Goal: Task Accomplishment & Management: Manage account settings

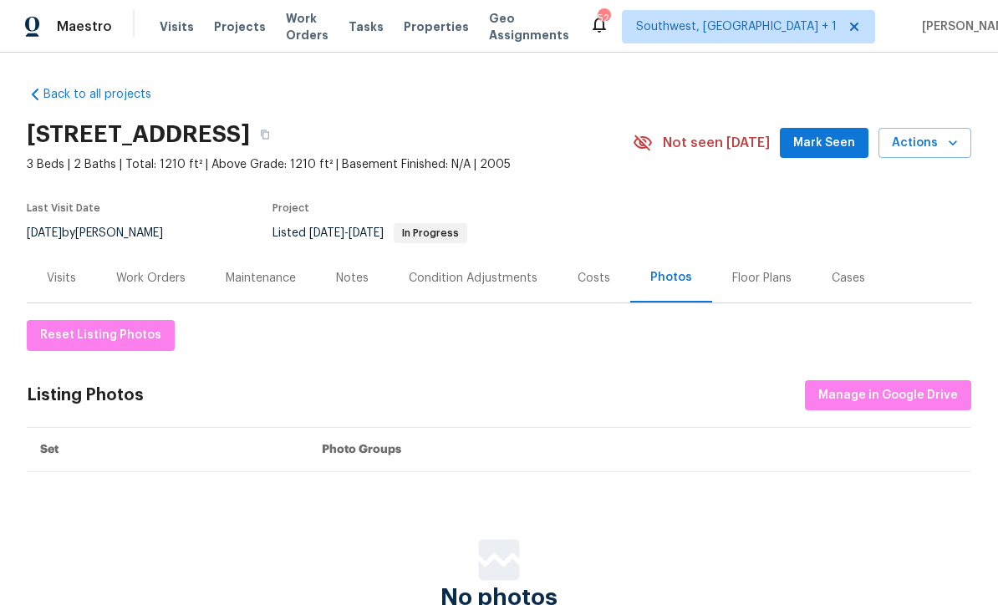
scroll to position [43, 0]
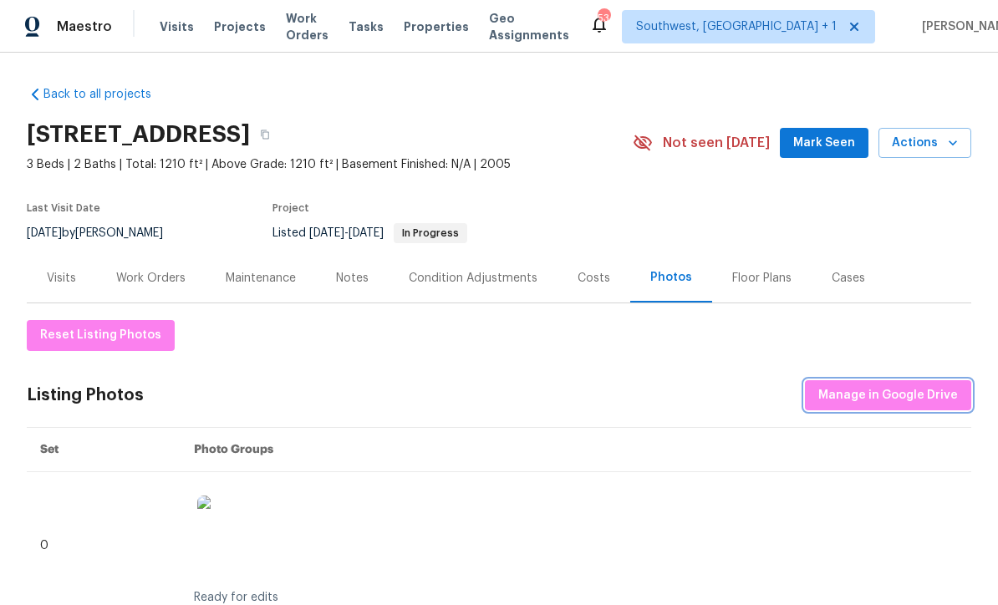
click at [898, 400] on span "Manage in Google Drive" at bounding box center [888, 395] width 140 height 21
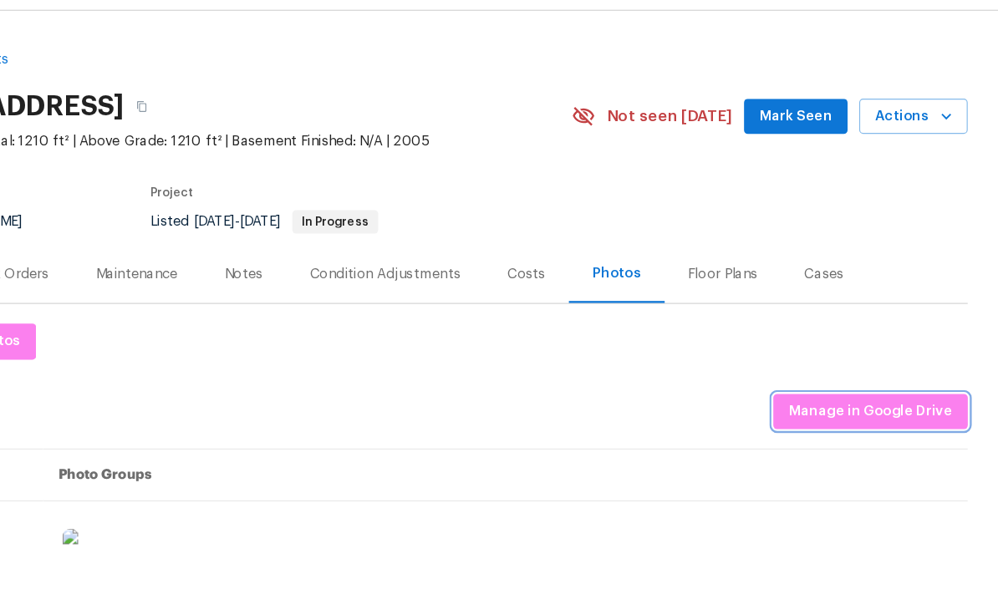
click at [818, 385] on span "Manage in Google Drive" at bounding box center [888, 395] width 140 height 21
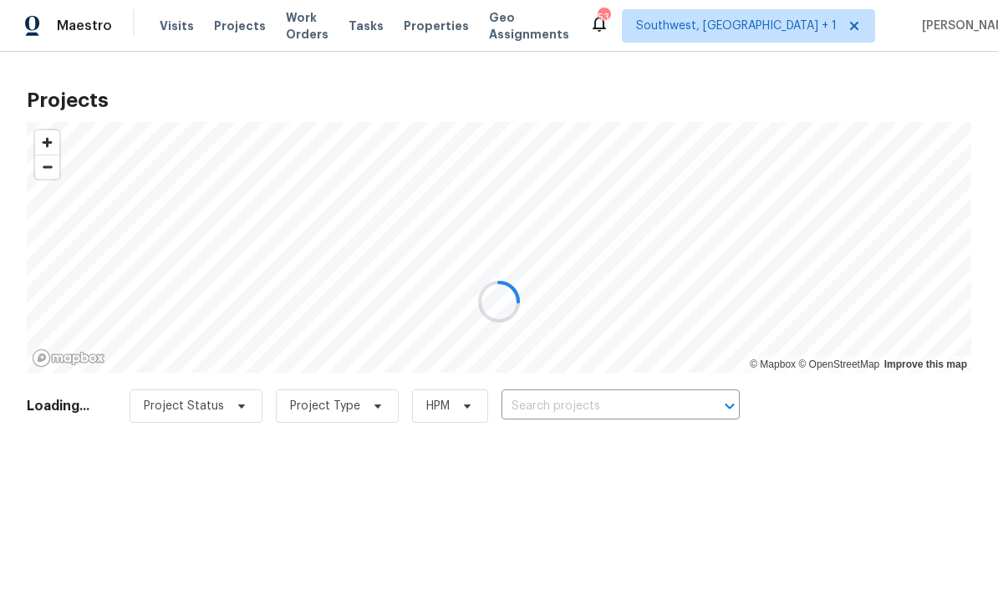
scroll to position [1, 0]
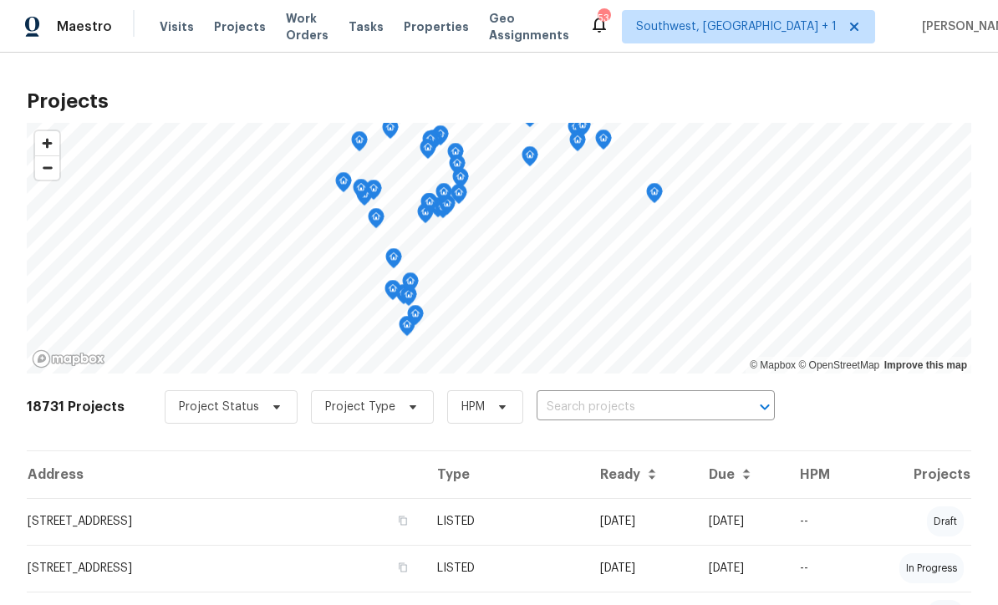
click at [286, 33] on span "Work Orders" at bounding box center [307, 26] width 43 height 33
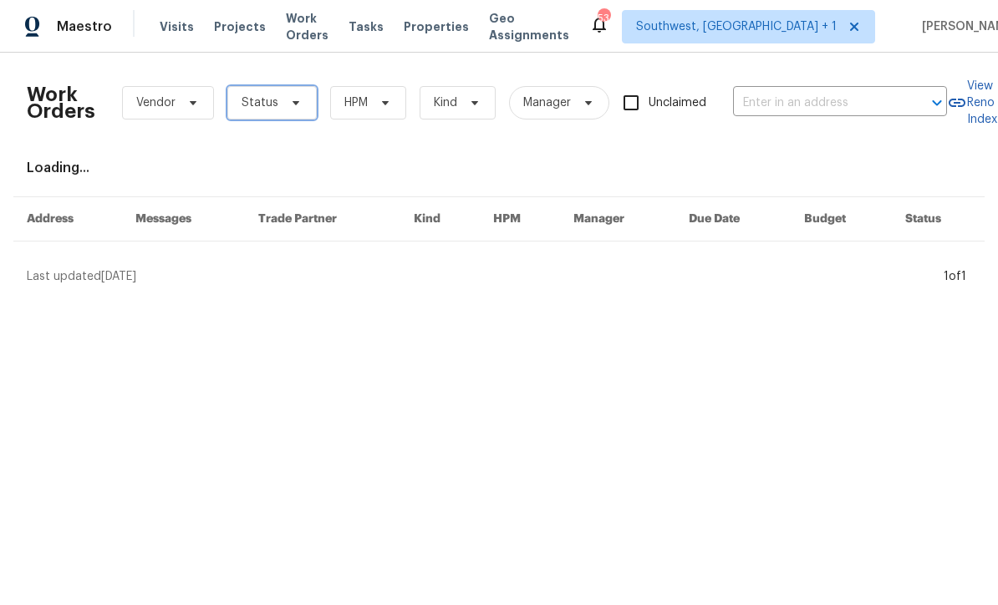
click at [262, 107] on span "Status" at bounding box center [260, 102] width 37 height 17
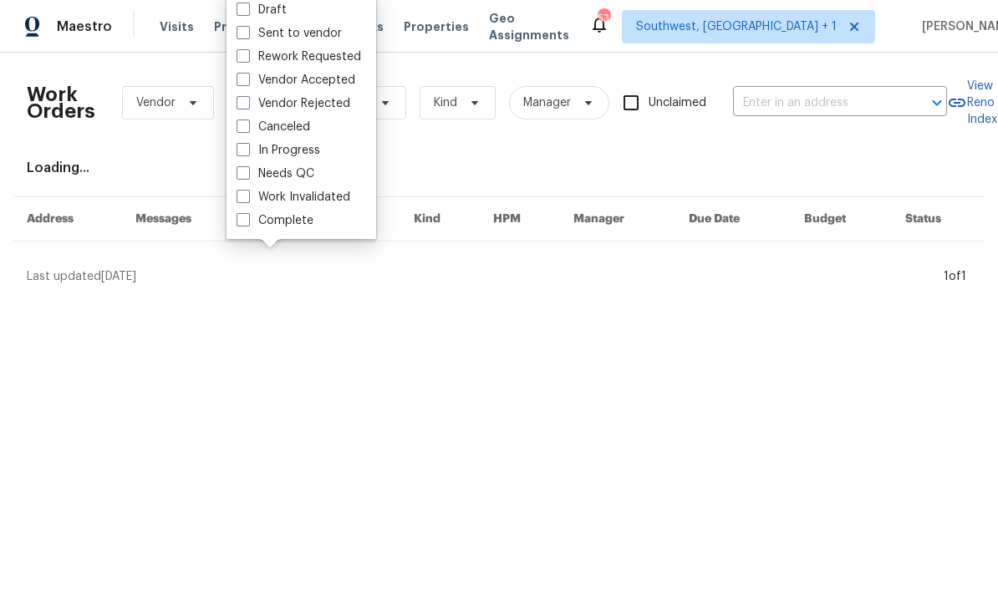
click at [247, 175] on span at bounding box center [242, 172] width 13 height 13
click at [247, 175] on input "Needs QC" at bounding box center [241, 170] width 11 height 11
checkbox input "true"
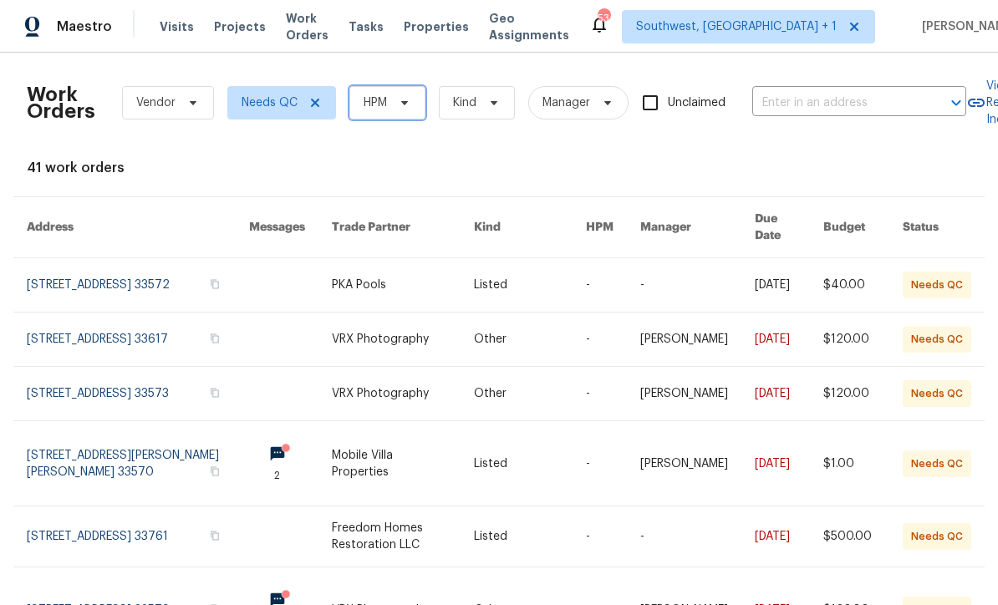
click at [389, 108] on span "HPM" at bounding box center [387, 102] width 76 height 33
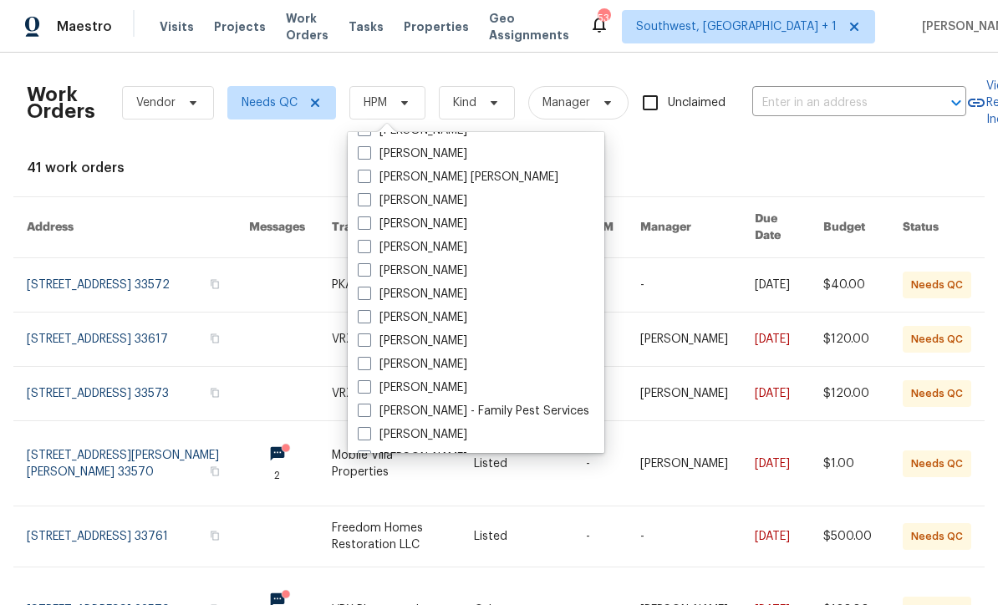
scroll to position [135, 0]
click at [364, 342] on span at bounding box center [364, 341] width 13 height 13
click at [364, 342] on input "[PERSON_NAME]" at bounding box center [363, 339] width 11 height 11
checkbox input "true"
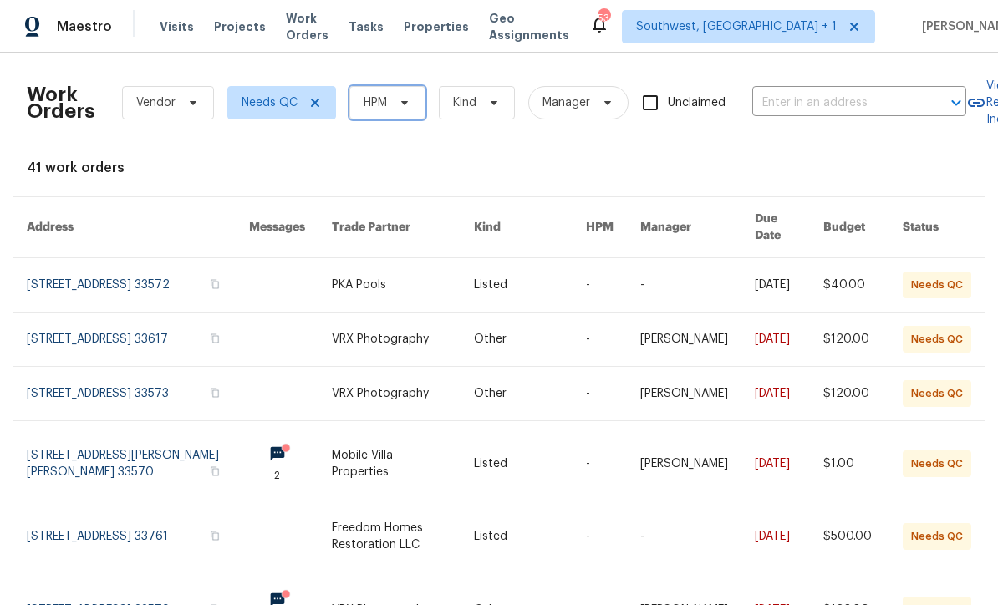
click at [392, 117] on span "HPM" at bounding box center [387, 102] width 76 height 33
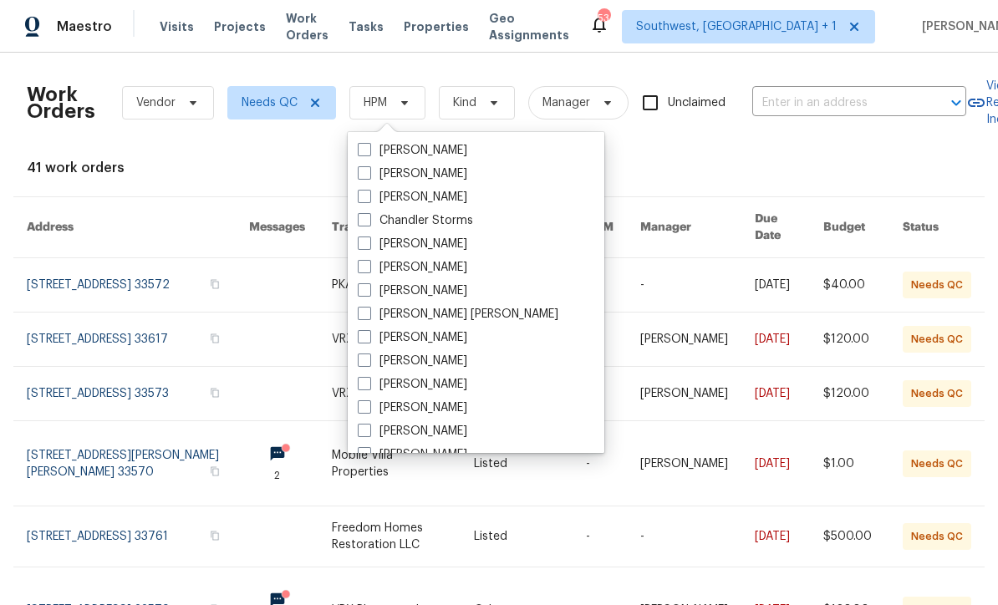
scroll to position [126, 0]
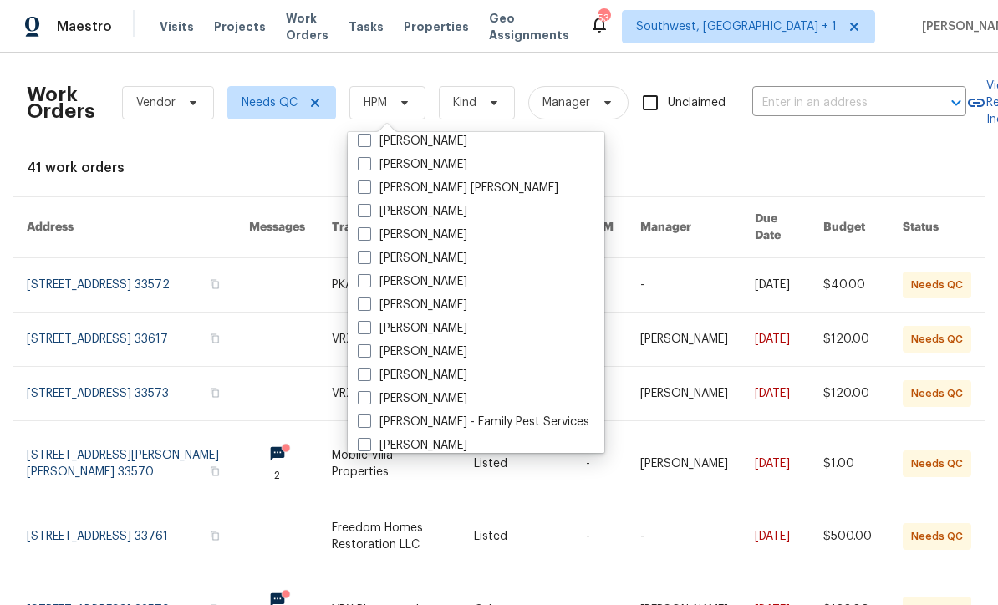
click at [368, 352] on span at bounding box center [364, 350] width 13 height 13
click at [368, 352] on input "[PERSON_NAME]" at bounding box center [363, 348] width 11 height 11
checkbox input "true"
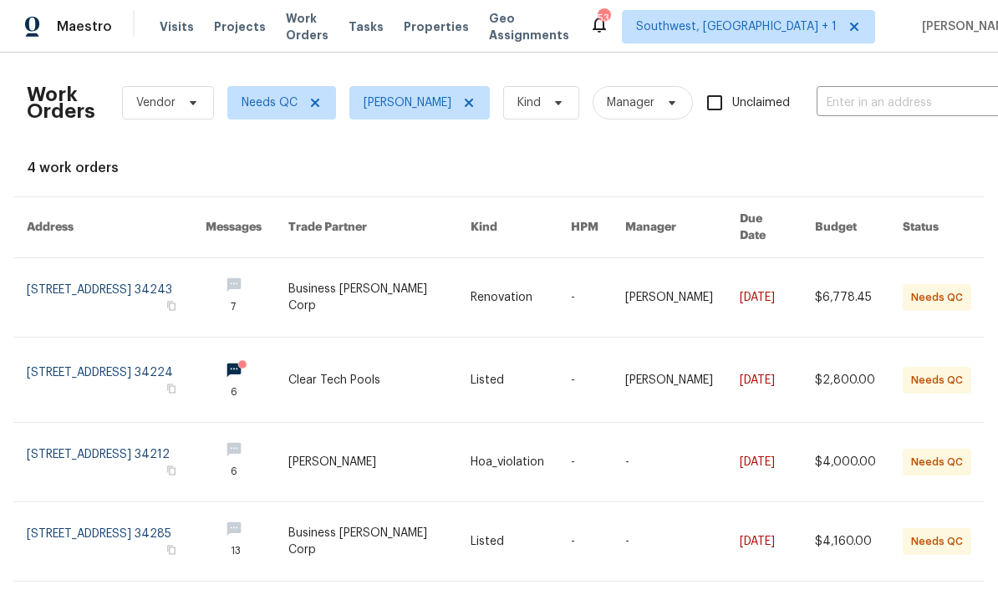
click at [439, 298] on link at bounding box center [379, 297] width 183 height 79
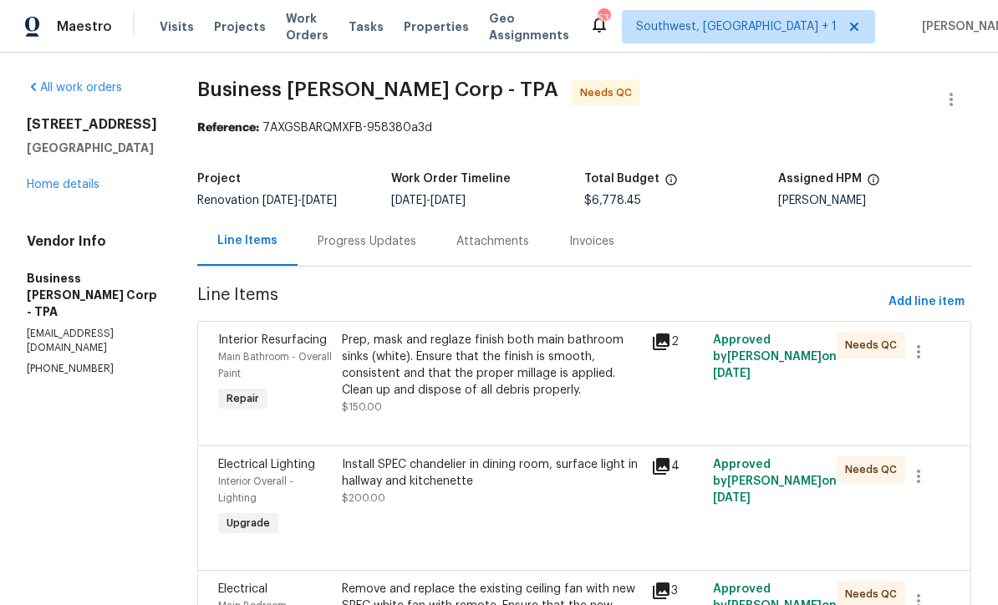
scroll to position [120, 0]
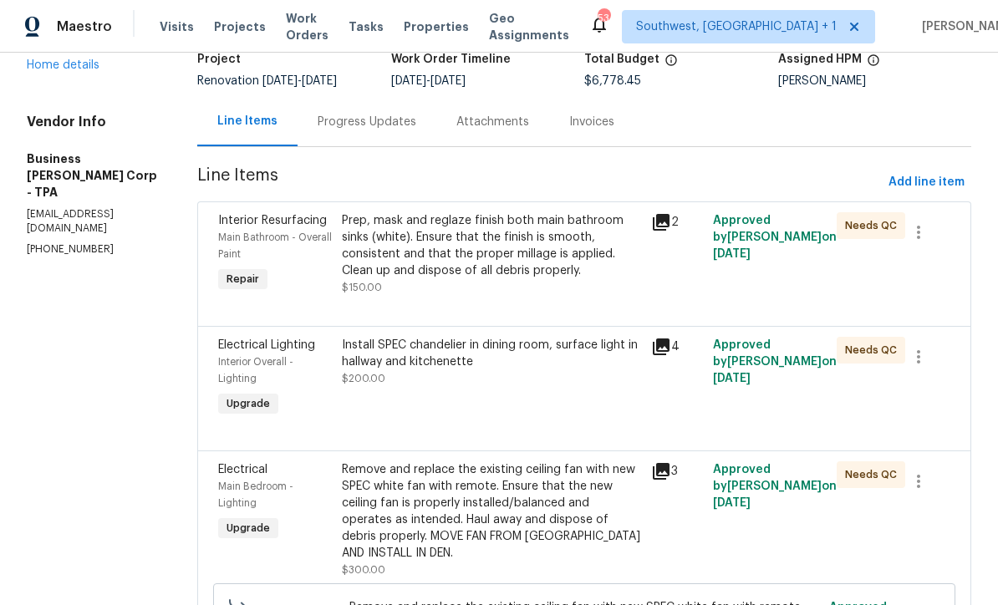
click at [505, 290] on div "Prep, mask and reglaze finish both main bathroom sinks (white). Ensure that the…" at bounding box center [491, 254] width 299 height 84
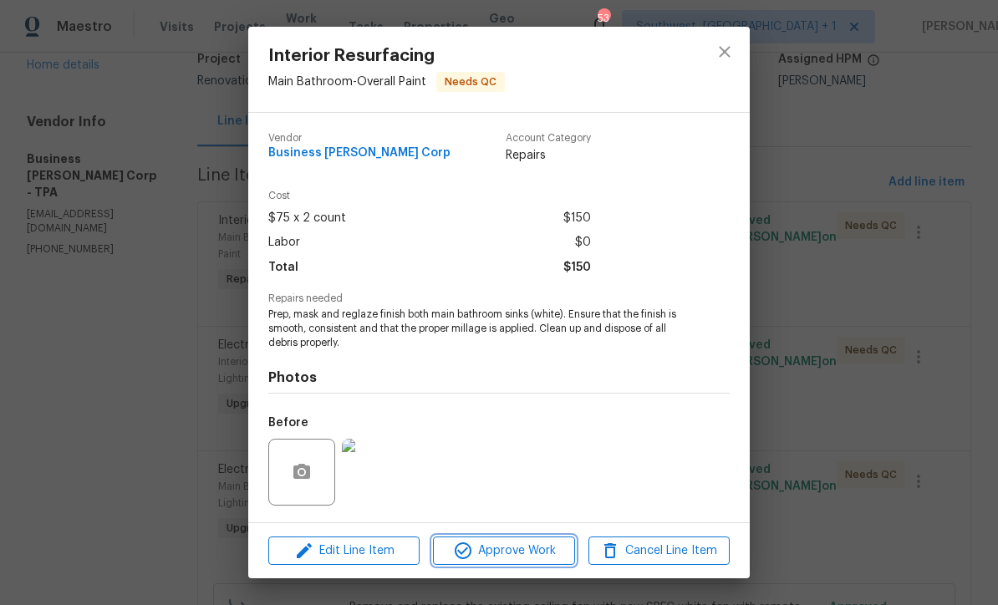
click at [527, 557] on span "Approve Work" at bounding box center [503, 551] width 131 height 21
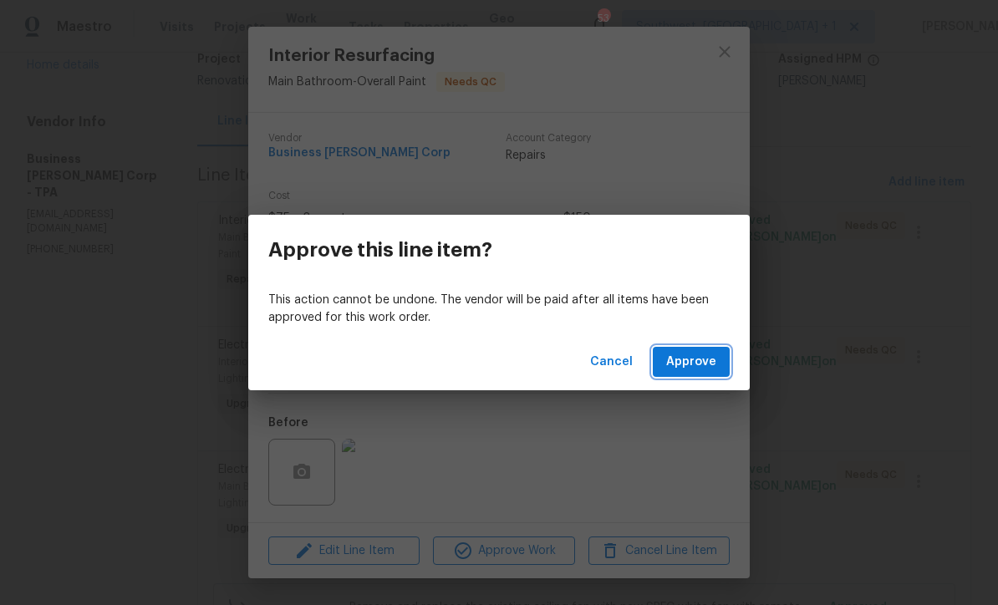
click at [702, 364] on span "Approve" at bounding box center [691, 362] width 50 height 21
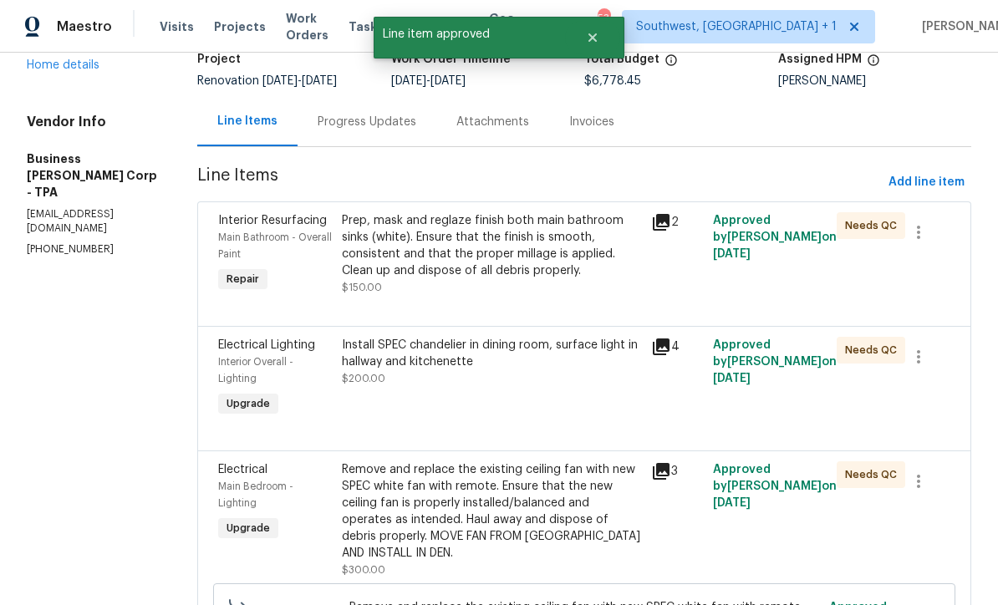
scroll to position [0, 0]
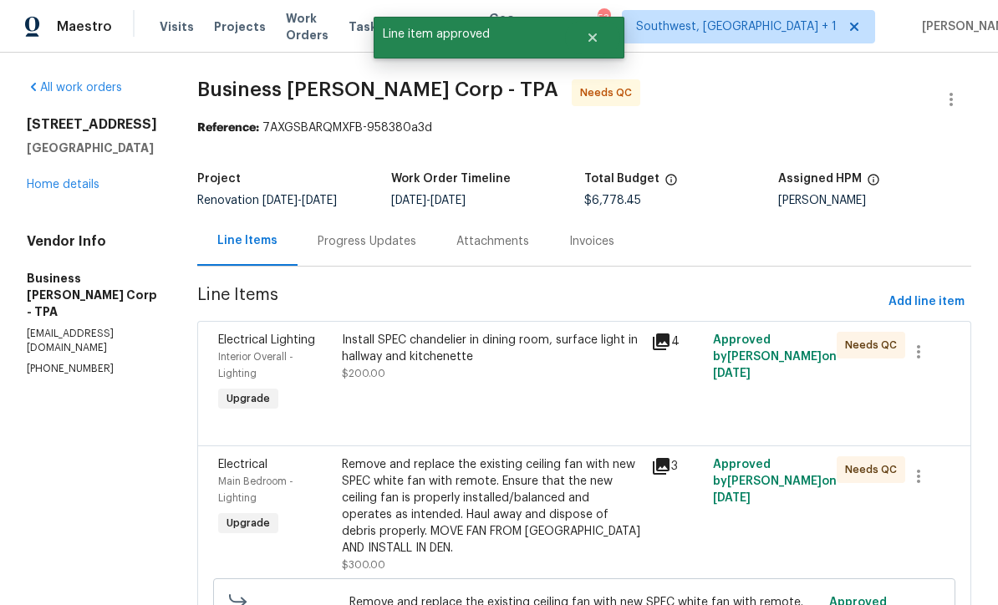
click at [488, 389] on div "Install SPEC chandelier in dining room, surface light in hallway and kitchenett…" at bounding box center [491, 374] width 309 height 94
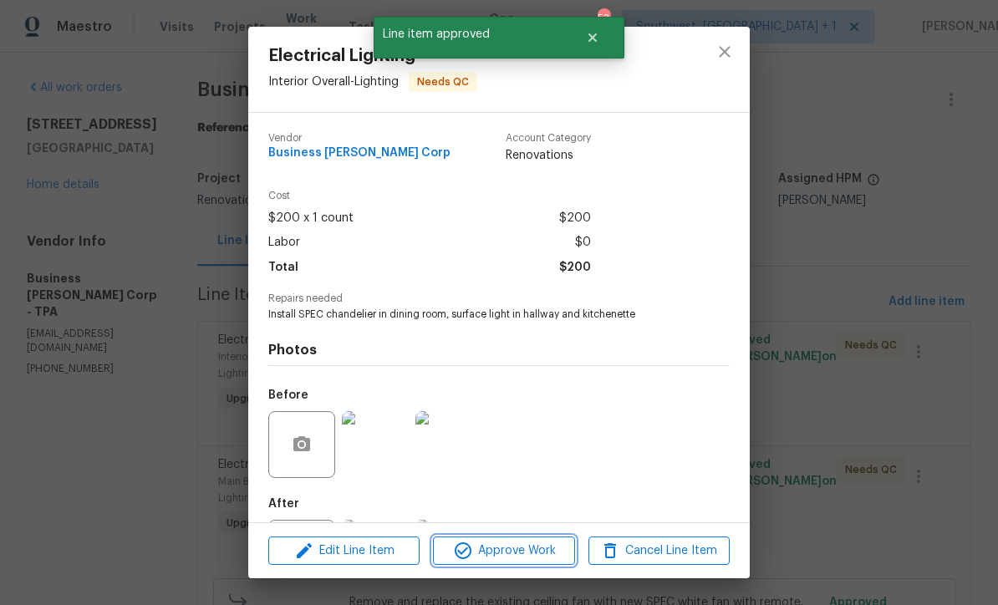
click at [530, 561] on span "Approve Work" at bounding box center [503, 551] width 131 height 21
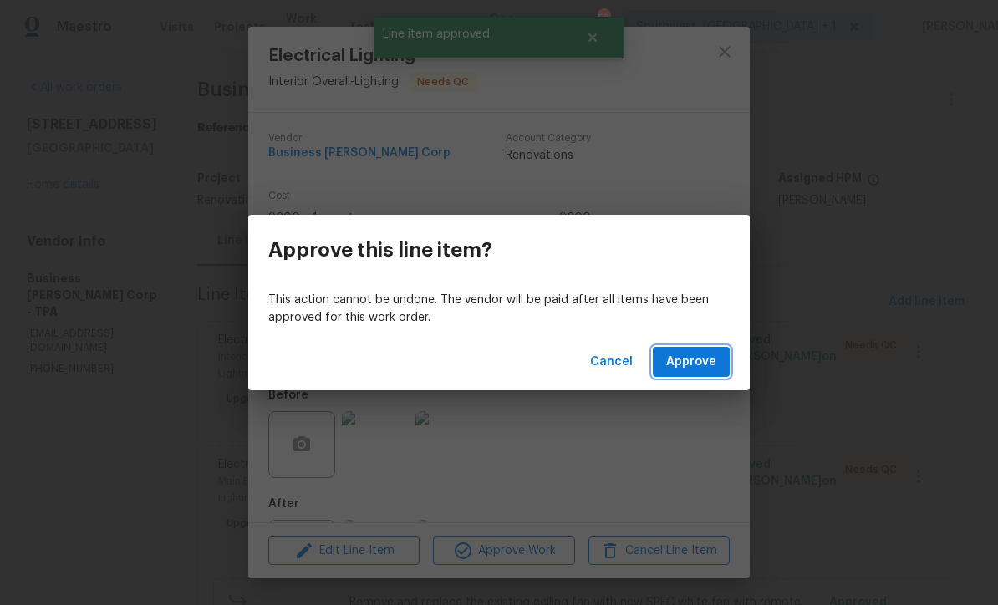
click at [705, 371] on span "Approve" at bounding box center [691, 362] width 50 height 21
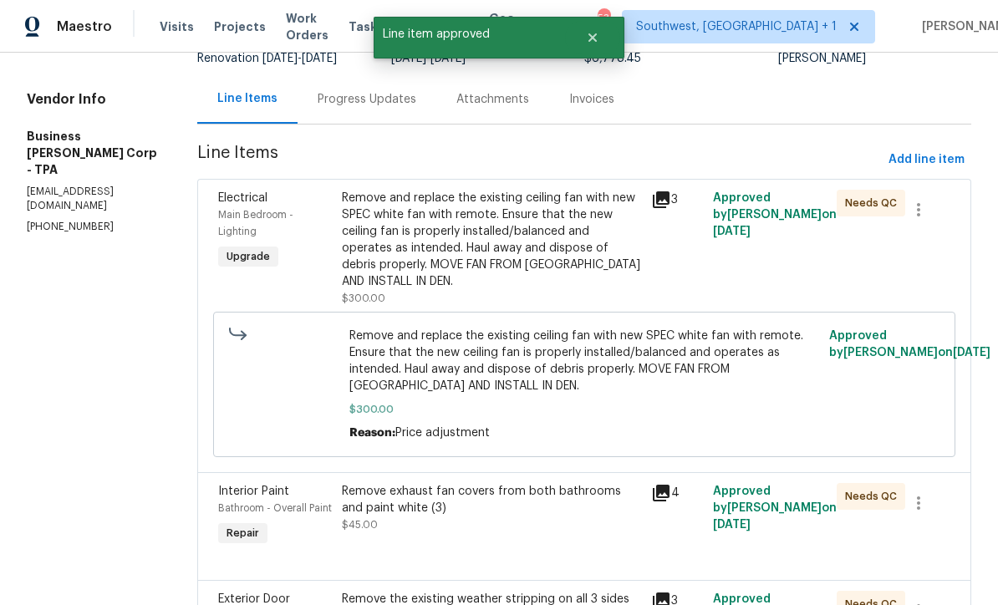
scroll to position [147, 0]
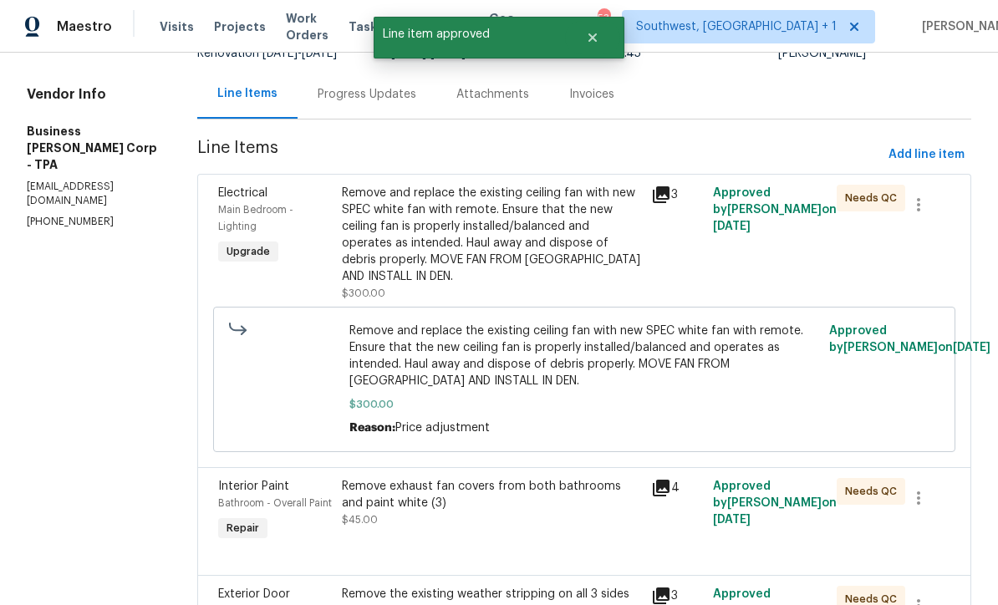
click at [525, 246] on div "Remove and replace the existing ceiling fan with new SPEC white fan with remote…" at bounding box center [491, 235] width 299 height 100
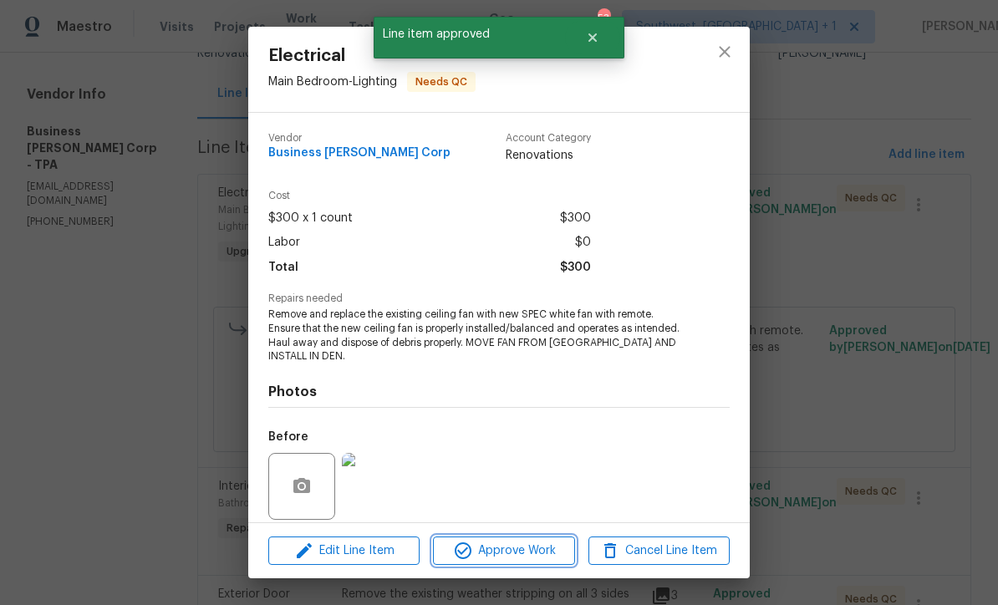
click at [517, 559] on span "Approve Work" at bounding box center [503, 551] width 131 height 21
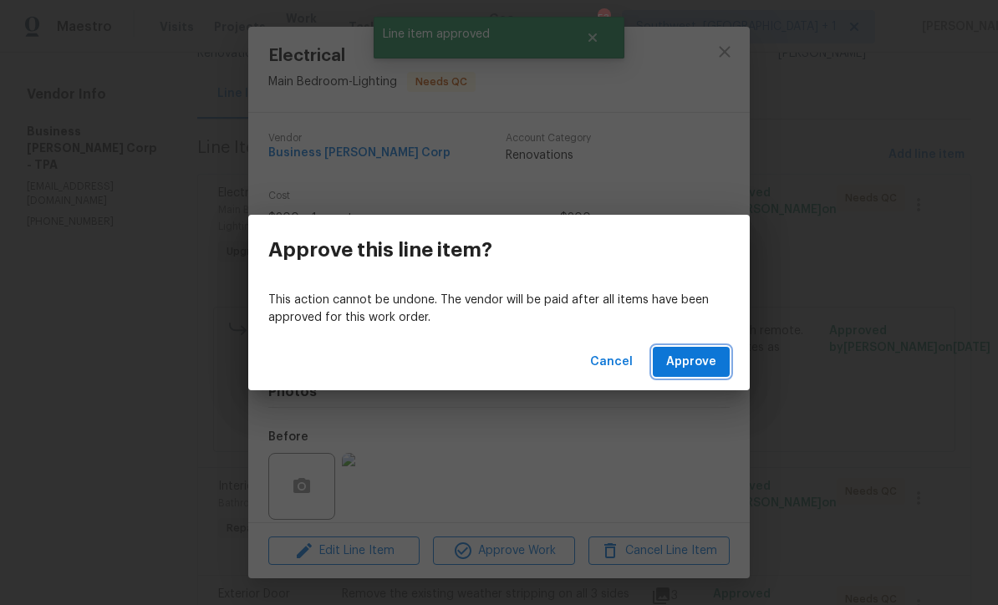
click at [702, 362] on span "Approve" at bounding box center [691, 362] width 50 height 21
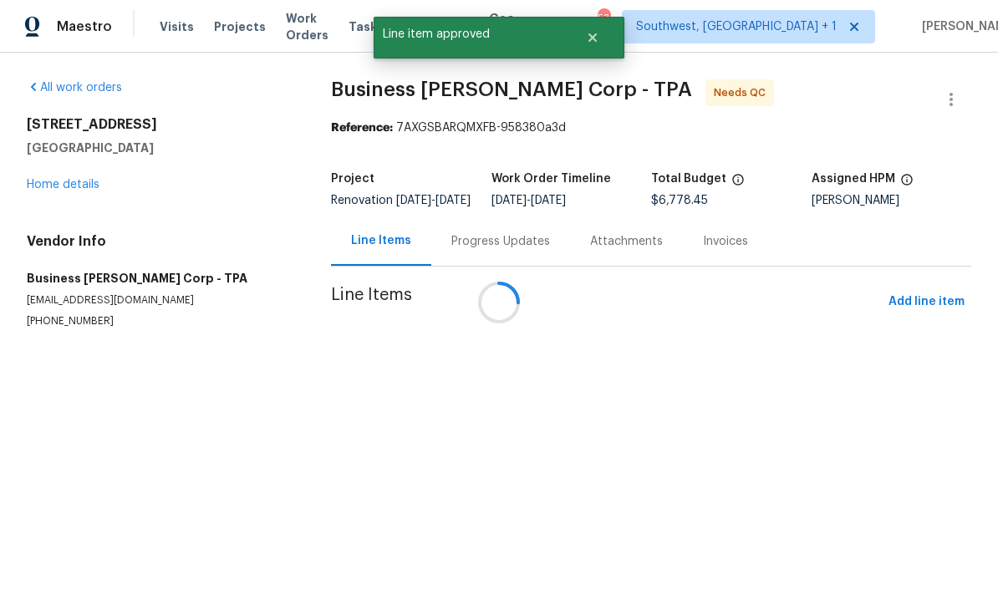
scroll to position [0, 0]
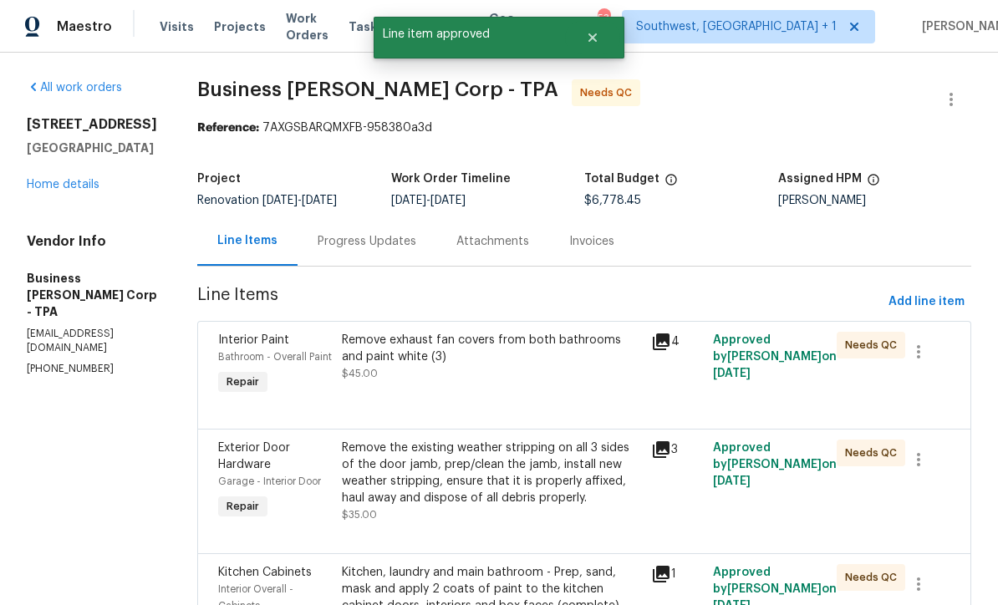
click at [518, 384] on div "Remove exhaust fan covers from both bathrooms and paint white (3) $45.00" at bounding box center [491, 365] width 309 height 77
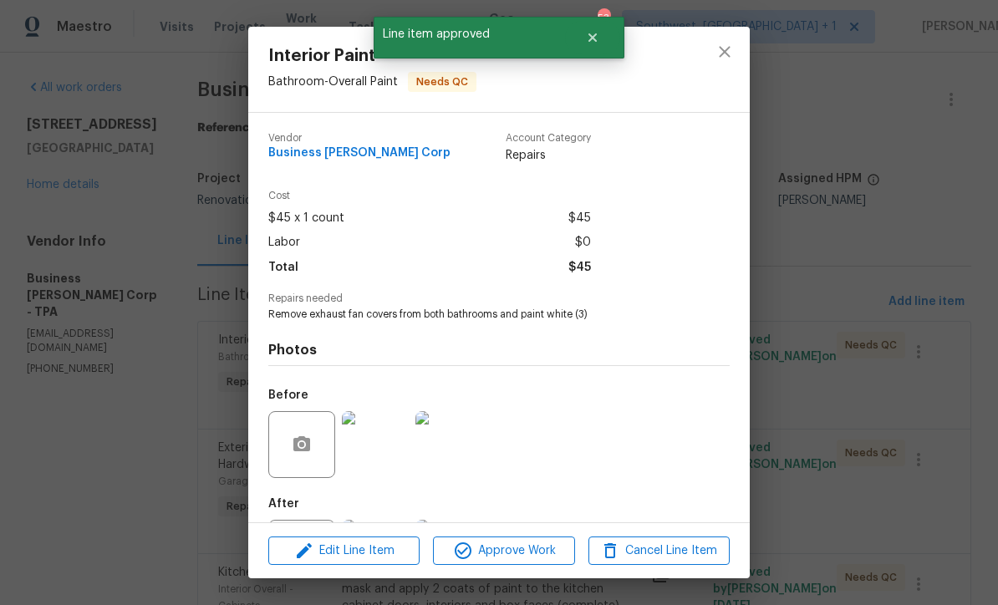
click at [536, 560] on span "Approve Work" at bounding box center [503, 551] width 131 height 21
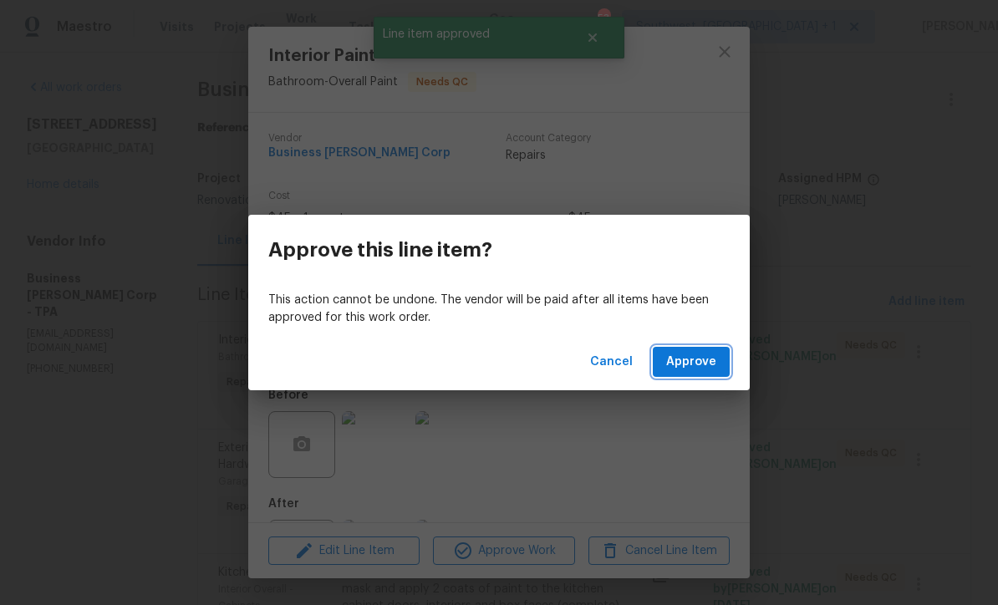
click at [710, 375] on button "Approve" at bounding box center [691, 362] width 77 height 31
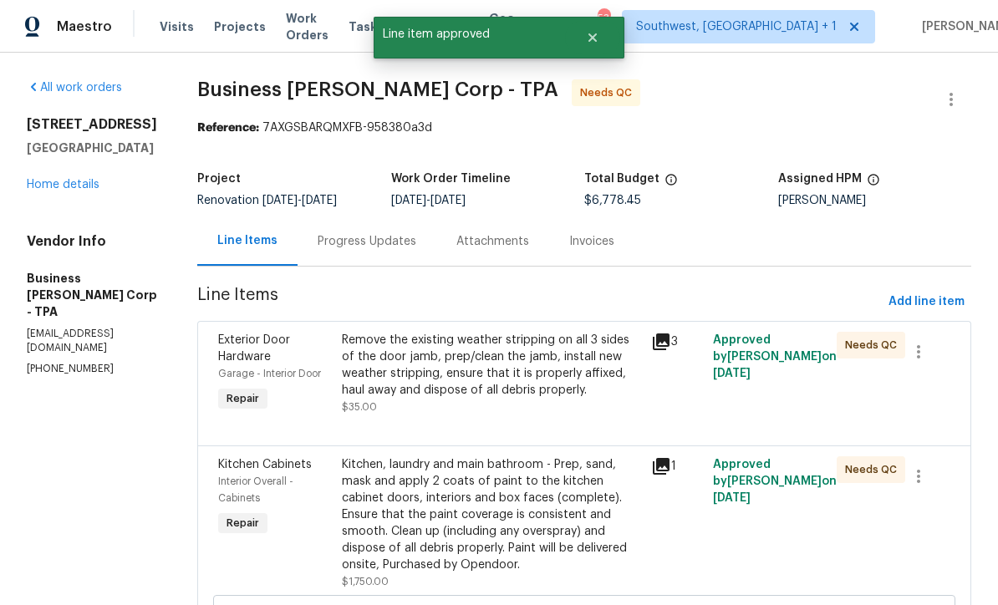
click at [505, 366] on div "Remove the existing weather stripping on all 3 sides of the door jamb, prep/cle…" at bounding box center [491, 365] width 299 height 67
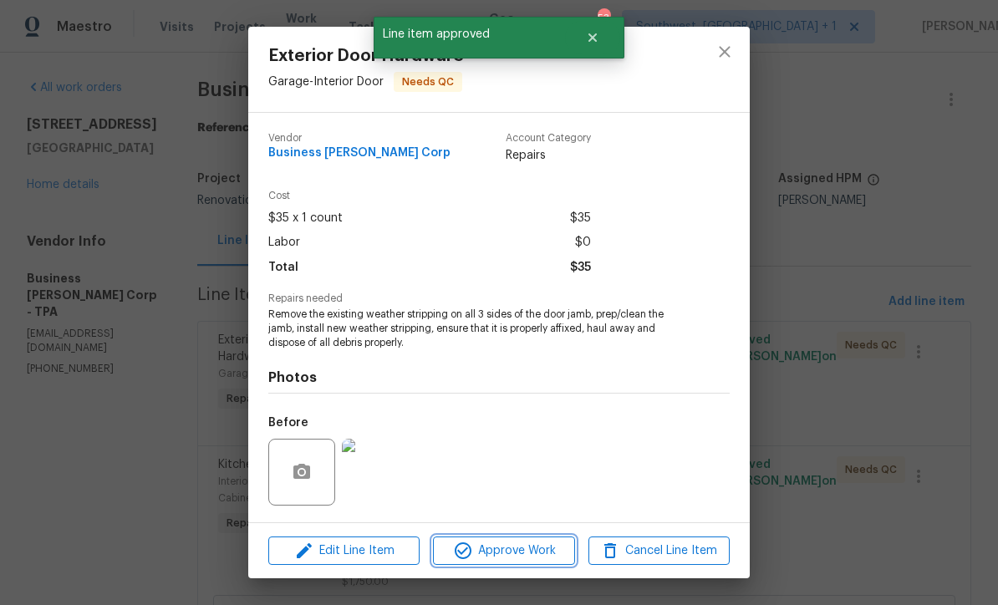
click at [519, 559] on span "Approve Work" at bounding box center [503, 551] width 131 height 21
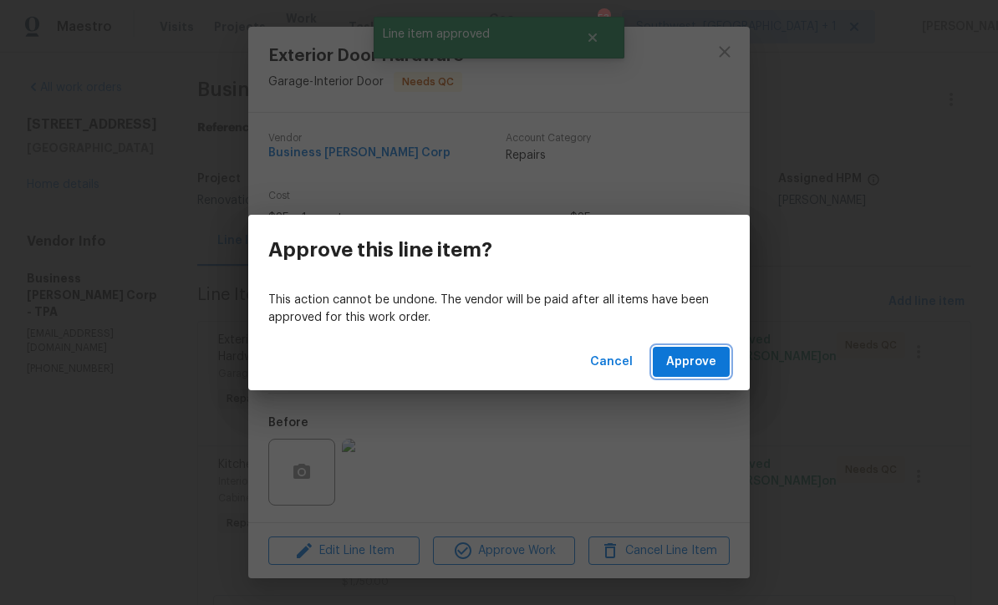
click at [696, 367] on span "Approve" at bounding box center [691, 362] width 50 height 21
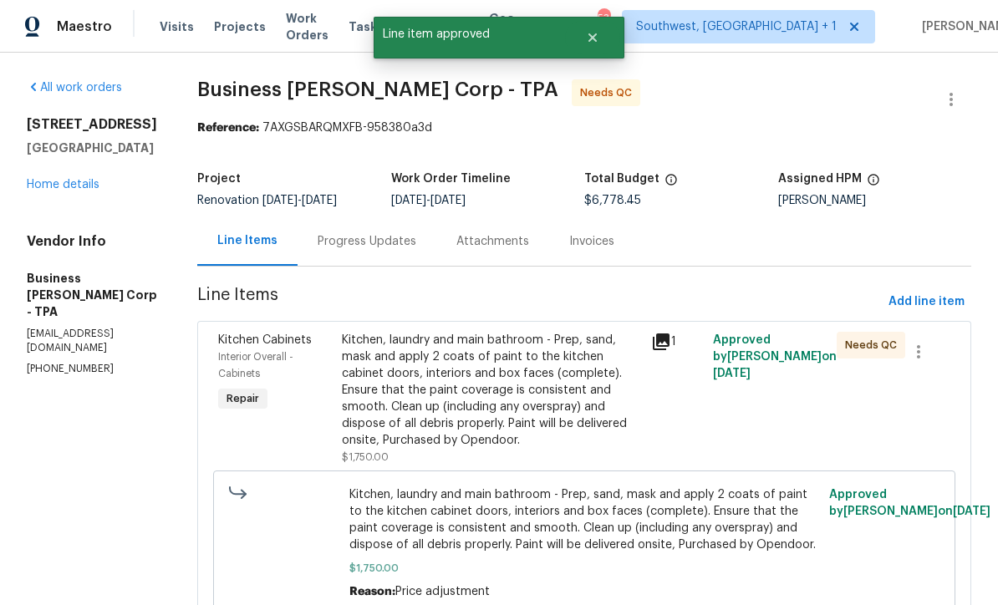
click at [500, 381] on div "Kitchen, laundry and main bathroom - Prep, sand, mask and apply 2 coats of pain…" at bounding box center [491, 390] width 299 height 117
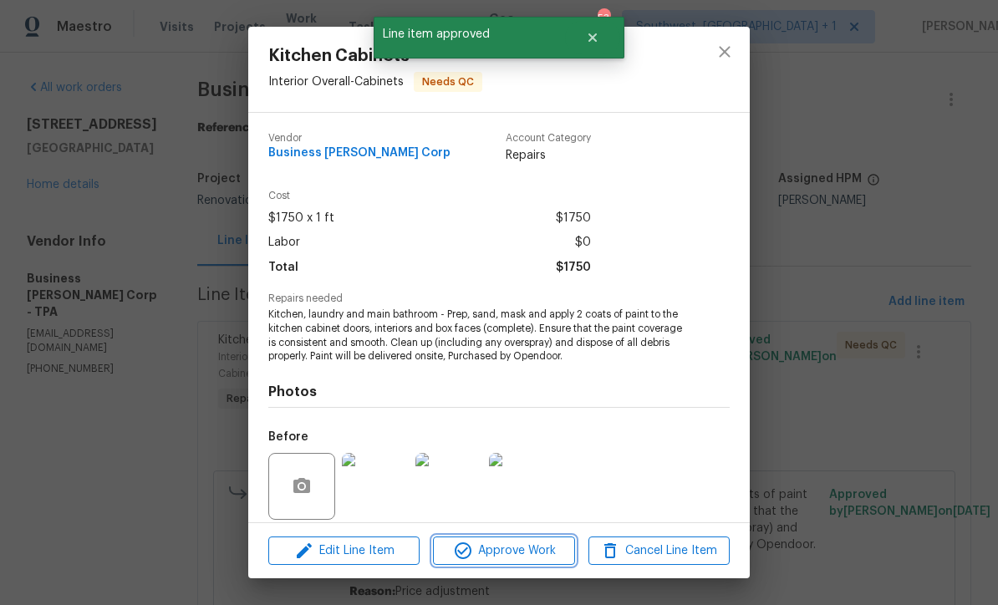
click at [523, 559] on span "Approve Work" at bounding box center [503, 551] width 131 height 21
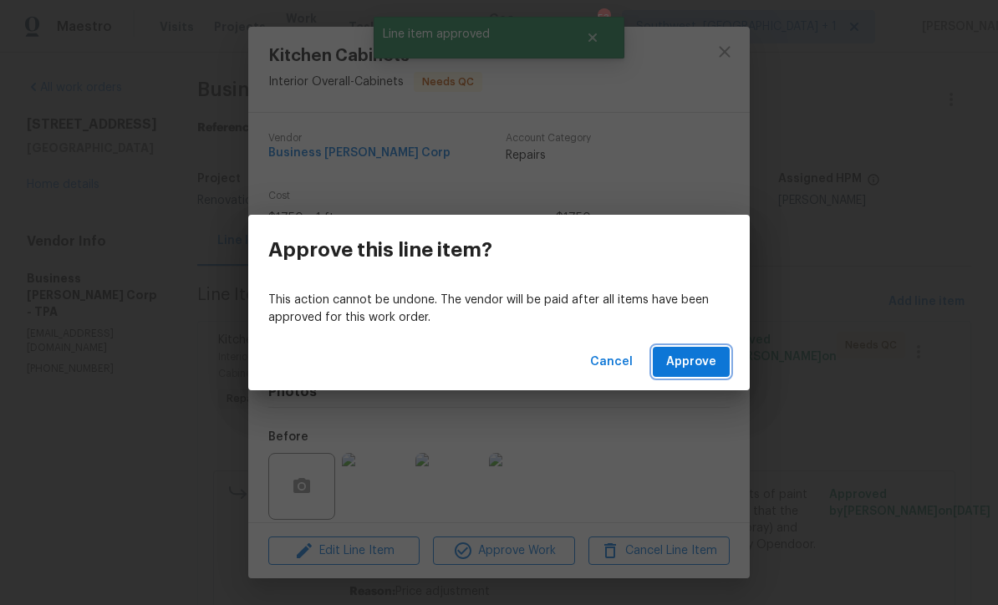
click at [704, 372] on button "Approve" at bounding box center [691, 362] width 77 height 31
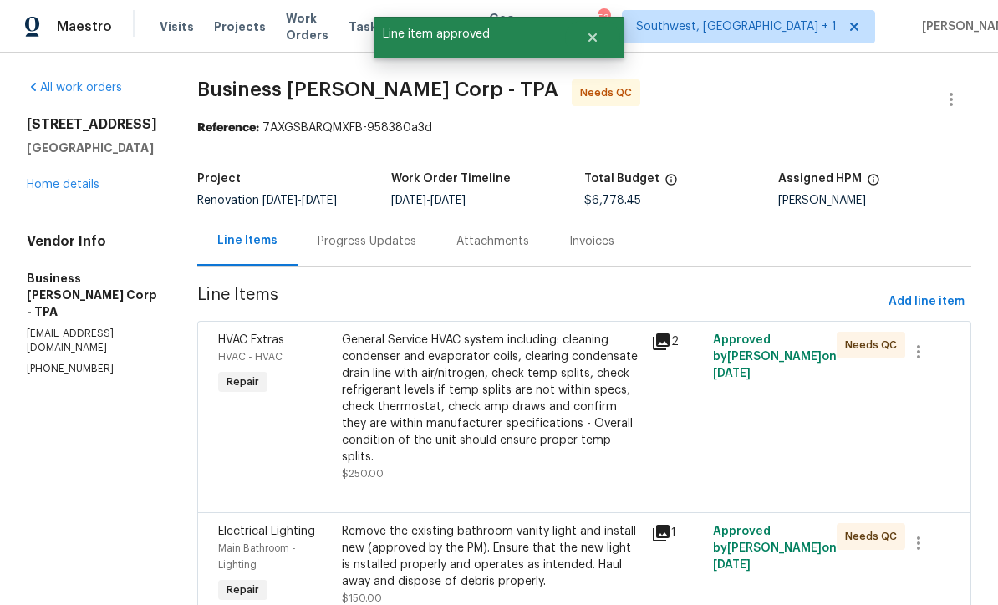
click at [496, 415] on div "General Service HVAC system including: cleaning condenser and evaporator coils,…" at bounding box center [491, 399] width 299 height 134
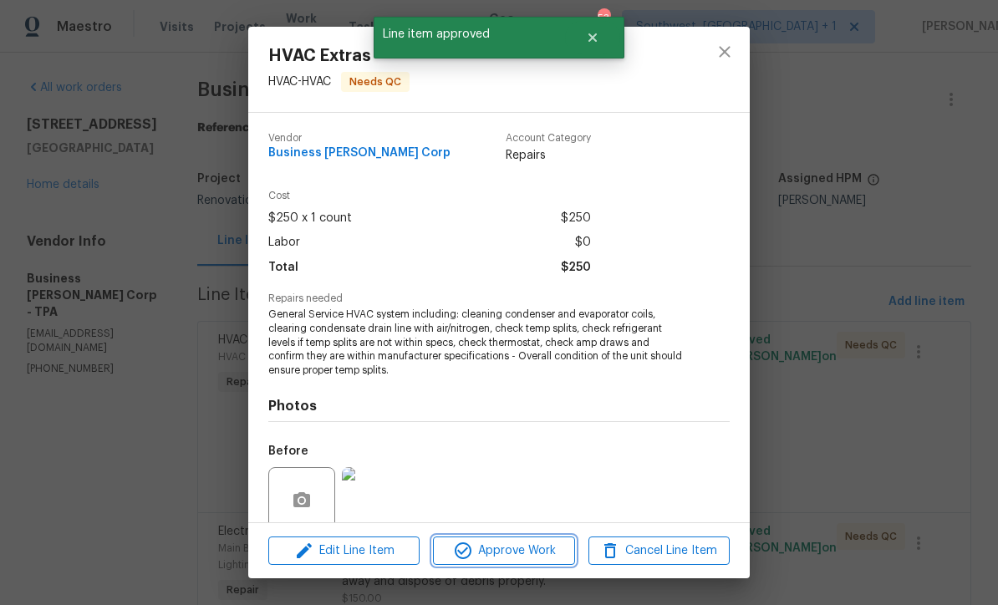
click at [526, 557] on span "Approve Work" at bounding box center [503, 551] width 131 height 21
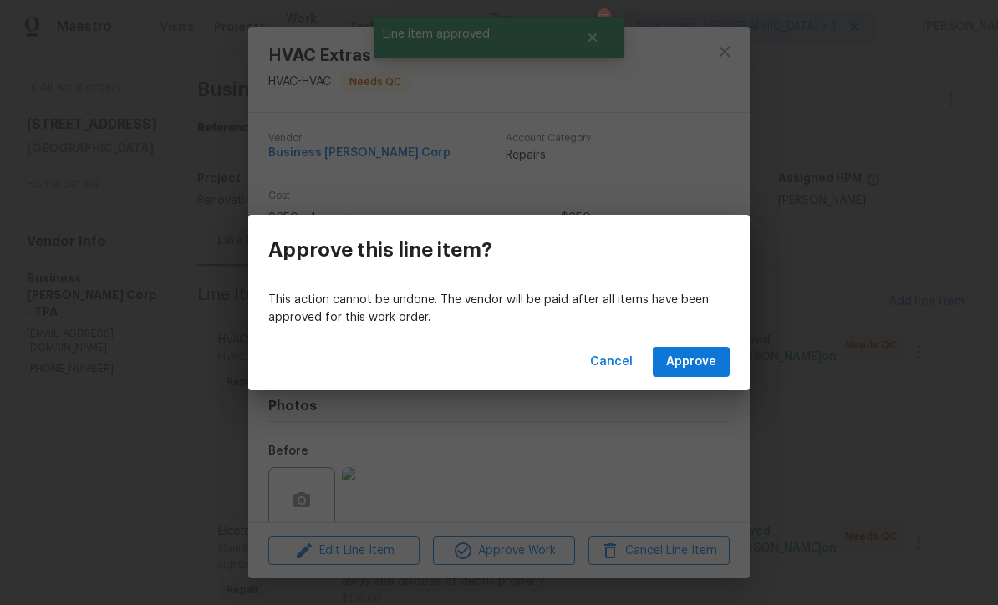
click at [705, 364] on span "Approve" at bounding box center [691, 362] width 50 height 21
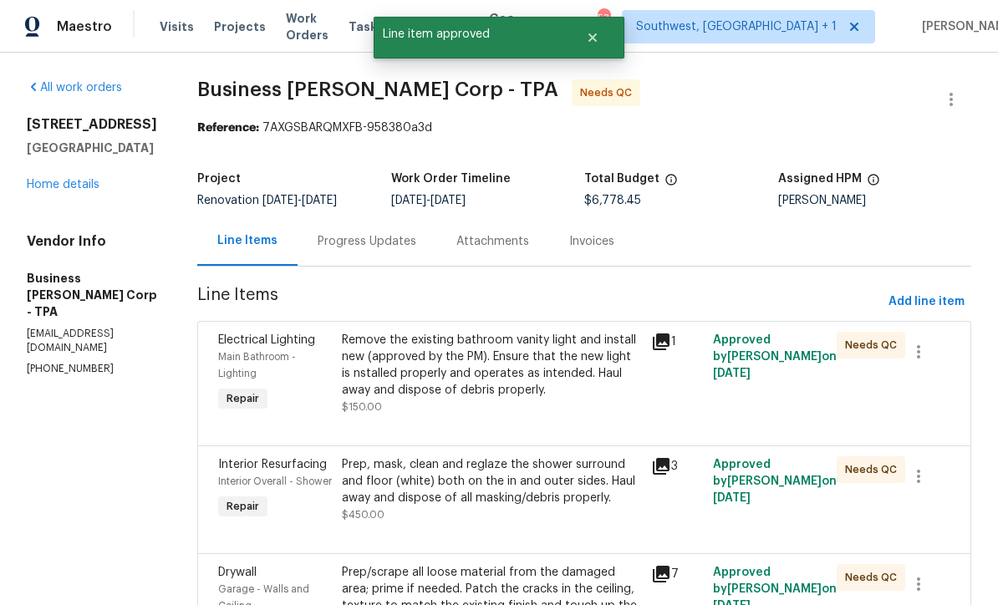
click at [481, 399] on div "Remove the existing bathroom vanity light and install new (approved by the PM).…" at bounding box center [491, 374] width 299 height 84
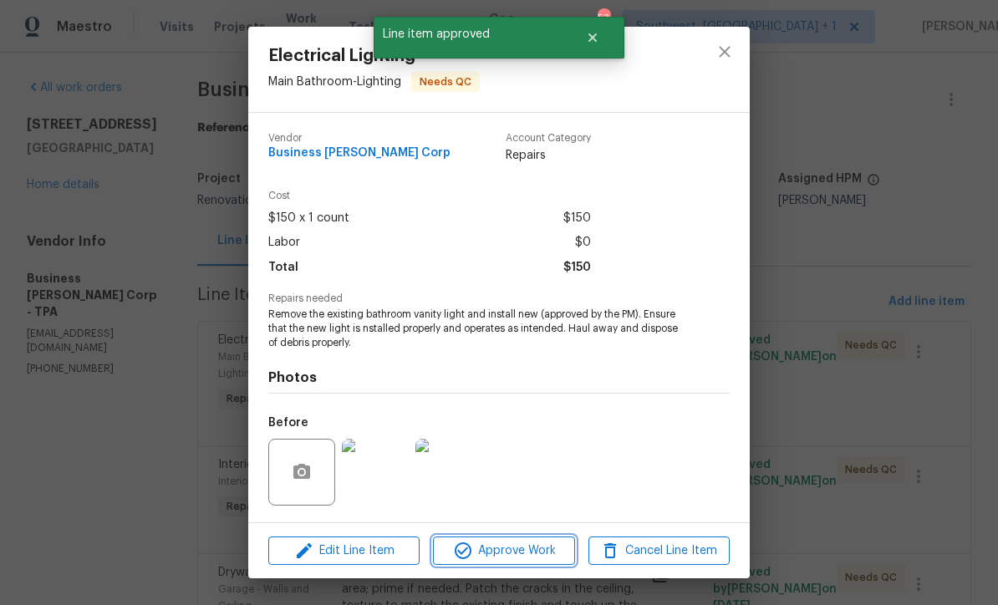
click at [519, 553] on span "Approve Work" at bounding box center [503, 551] width 131 height 21
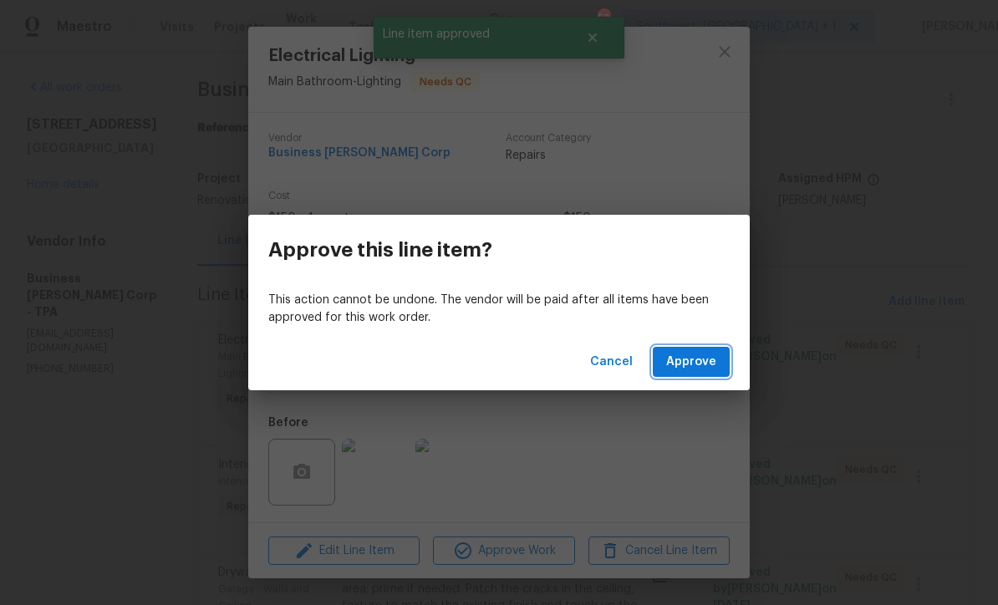
click at [698, 366] on span "Approve" at bounding box center [691, 362] width 50 height 21
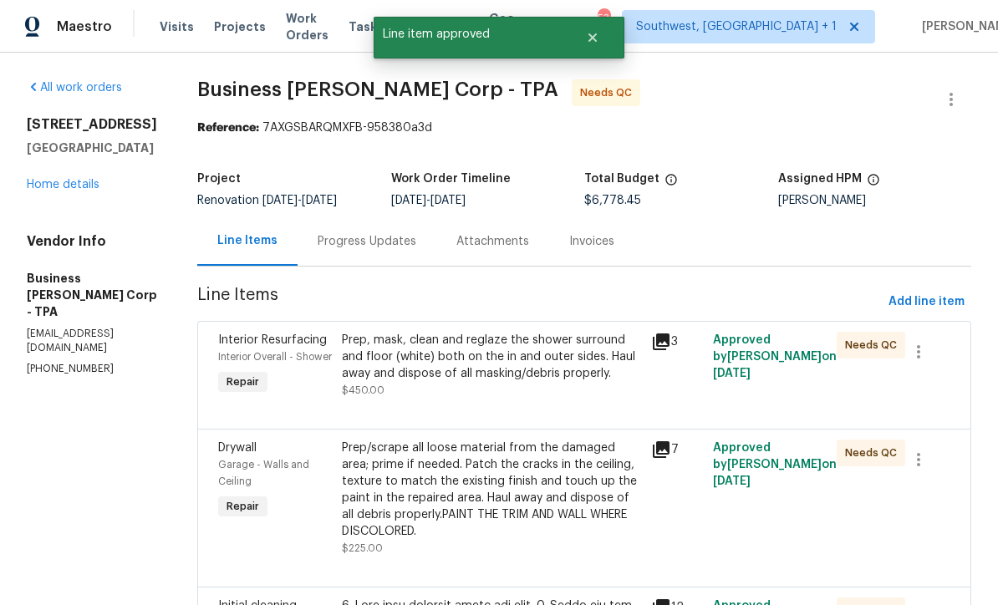
click at [501, 399] on div "Prep, mask, clean and reglaze the shower surround and floor (white) both on the…" at bounding box center [491, 365] width 309 height 77
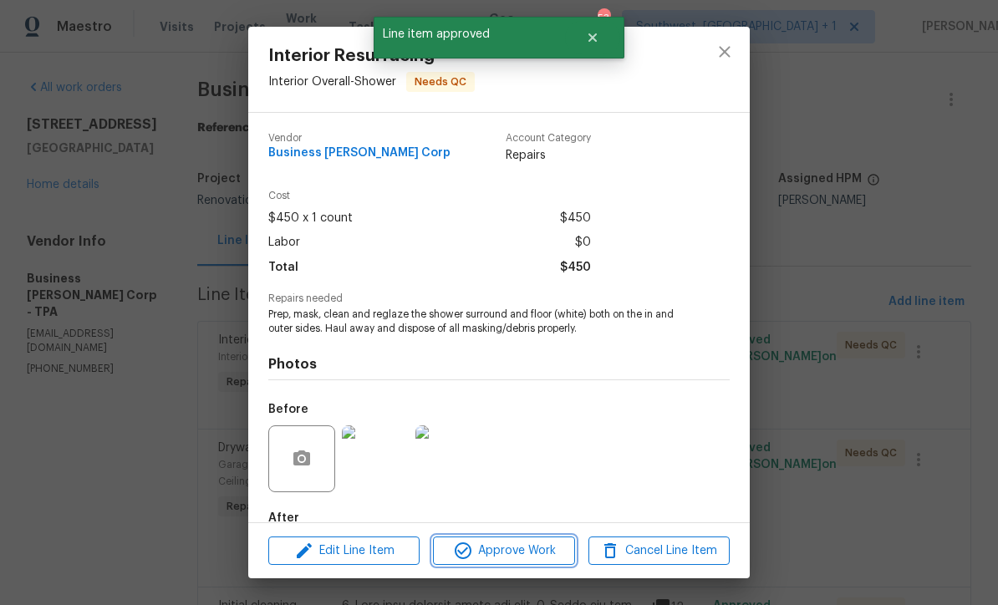
click at [529, 563] on button "Approve Work" at bounding box center [503, 551] width 141 height 29
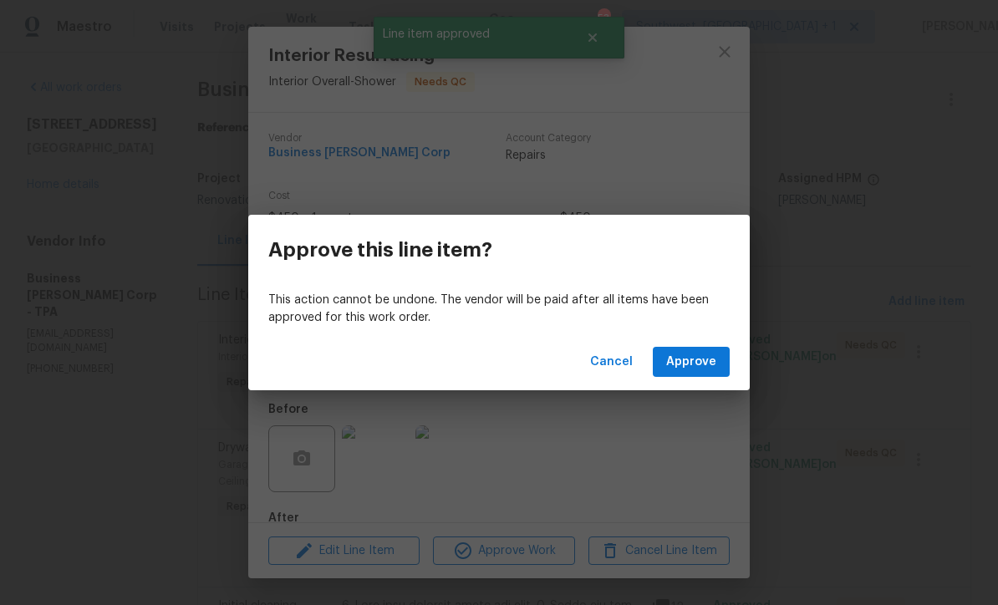
click at [708, 372] on button "Approve" at bounding box center [691, 362] width 77 height 31
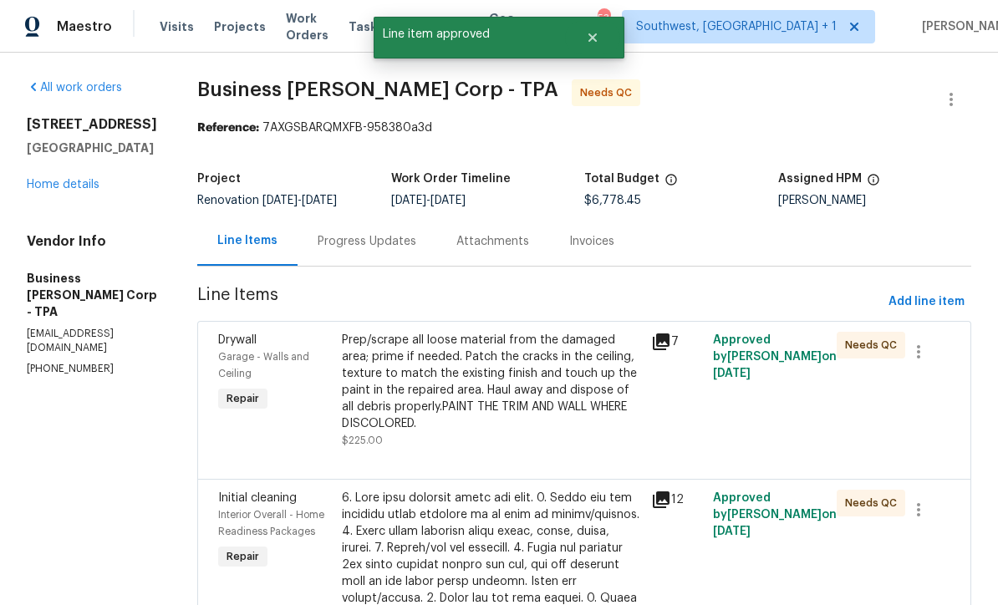
click at [531, 399] on div "Prep/scrape all loose material from the damaged area; prime if needed. Patch th…" at bounding box center [491, 382] width 299 height 100
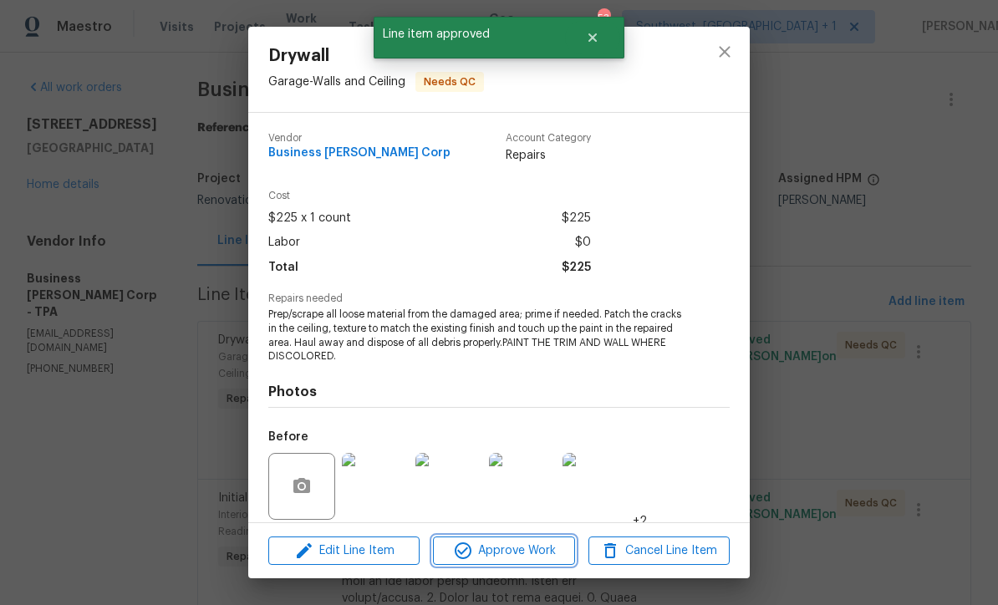
click at [533, 555] on span "Approve Work" at bounding box center [503, 551] width 131 height 21
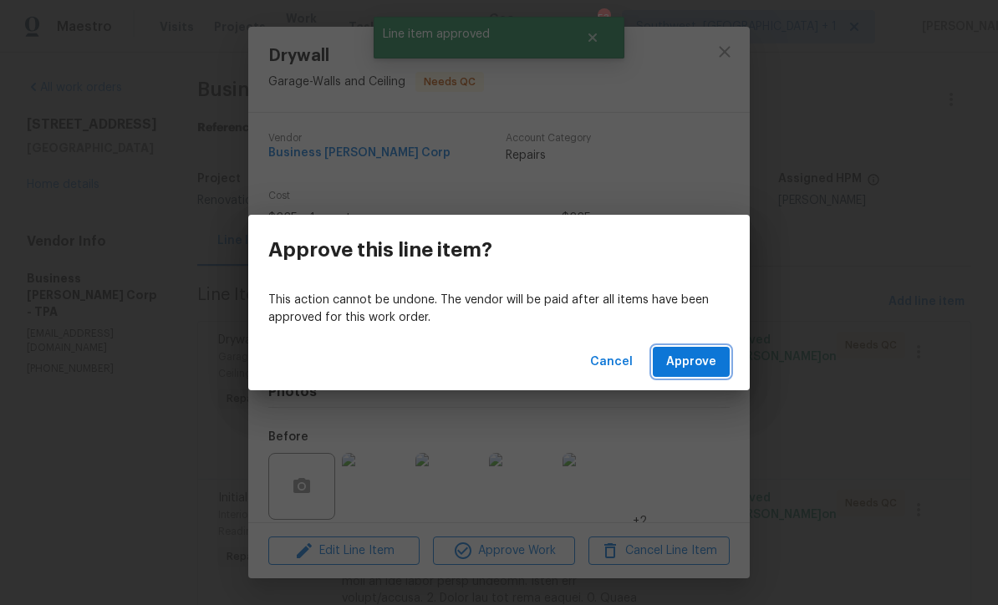
click at [688, 364] on span "Approve" at bounding box center [691, 362] width 50 height 21
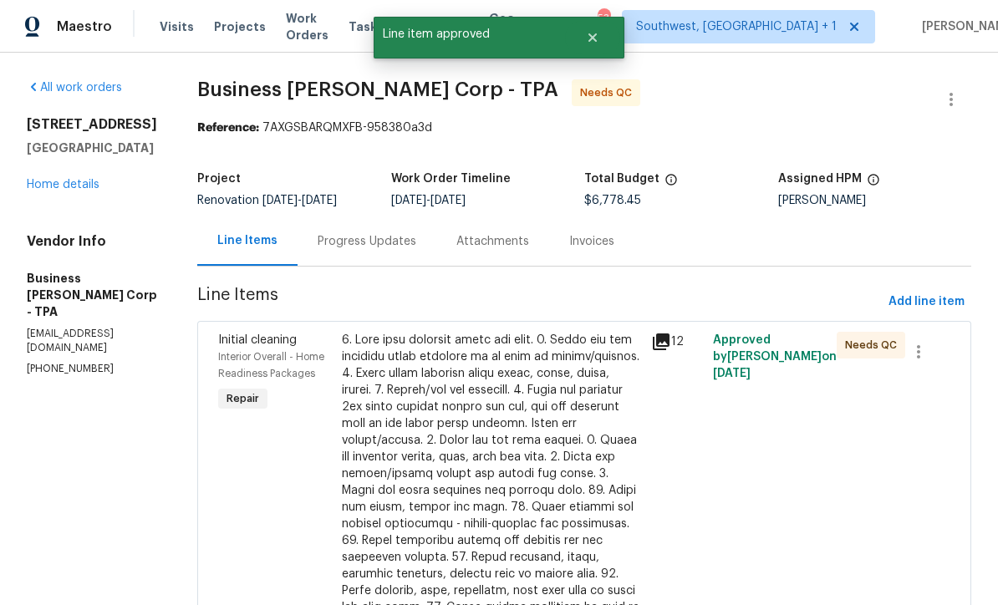
click at [503, 389] on div at bounding box center [491, 557] width 299 height 451
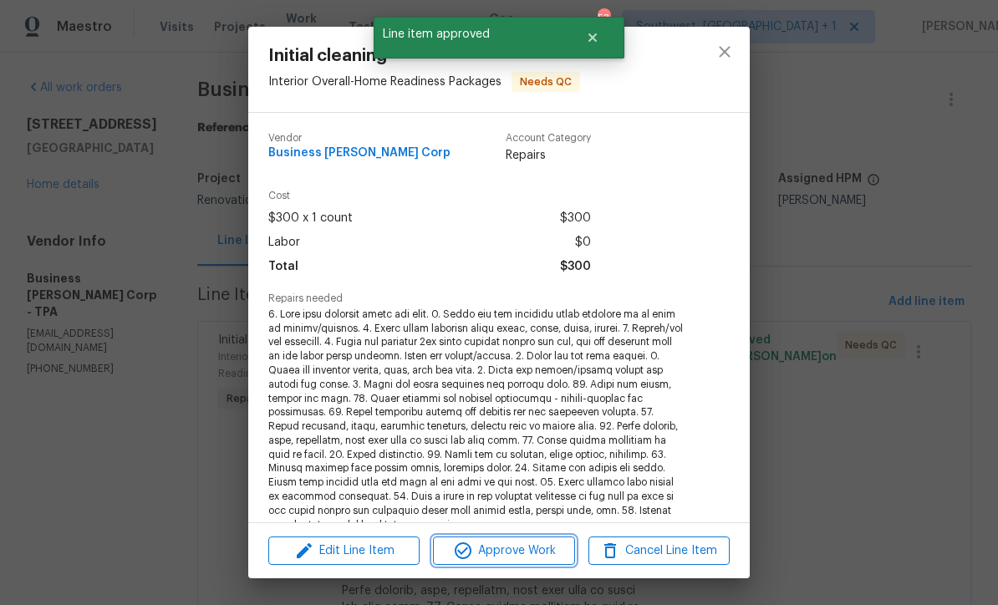
click at [528, 560] on span "Approve Work" at bounding box center [503, 551] width 131 height 21
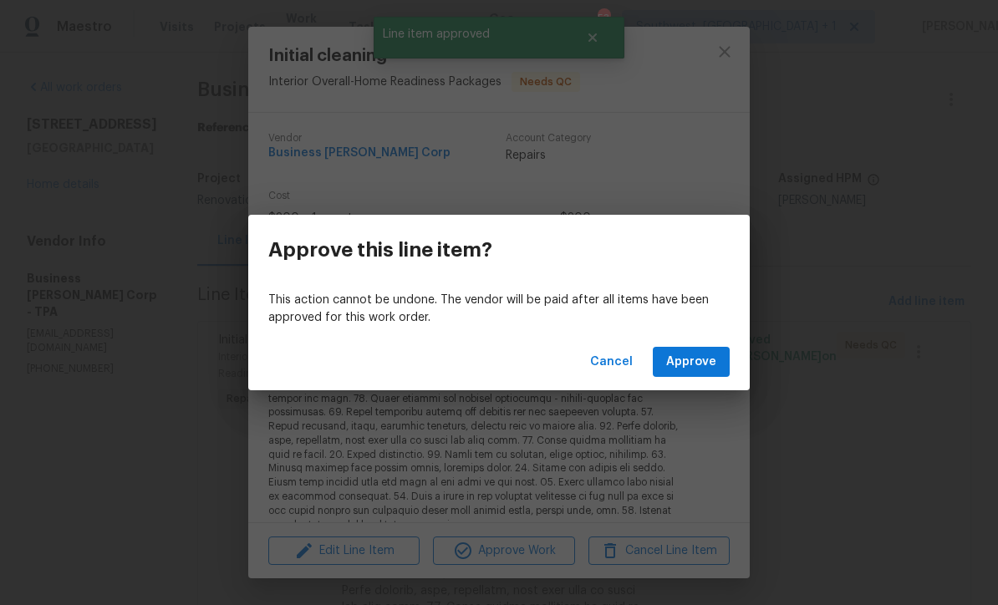
click at [719, 359] on button "Approve" at bounding box center [691, 362] width 77 height 31
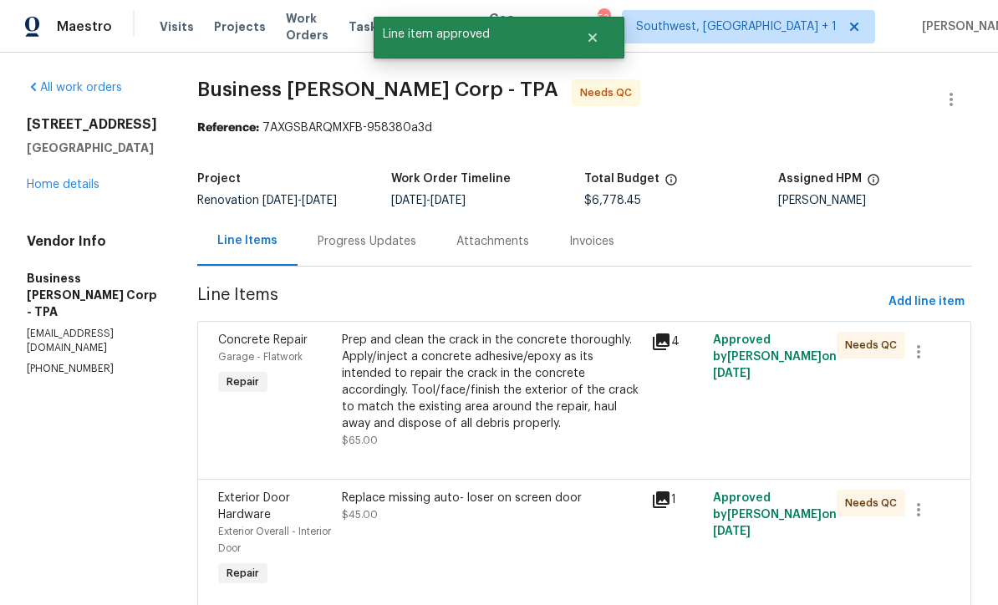
click at [524, 402] on div "Prep and clean the crack in the concrete thoroughly. Apply/inject a concrete ad…" at bounding box center [491, 382] width 299 height 100
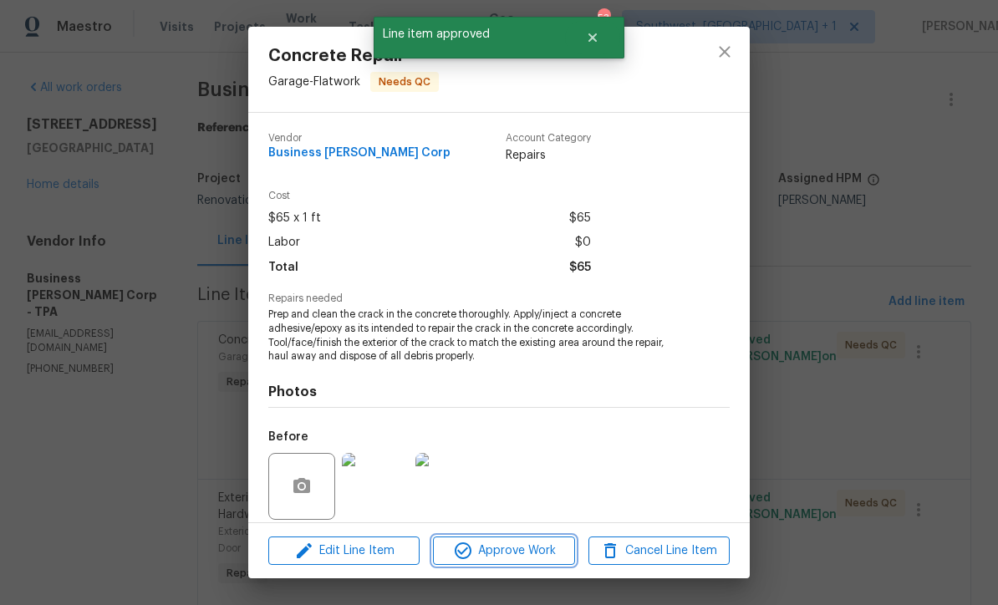
click at [523, 557] on span "Approve Work" at bounding box center [503, 551] width 131 height 21
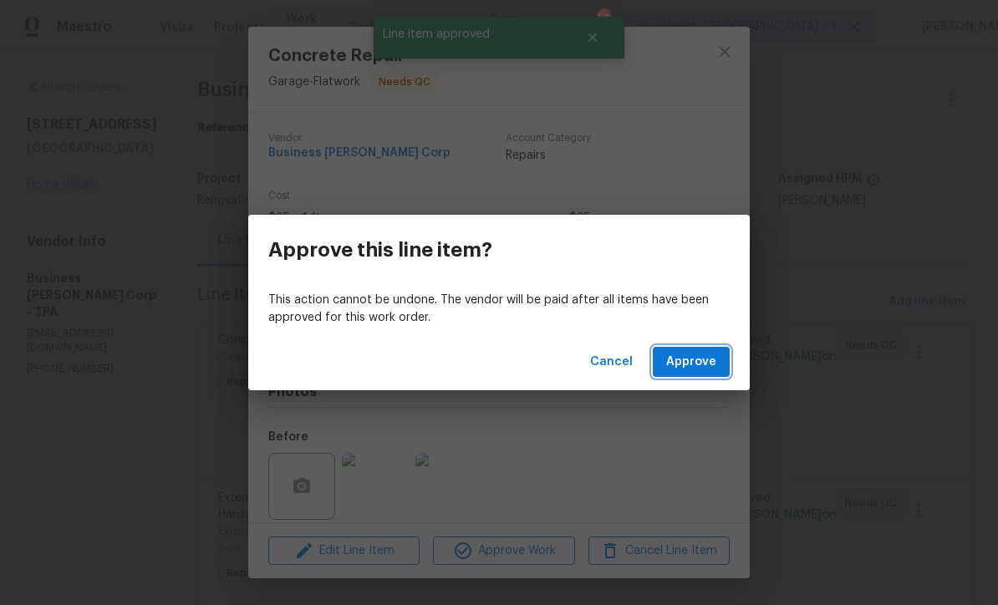
click at [699, 370] on span "Approve" at bounding box center [691, 362] width 50 height 21
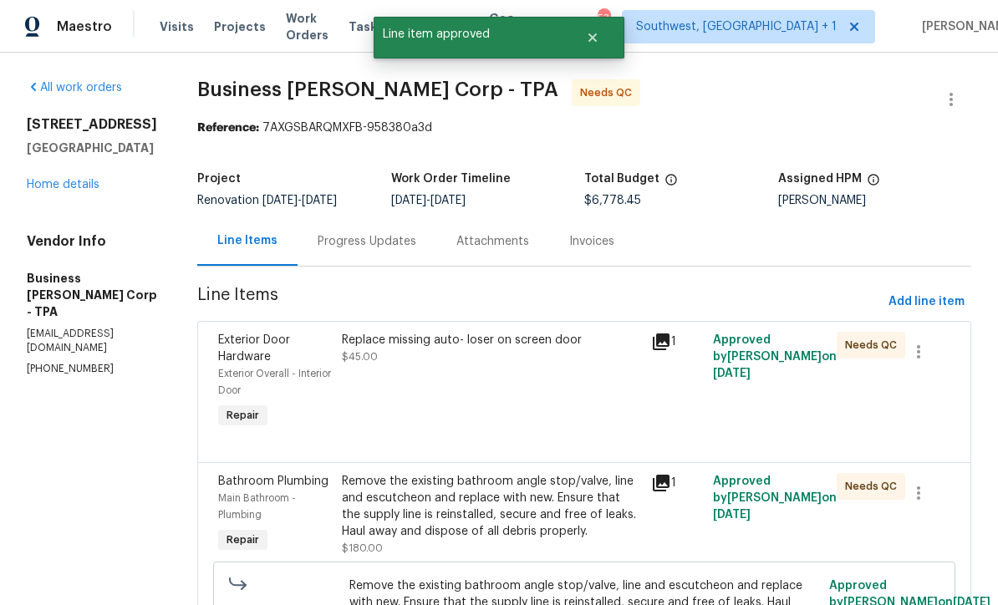
click at [487, 384] on div "Replace missing auto- loser on screen door $45.00" at bounding box center [491, 382] width 309 height 110
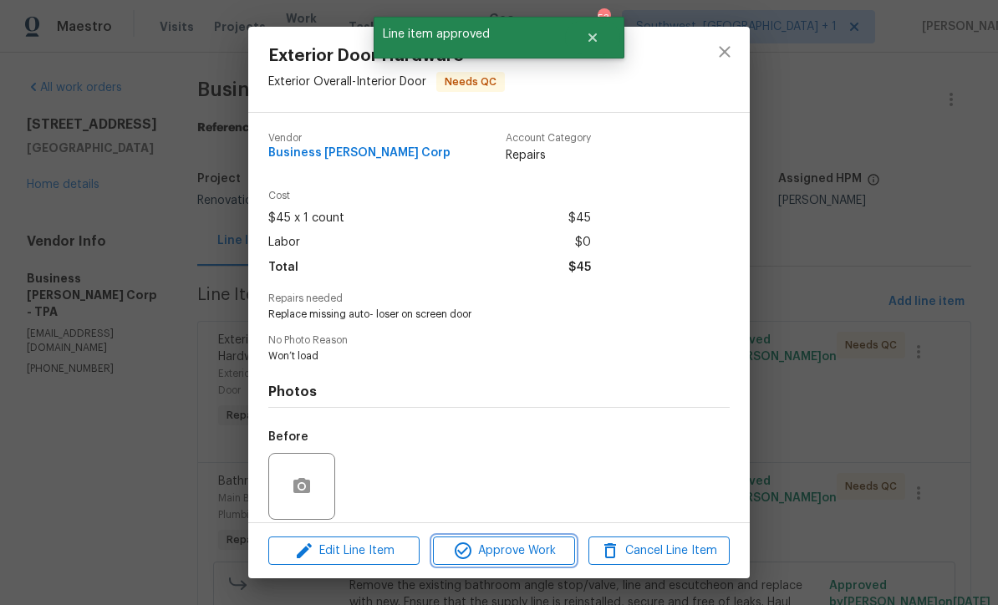
click at [525, 561] on button "Approve Work" at bounding box center [503, 551] width 141 height 29
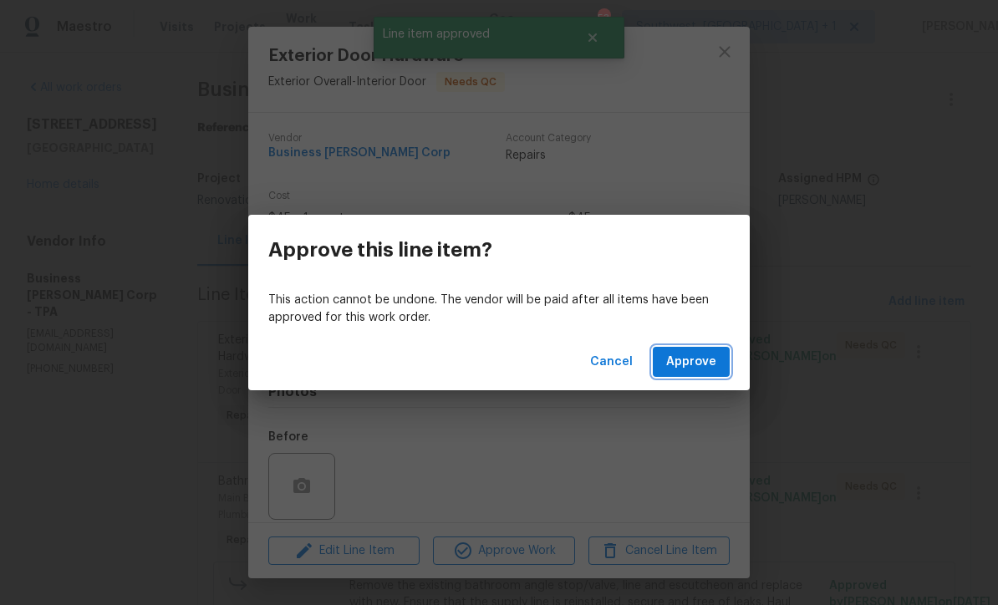
click at [704, 369] on span "Approve" at bounding box center [691, 362] width 50 height 21
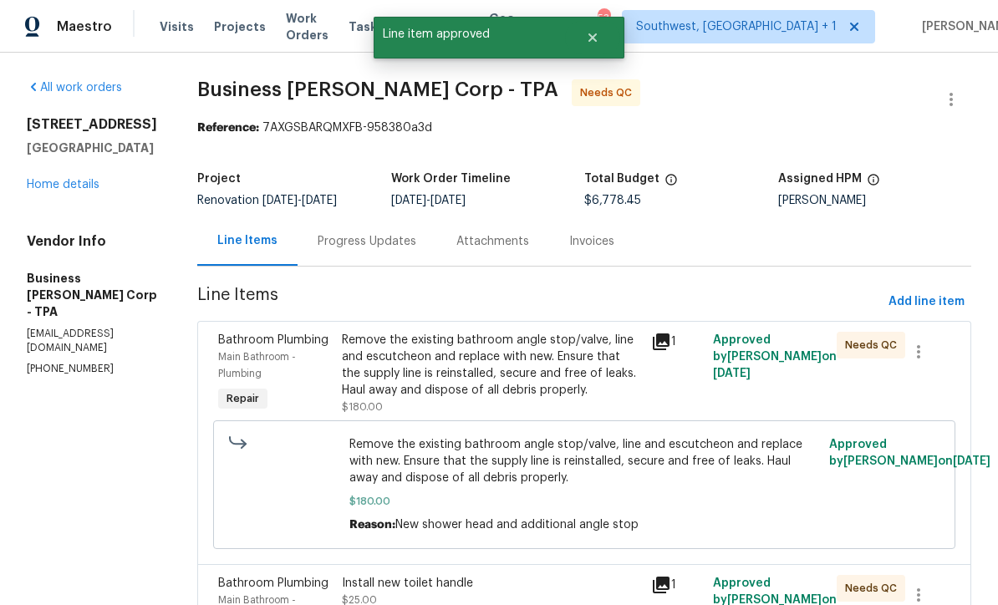
click at [505, 375] on div "Remove the existing bathroom angle stop/valve, line and escutcheon and replace …" at bounding box center [491, 365] width 299 height 67
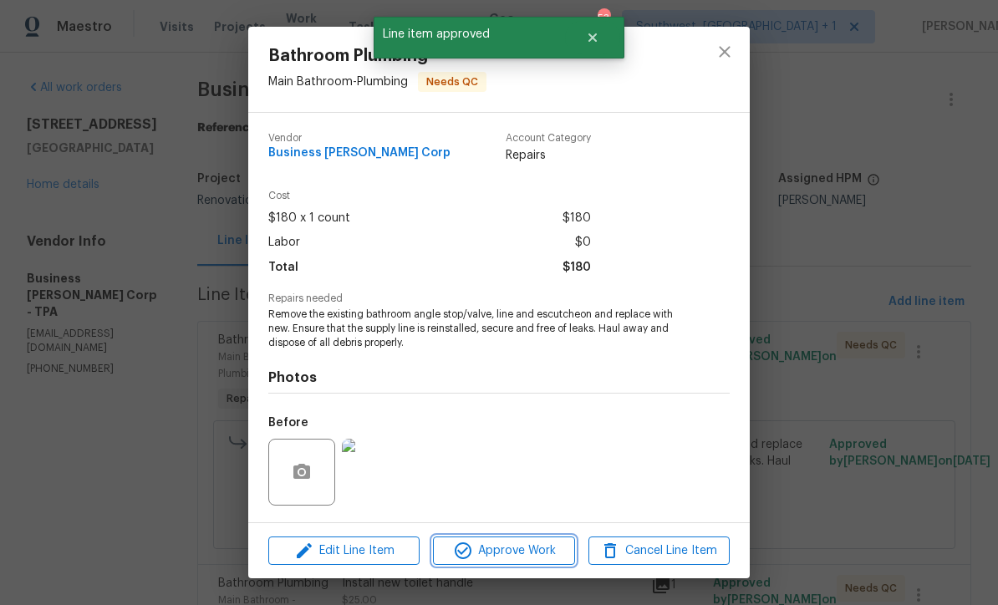
click at [518, 557] on span "Approve Work" at bounding box center [503, 551] width 131 height 21
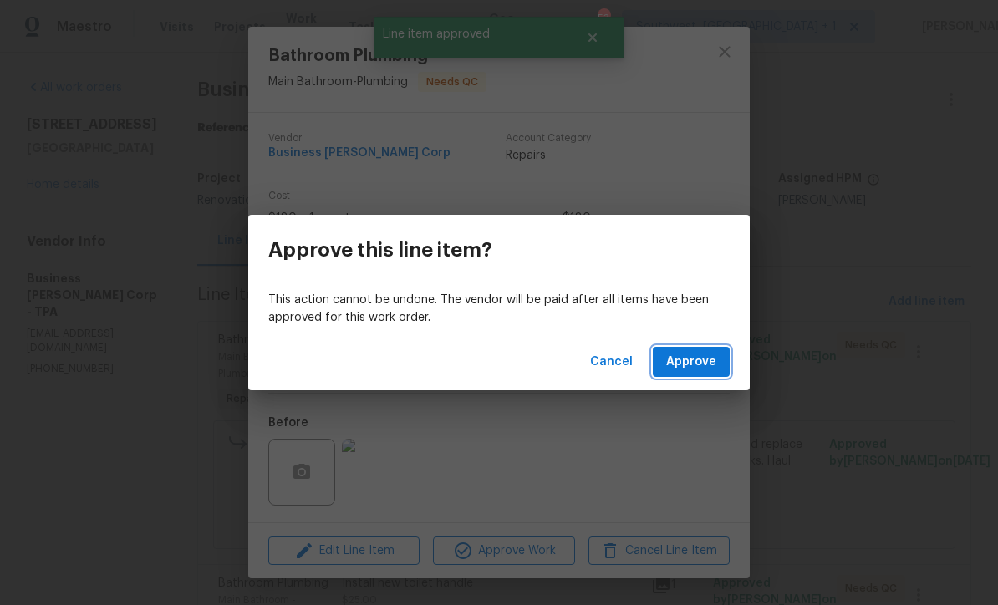
click at [699, 368] on span "Approve" at bounding box center [691, 362] width 50 height 21
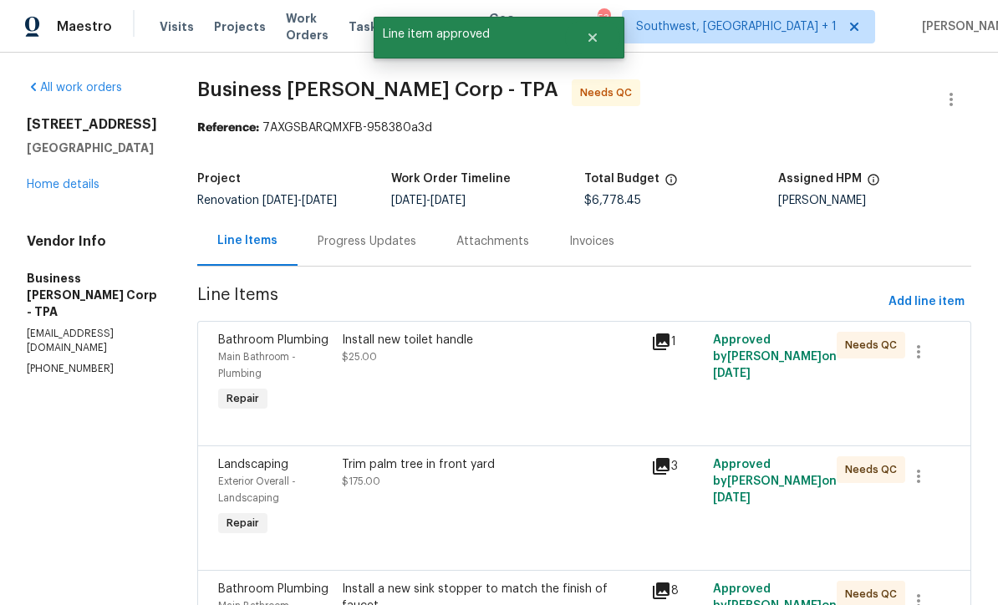
click at [503, 353] on div "Install new toilet handle $25.00" at bounding box center [491, 348] width 299 height 33
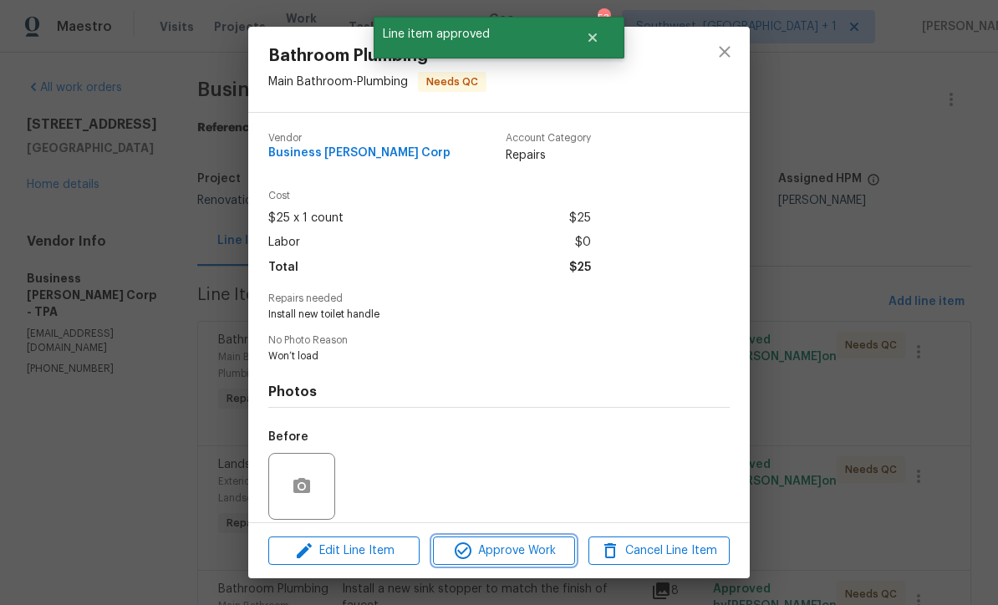
click at [518, 557] on span "Approve Work" at bounding box center [503, 551] width 131 height 21
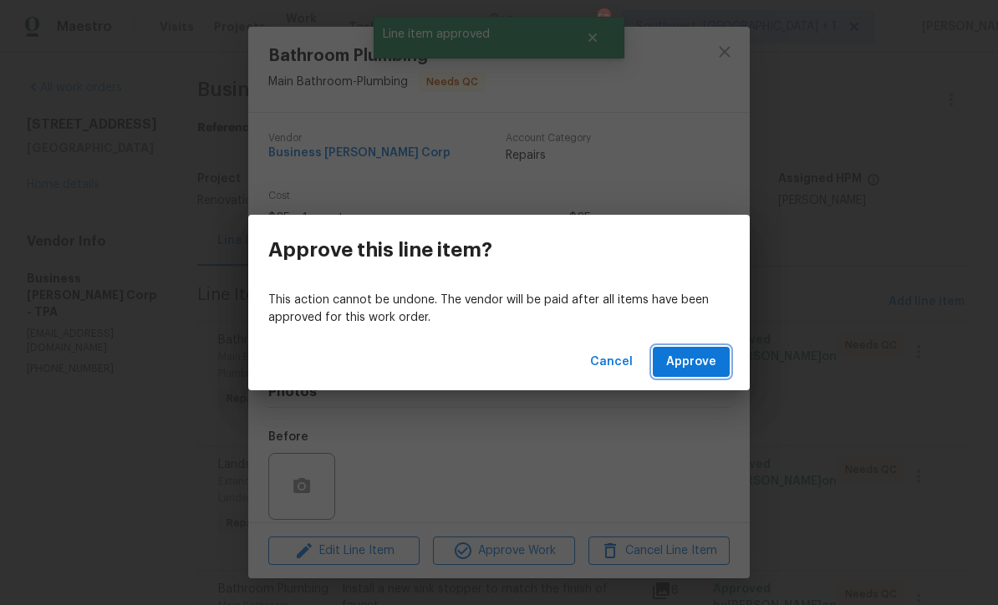
click at [696, 369] on span "Approve" at bounding box center [691, 362] width 50 height 21
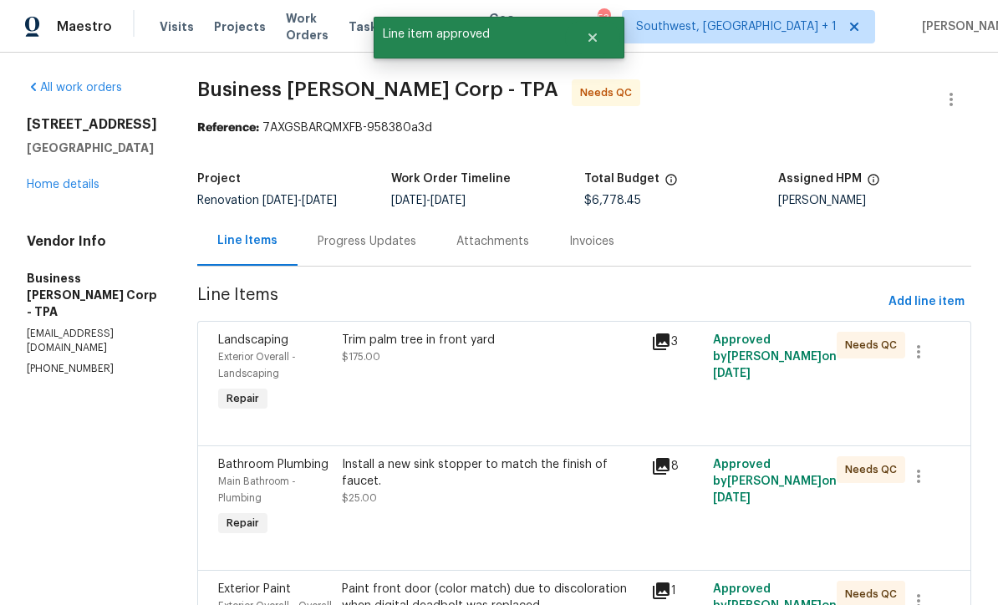
click at [483, 404] on div "Trim palm tree in front yard $175.00" at bounding box center [491, 374] width 309 height 94
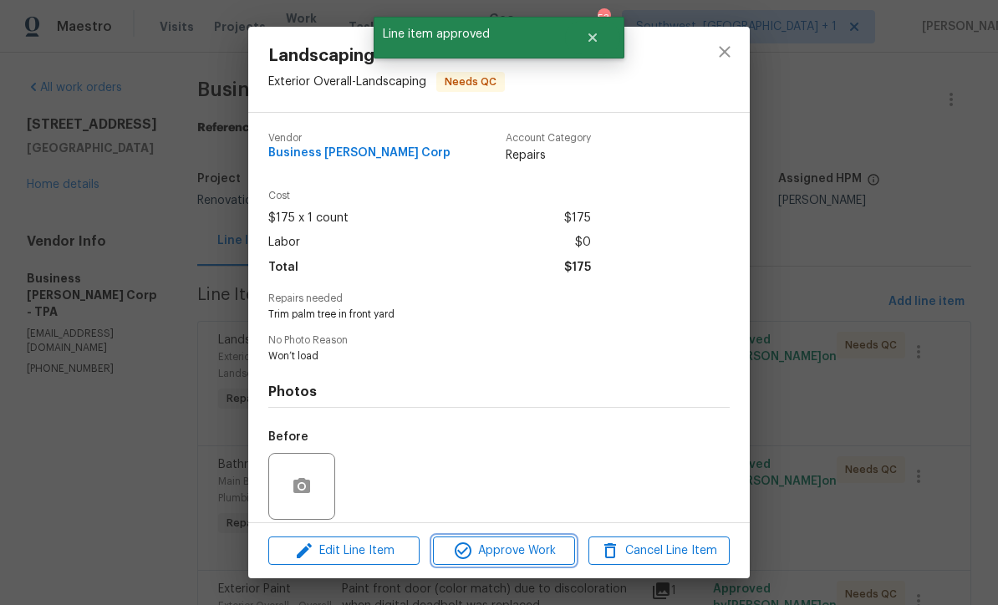
click at [526, 562] on button "Approve Work" at bounding box center [503, 551] width 141 height 29
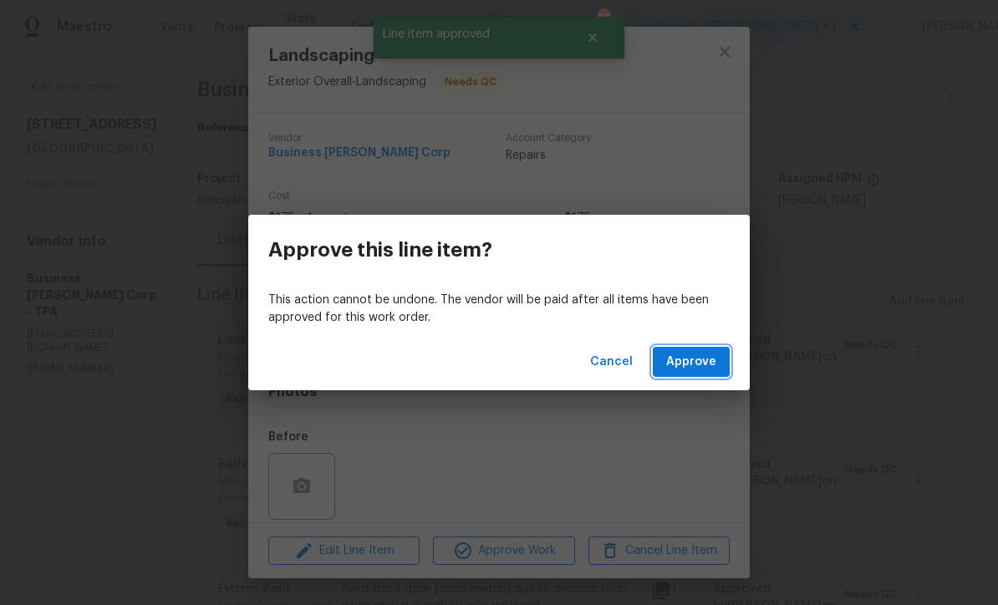
click at [699, 368] on span "Approve" at bounding box center [691, 362] width 50 height 21
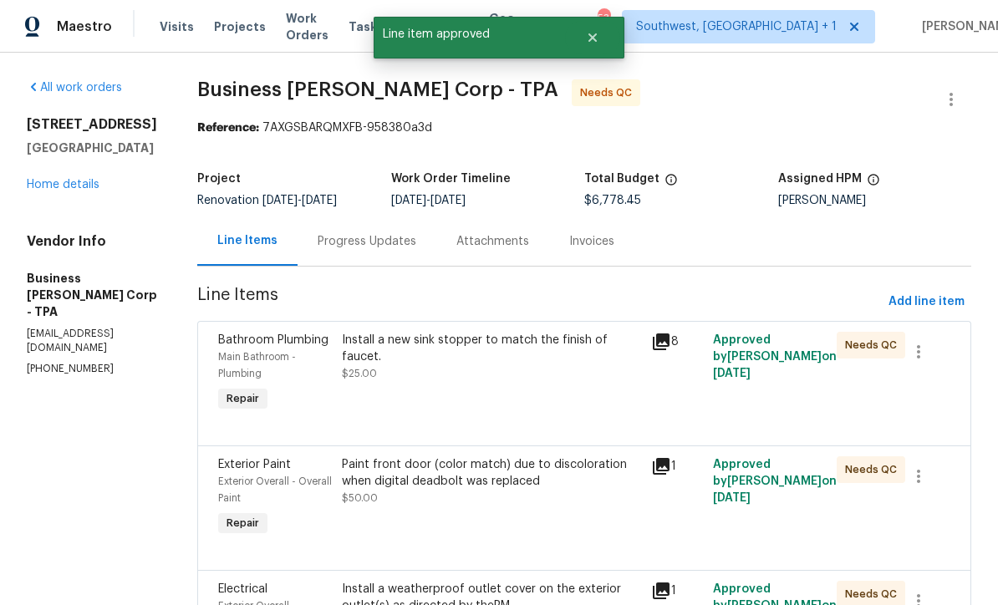
click at [496, 383] on div "Install a new sink stopper to match the finish of faucet. $25.00" at bounding box center [491, 374] width 309 height 94
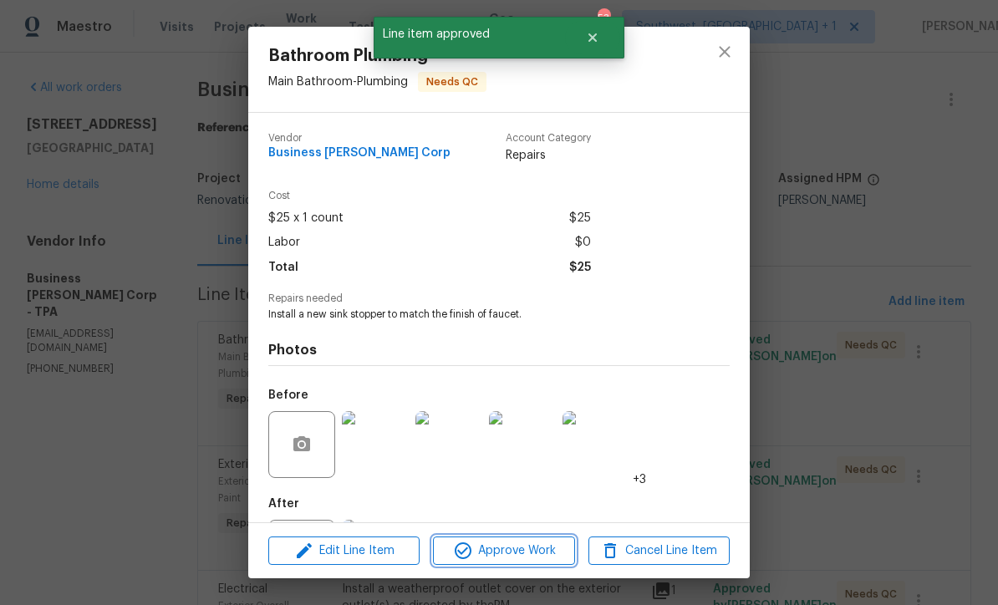
click at [521, 560] on span "Approve Work" at bounding box center [503, 551] width 131 height 21
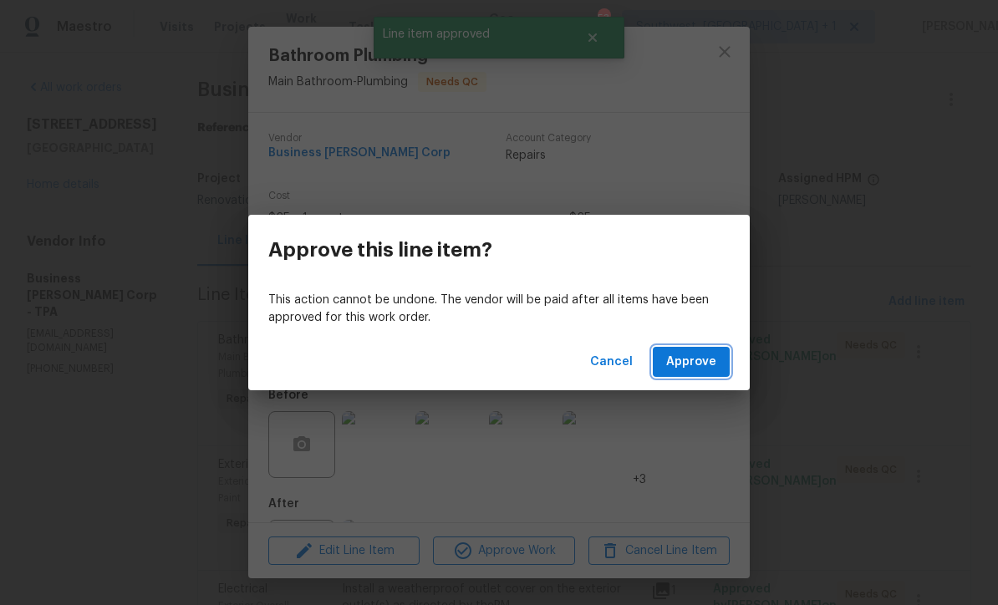
click at [699, 371] on span "Approve" at bounding box center [691, 362] width 50 height 21
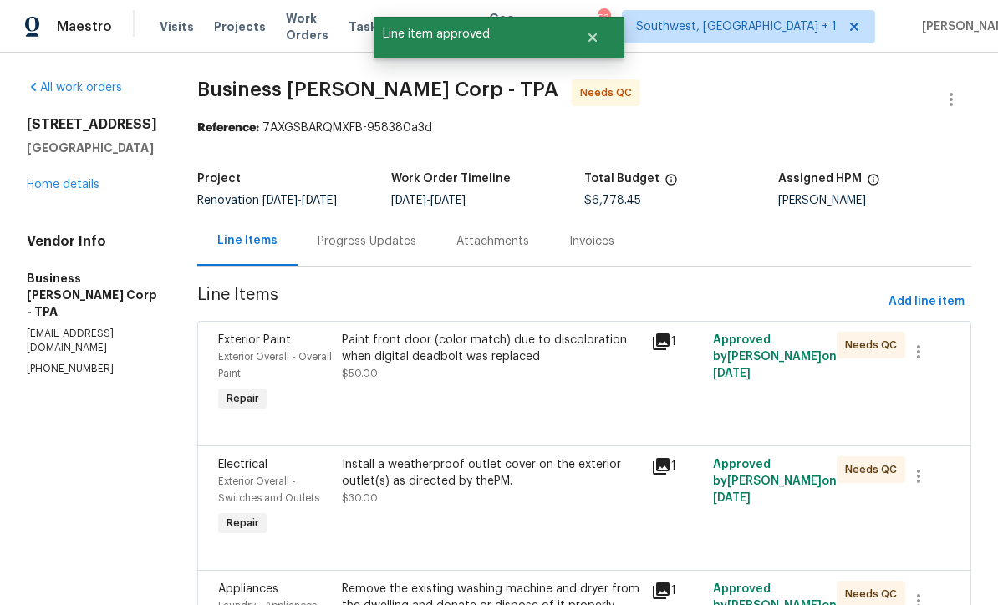
click at [500, 392] on div "Paint front door (color match) due to discoloration when digital deadbolt was r…" at bounding box center [491, 374] width 309 height 94
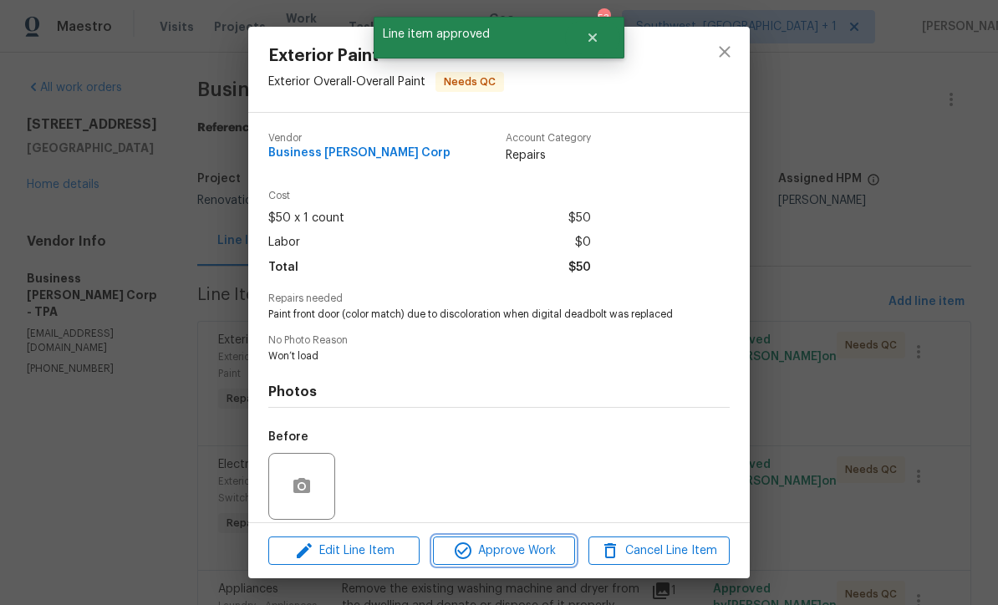
click at [526, 560] on span "Approve Work" at bounding box center [503, 551] width 131 height 21
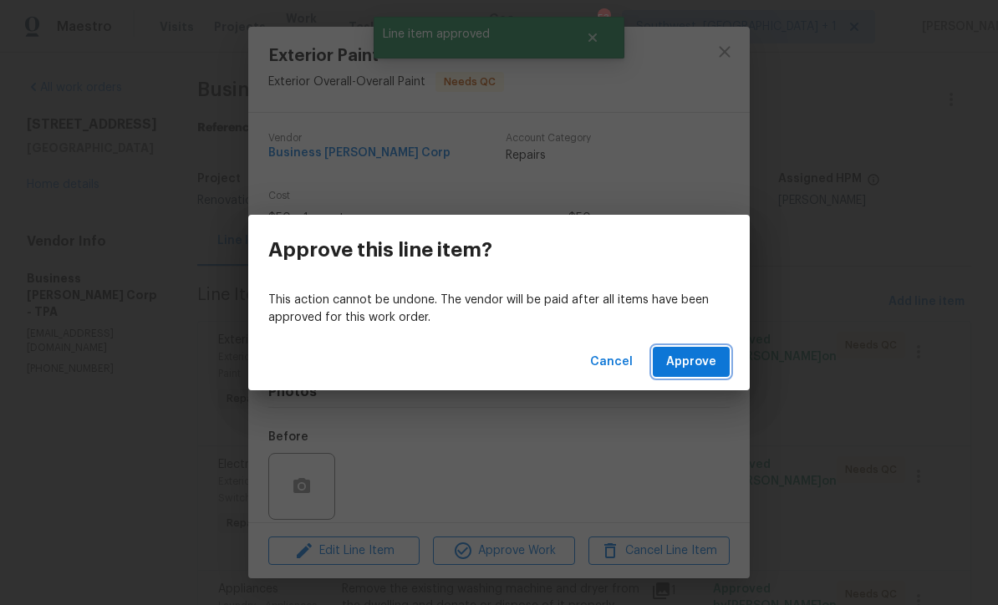
click at [694, 376] on button "Approve" at bounding box center [691, 362] width 77 height 31
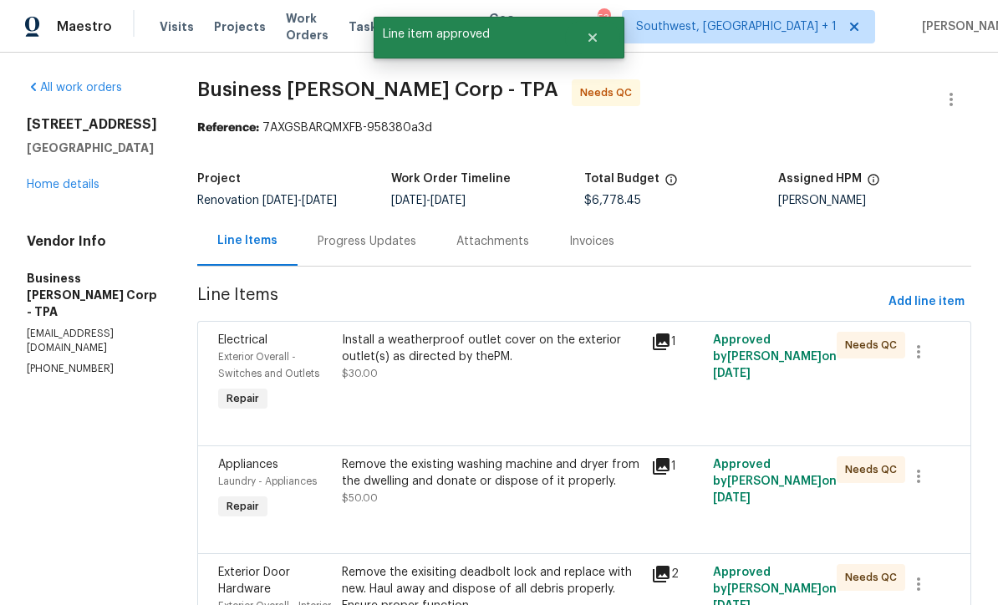
click at [514, 393] on div "Install a weatherproof outlet cover on the exterior outlet(s) as directed by th…" at bounding box center [491, 374] width 309 height 94
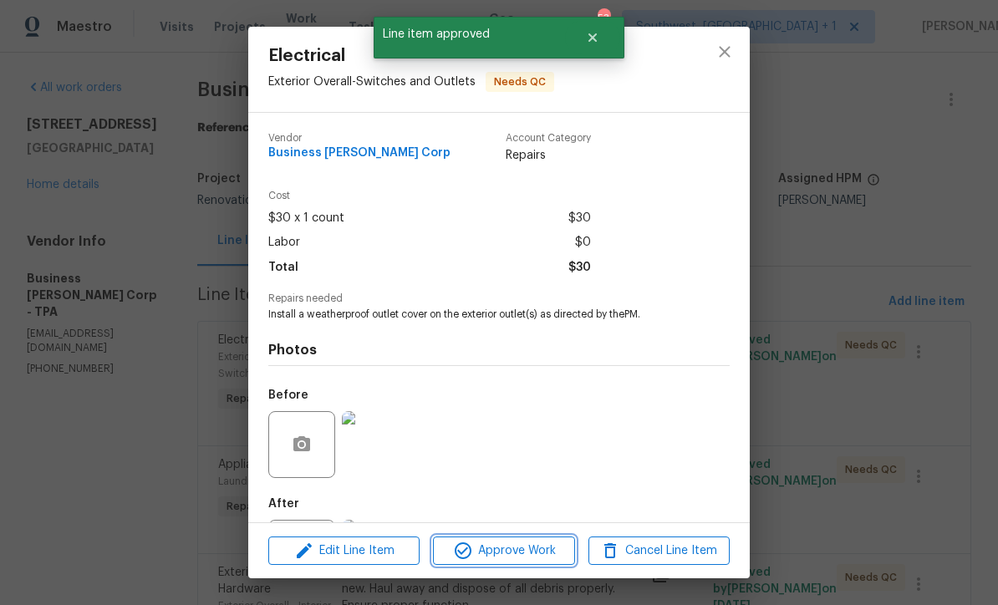
click at [523, 554] on span "Approve Work" at bounding box center [503, 551] width 131 height 21
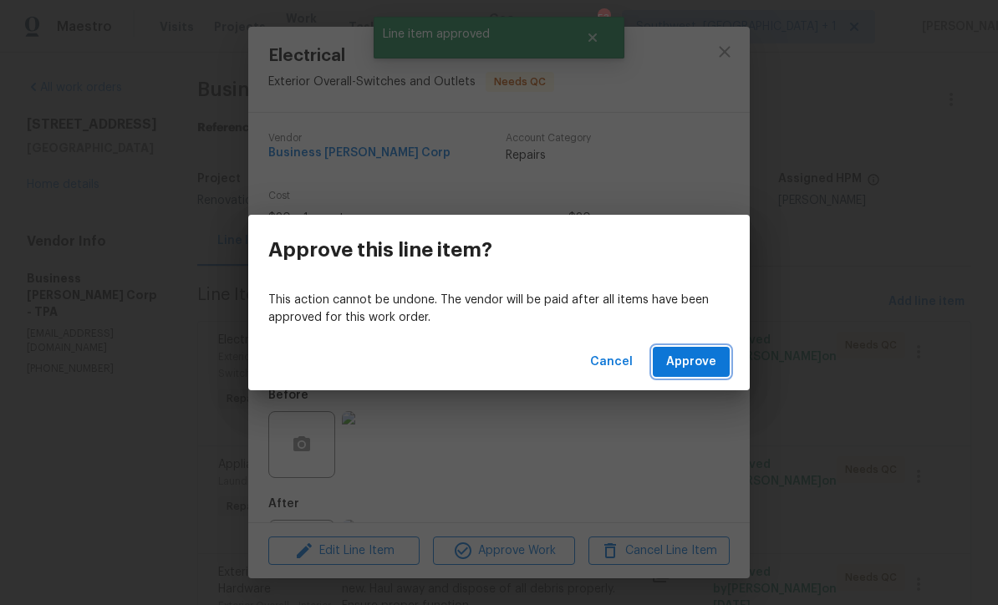
click at [705, 366] on span "Approve" at bounding box center [691, 362] width 50 height 21
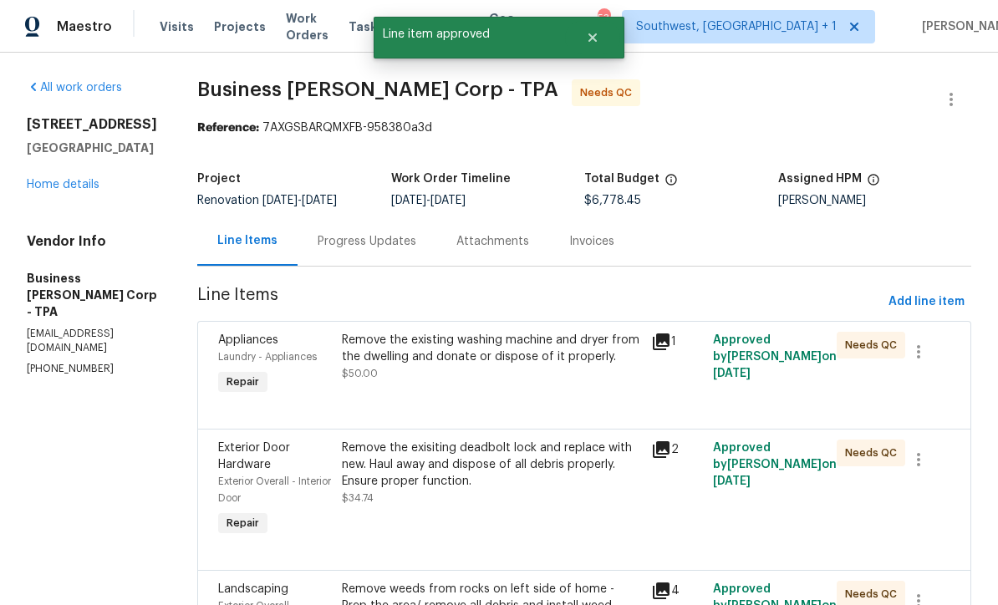
click at [475, 365] on div "Remove the existing washing machine and dryer from the dwelling and donate or d…" at bounding box center [491, 348] width 299 height 33
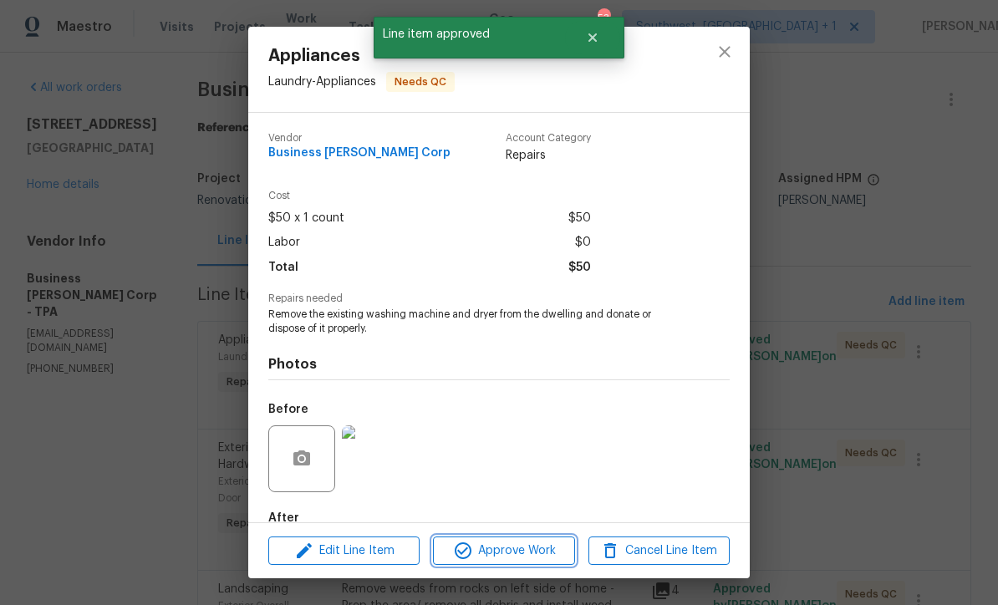
click at [521, 556] on span "Approve Work" at bounding box center [503, 551] width 131 height 21
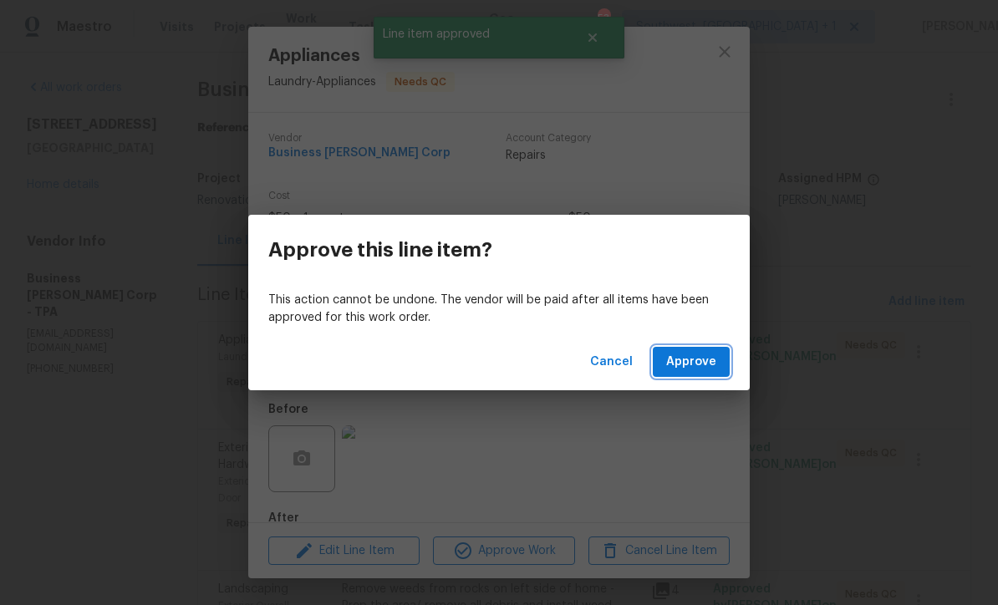
click at [694, 375] on button "Approve" at bounding box center [691, 362] width 77 height 31
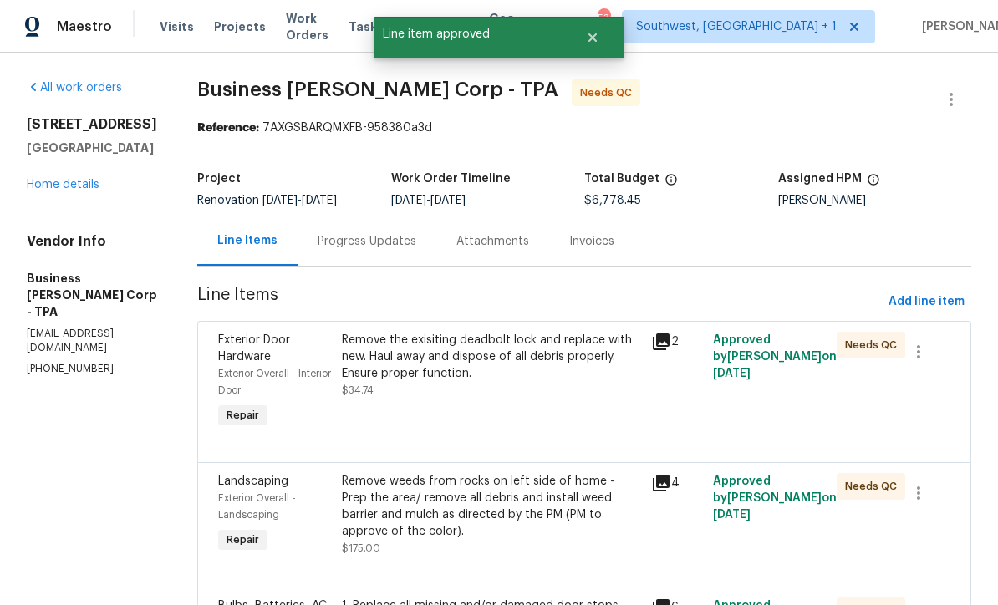
click at [493, 398] on div "Remove the exisiting deadbolt lock and replace with new. Haul away and dispose …" at bounding box center [491, 365] width 299 height 67
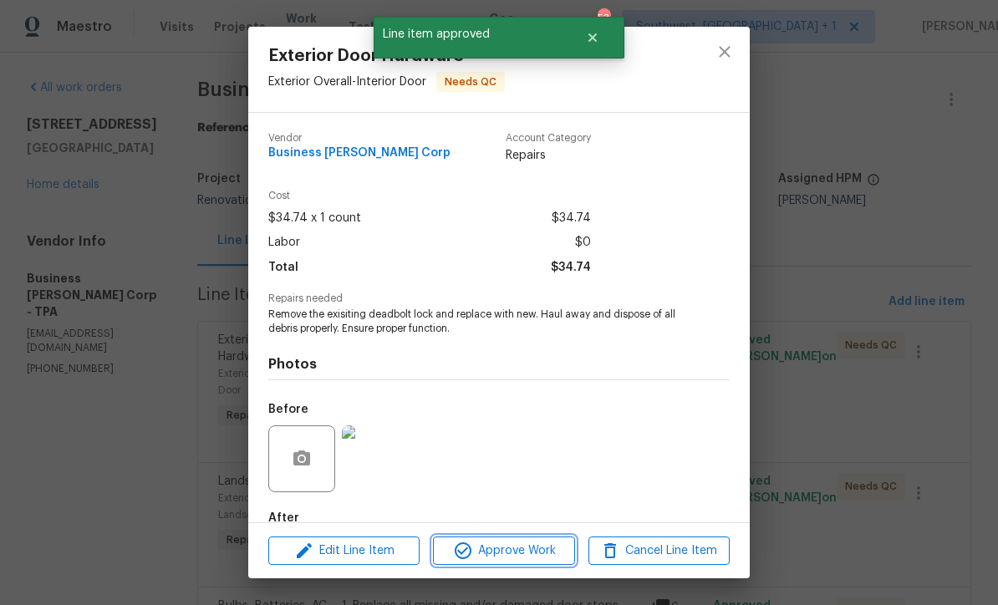
click at [519, 556] on span "Approve Work" at bounding box center [503, 551] width 131 height 21
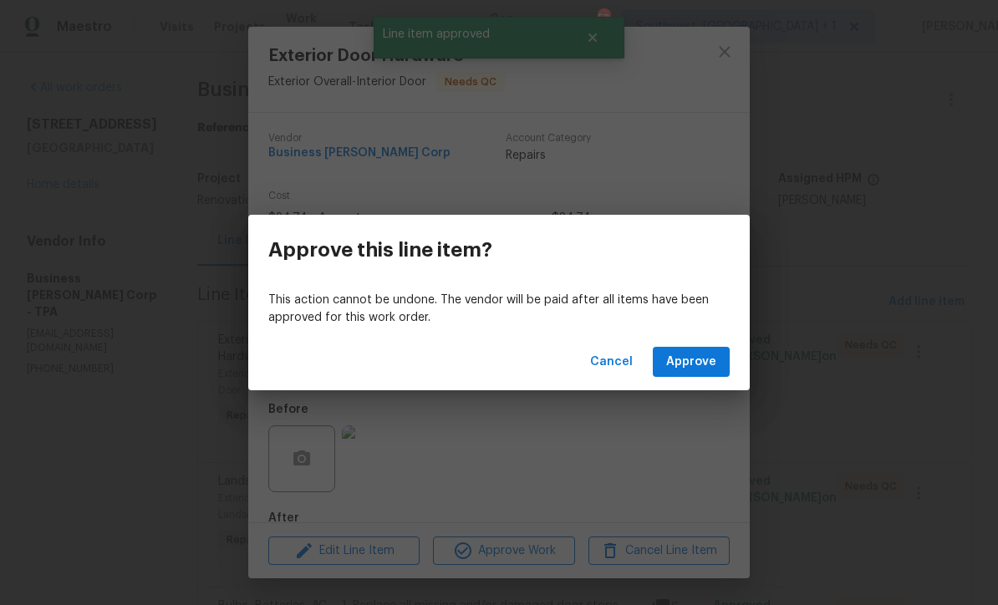
click at [701, 372] on button "Approve" at bounding box center [691, 362] width 77 height 31
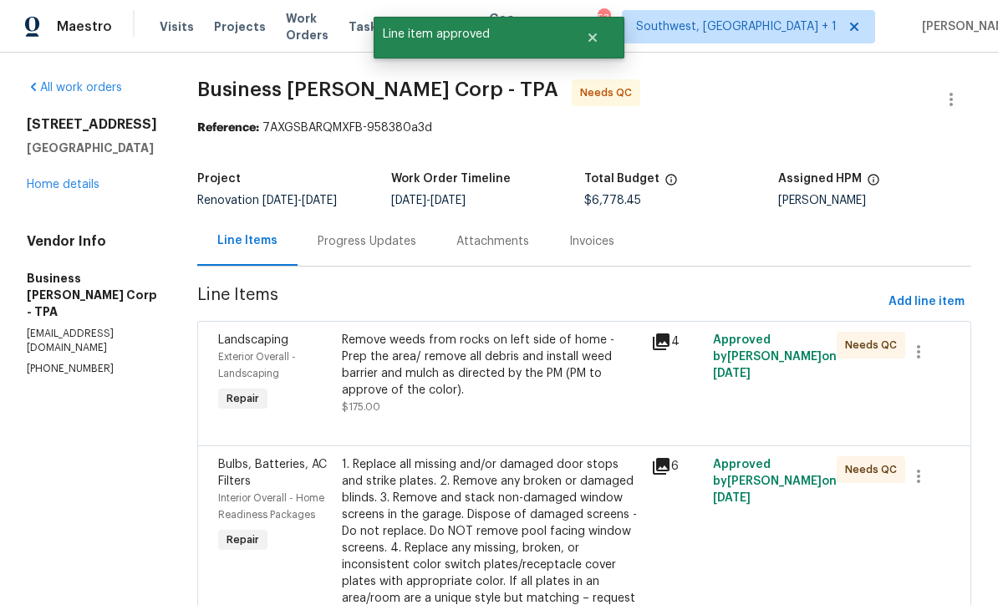
click at [481, 392] on div "Remove weeds from rocks on left side of home - Prep the area/ remove all debris…" at bounding box center [491, 365] width 299 height 67
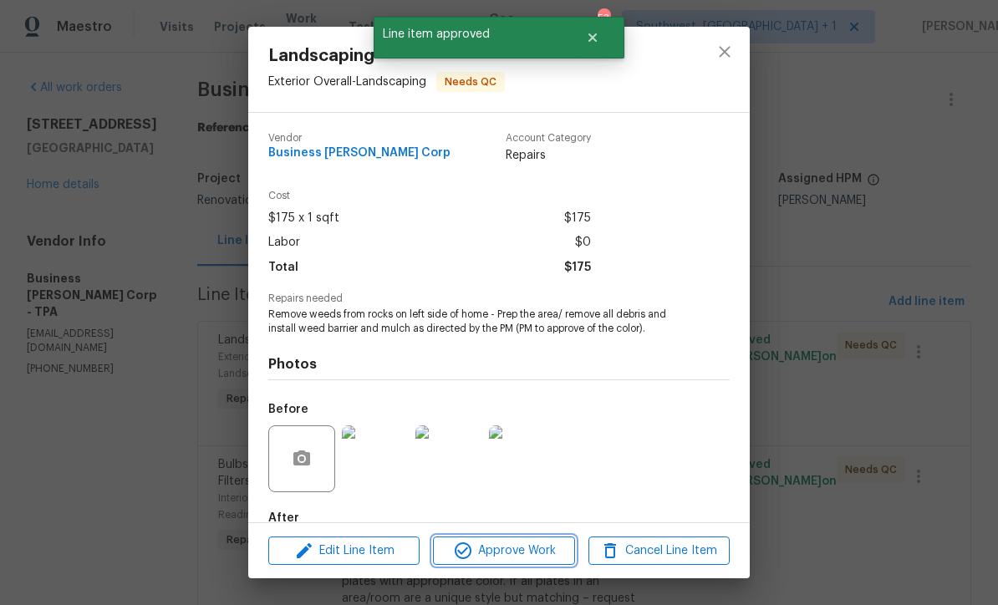
click at [515, 554] on span "Approve Work" at bounding box center [503, 551] width 131 height 21
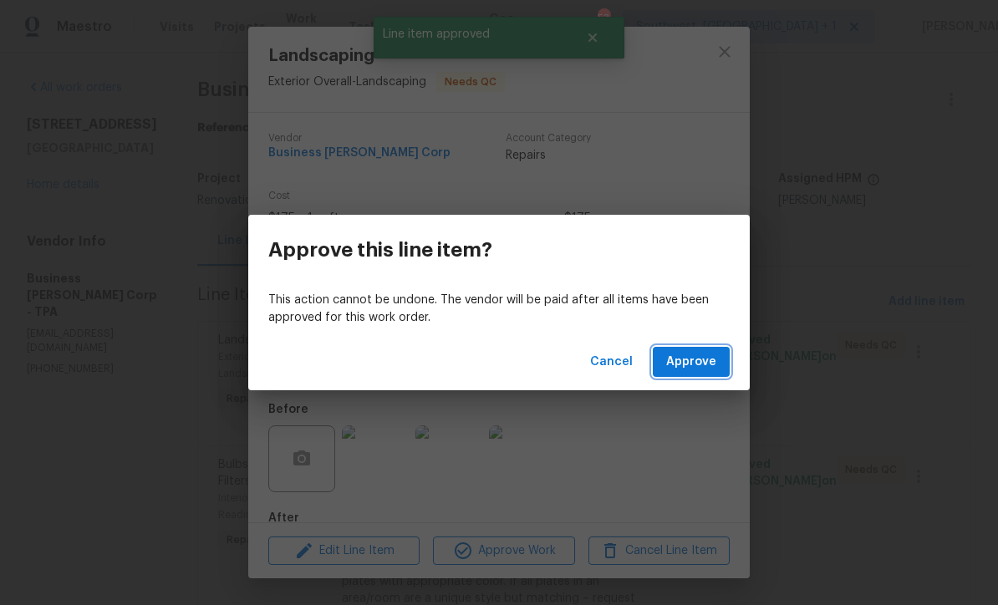
click at [685, 370] on span "Approve" at bounding box center [691, 362] width 50 height 21
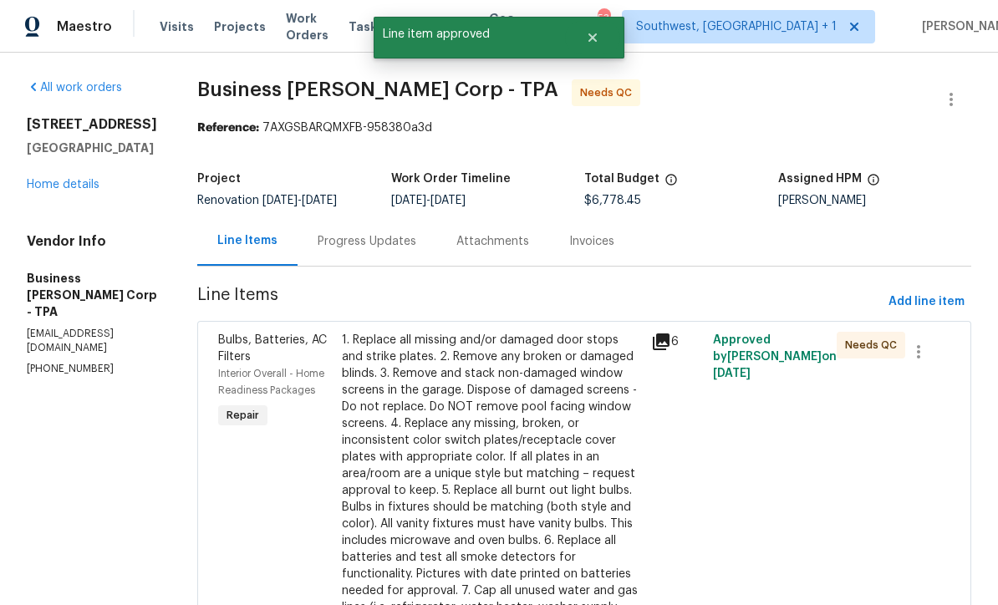
click at [488, 419] on div "1. Replace all missing and/or damaged door stops and strike plates. 2. Remove a…" at bounding box center [491, 491] width 299 height 318
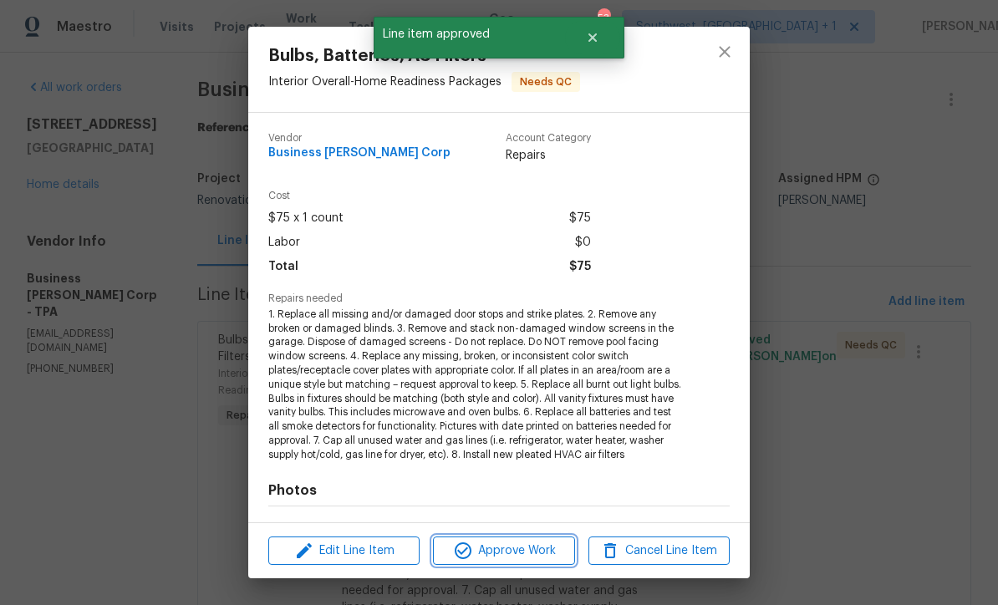
click at [526, 555] on span "Approve Work" at bounding box center [503, 551] width 131 height 21
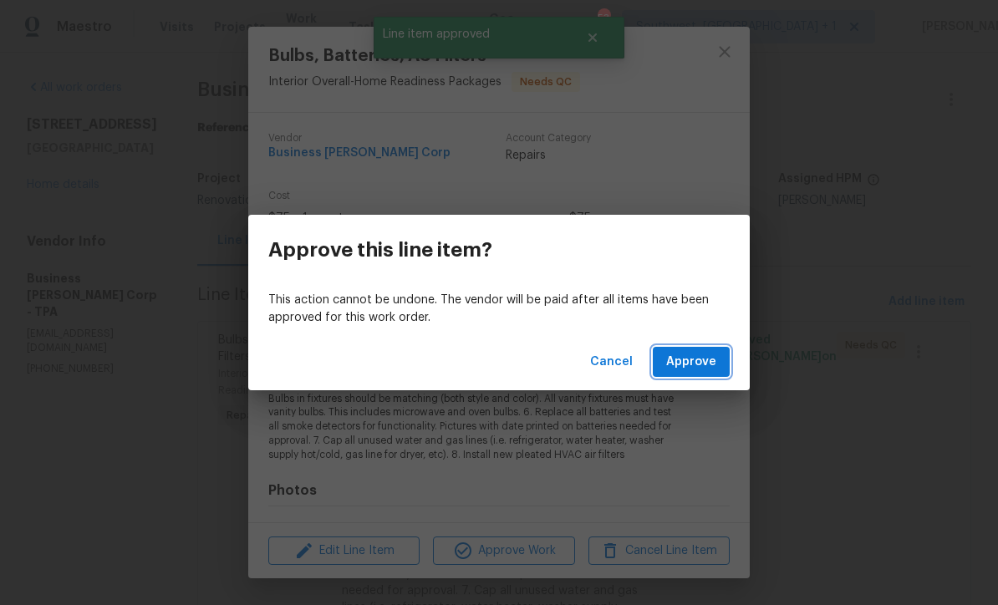
click at [698, 369] on span "Approve" at bounding box center [691, 362] width 50 height 21
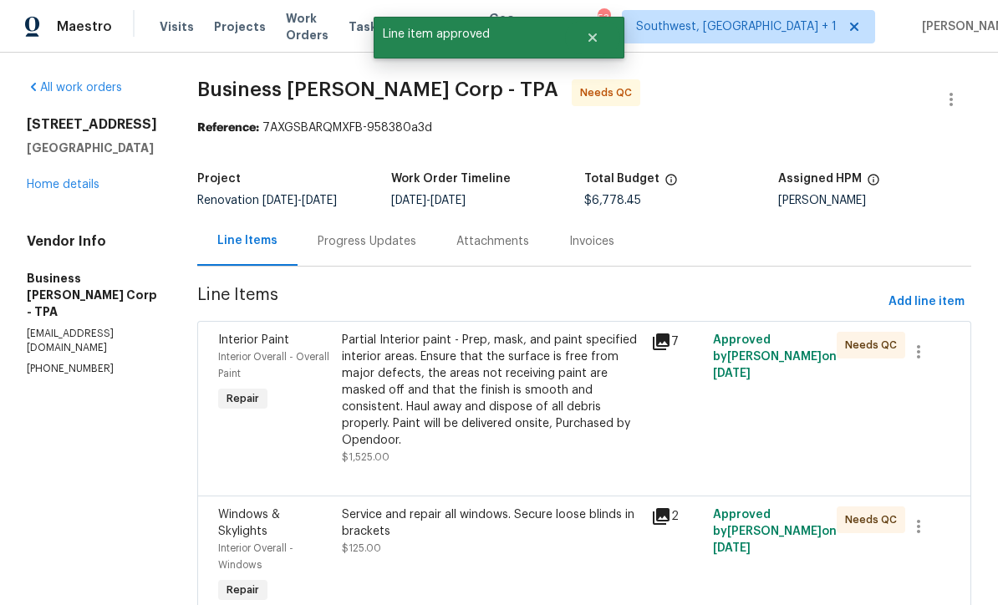
click at [491, 425] on div "Partial Interior paint - Prep, mask, and paint specified interior areas. Ensure…" at bounding box center [491, 390] width 299 height 117
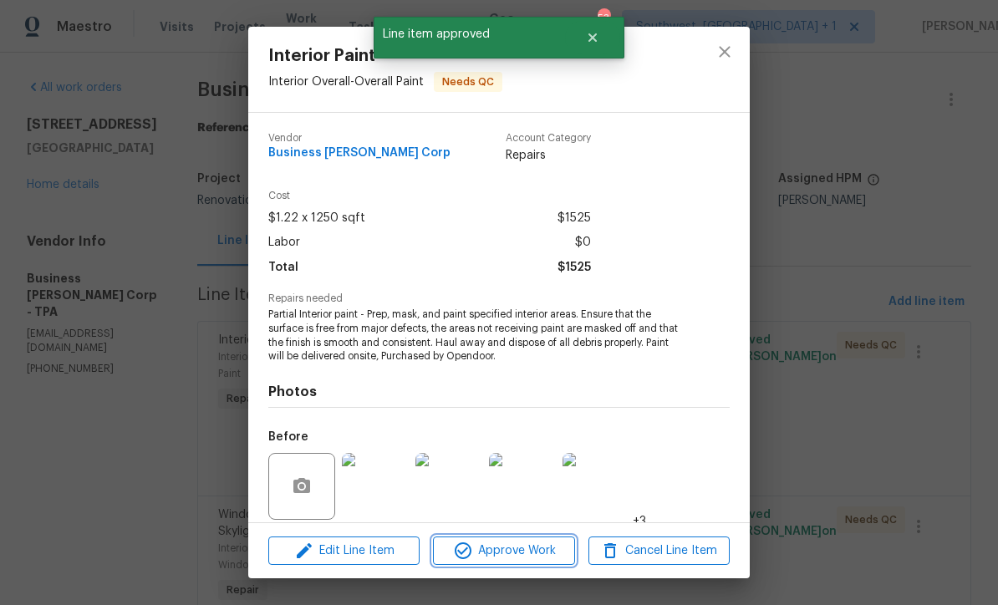
click at [539, 556] on span "Approve Work" at bounding box center [503, 551] width 131 height 21
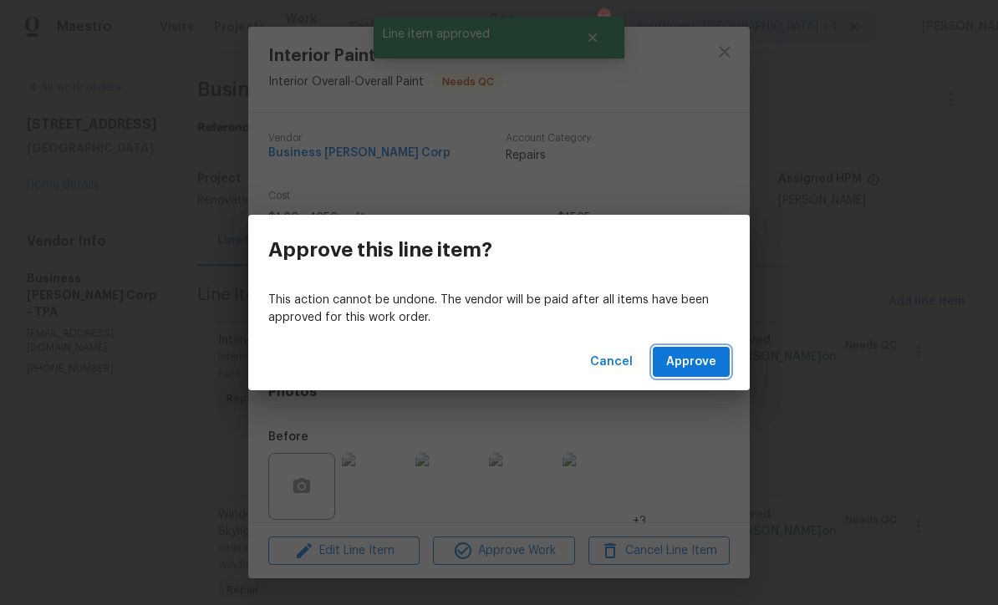
click at [707, 369] on span "Approve" at bounding box center [691, 362] width 50 height 21
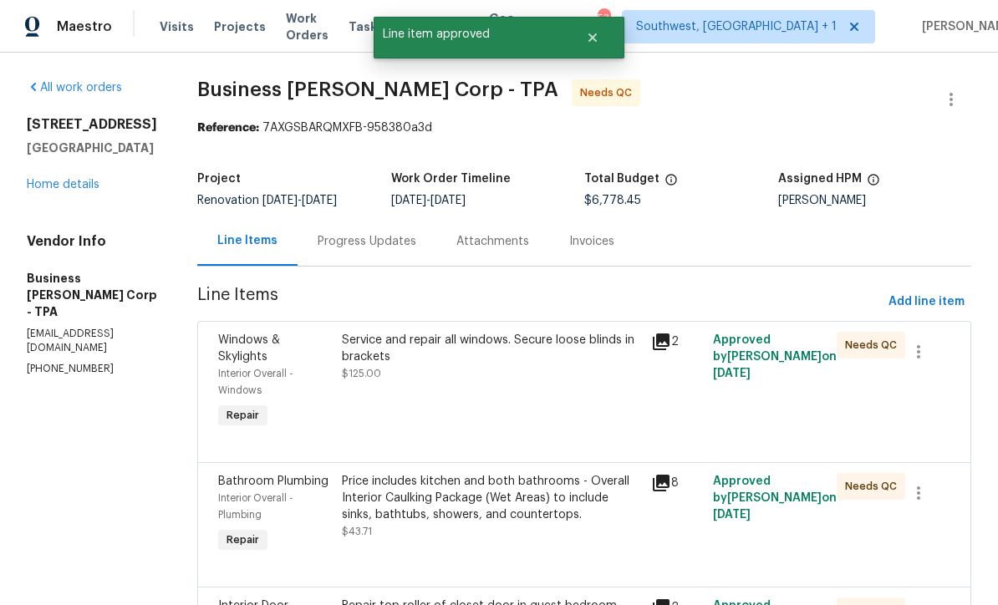
click at [509, 408] on div "Service and repair all windows. Secure loose blinds in brackets $125.00" at bounding box center [491, 382] width 309 height 110
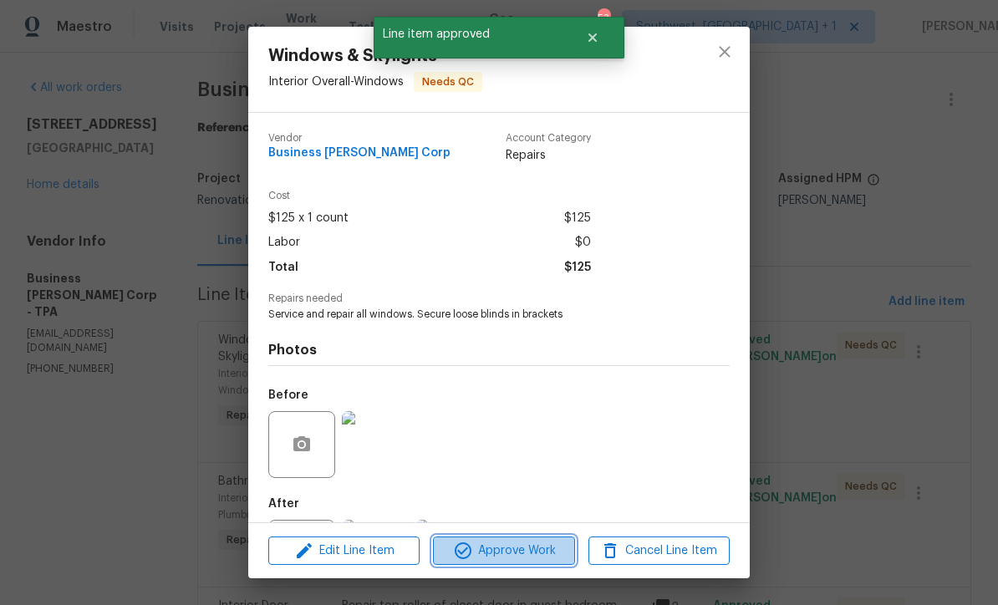
click at [536, 564] on button "Approve Work" at bounding box center [503, 551] width 141 height 29
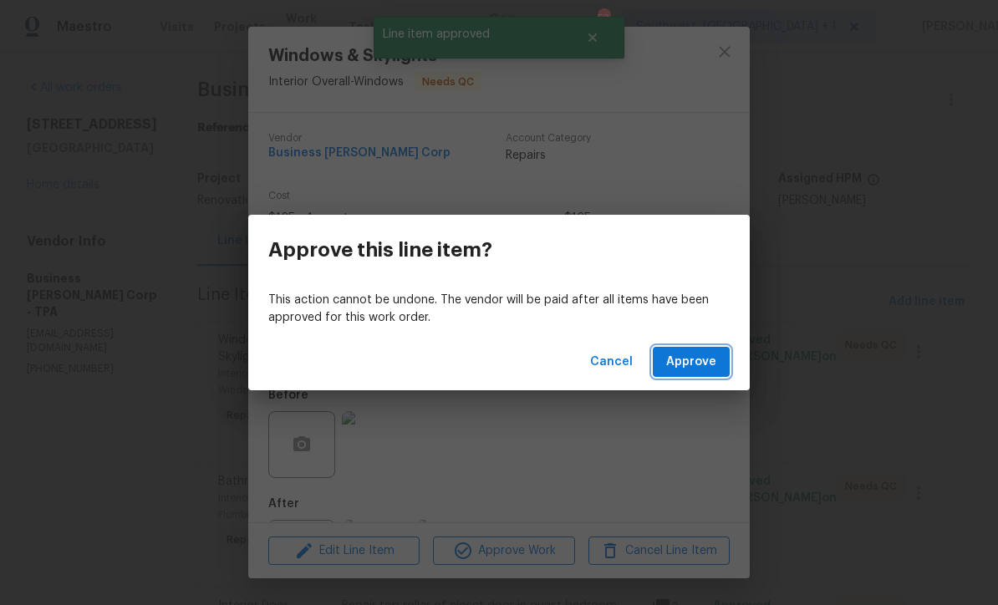
click at [702, 374] on button "Approve" at bounding box center [691, 362] width 77 height 31
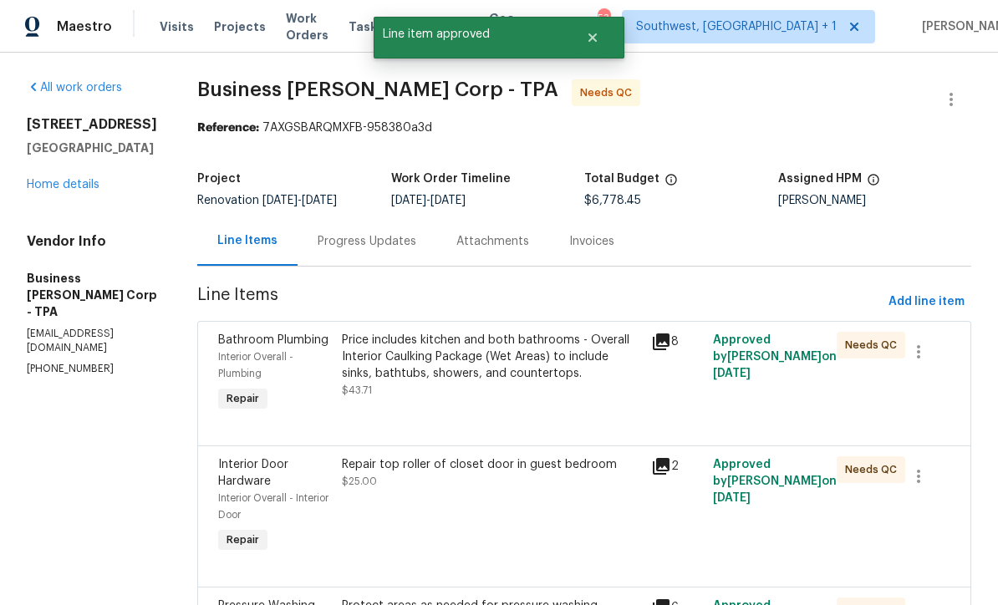
click at [500, 399] on div "Price includes kitchen and both bathrooms - Overall Interior Caulking Package (…" at bounding box center [491, 365] width 299 height 67
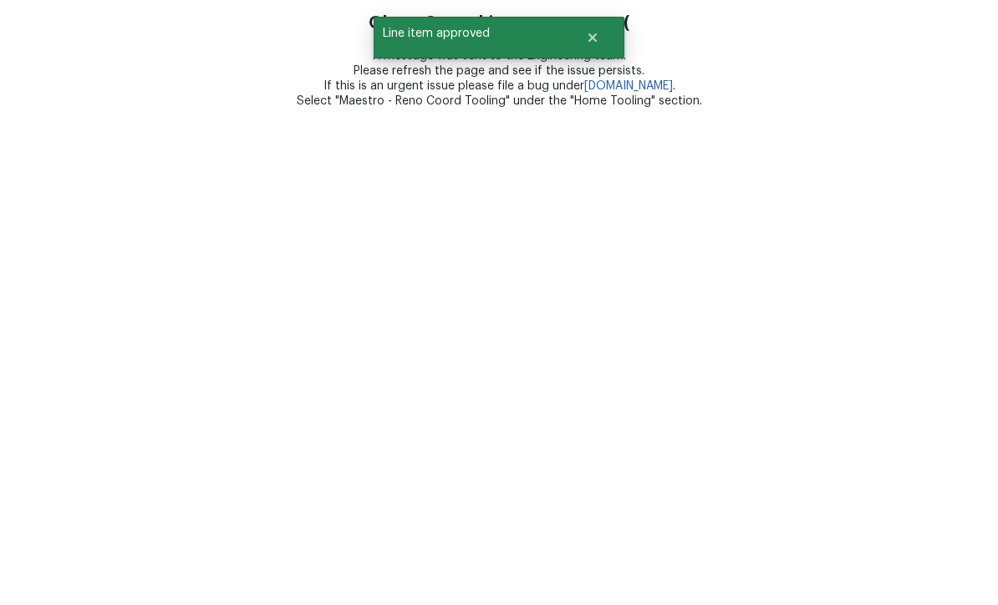
click at [516, 109] on html "Oh no. Something went wrong :( A message was sent to the Engineering team. Plea…" at bounding box center [499, 54] width 998 height 109
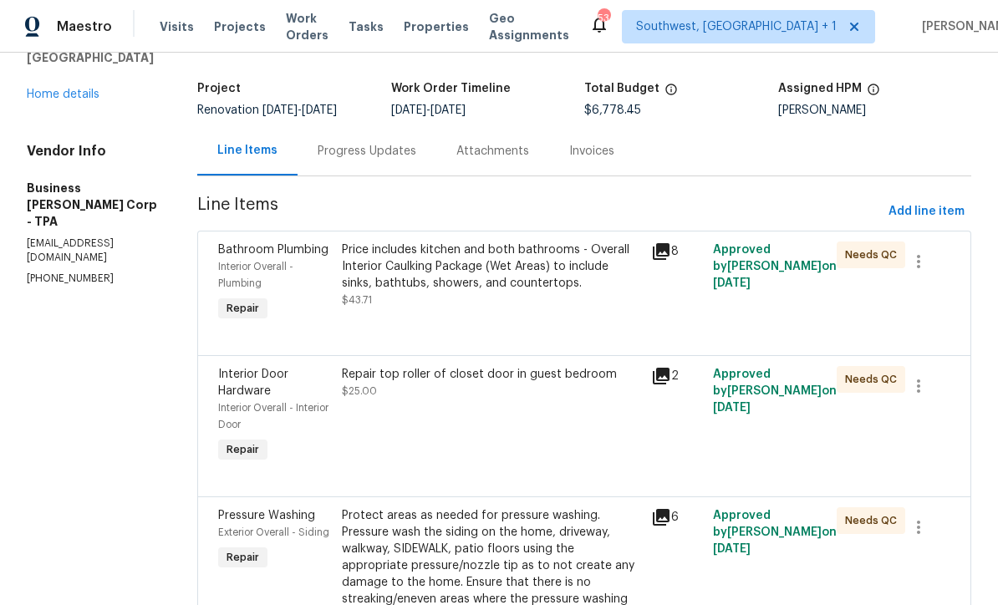
scroll to position [89, 0]
click at [514, 316] on div "Price includes kitchen and both bathrooms - Overall Interior Caulking Package (…" at bounding box center [491, 284] width 309 height 94
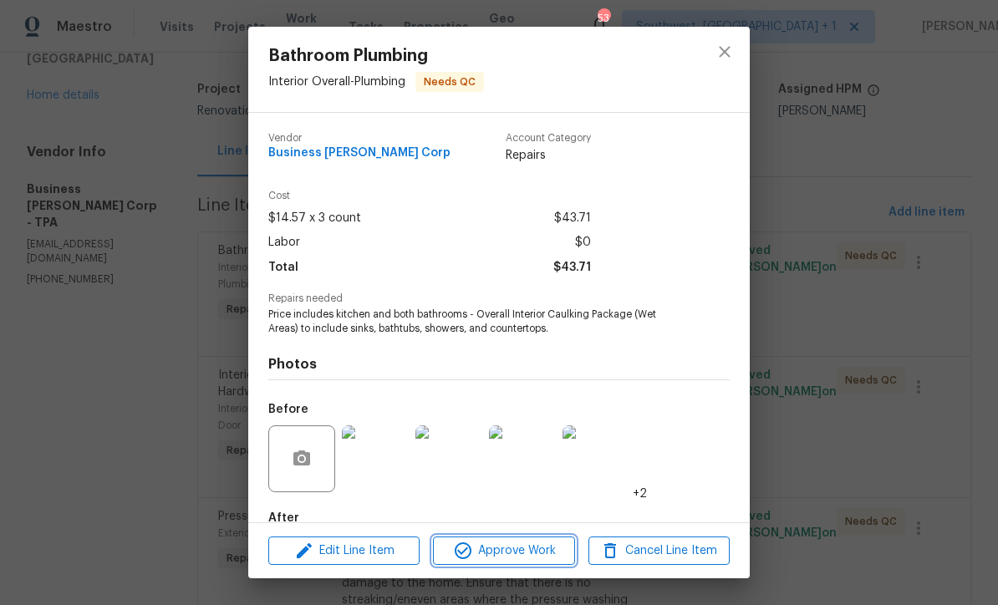
click at [539, 551] on span "Approve Work" at bounding box center [503, 551] width 131 height 21
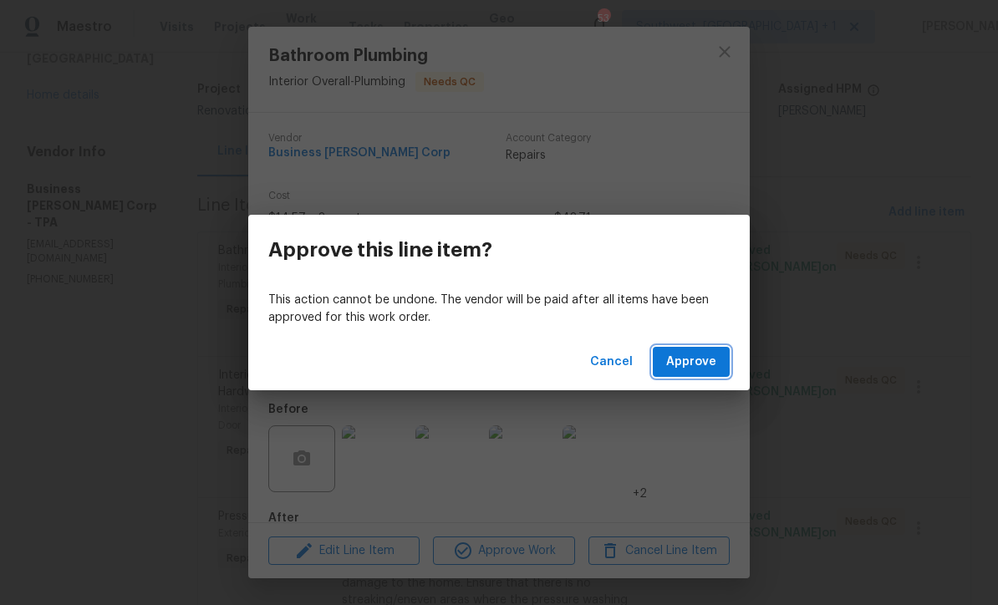
click at [712, 364] on span "Approve" at bounding box center [691, 362] width 50 height 21
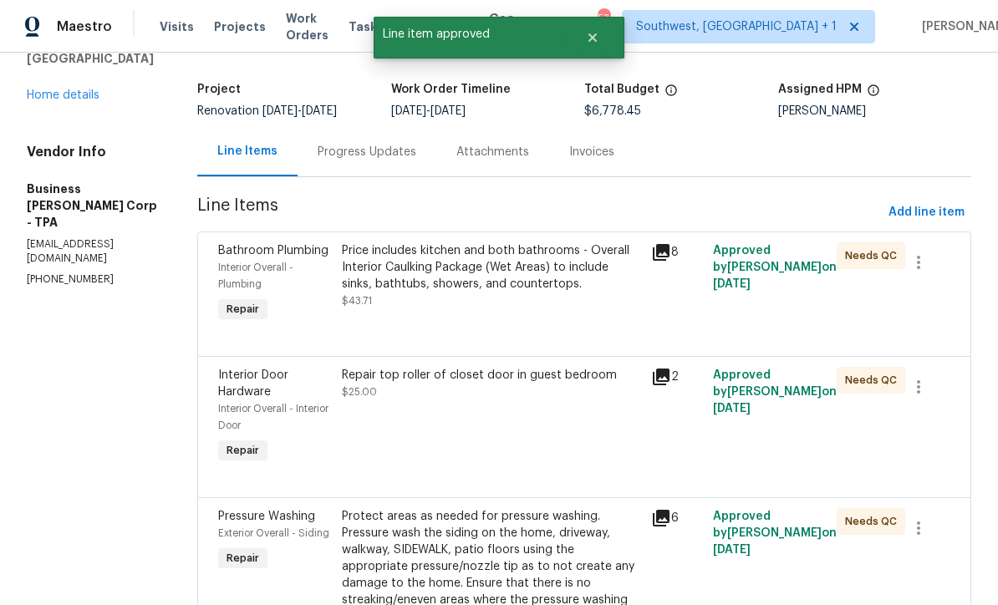
scroll to position [0, 0]
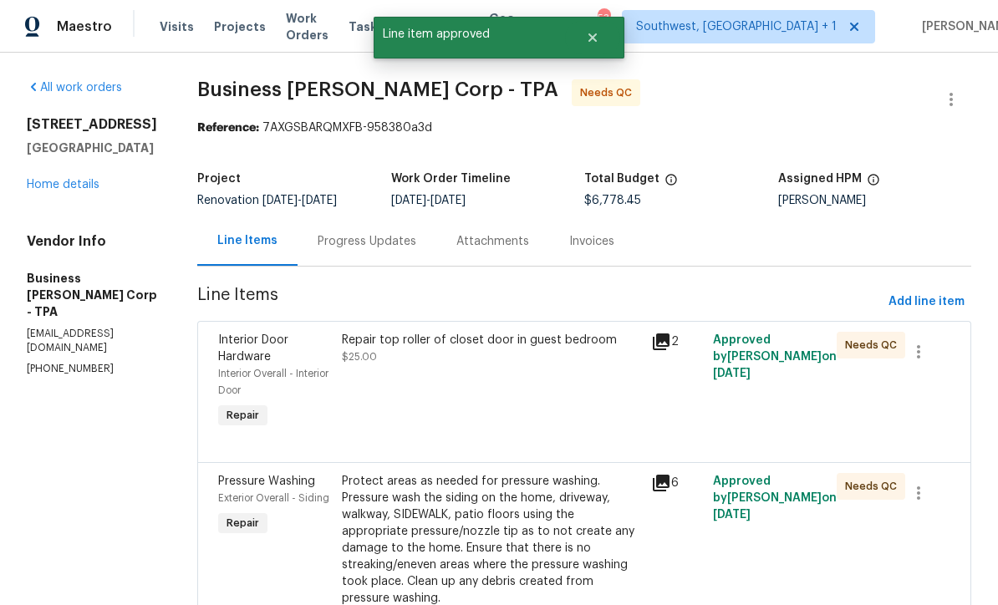
click at [483, 385] on div "Repair top roller of closet door in guest bedroom $25.00" at bounding box center [491, 382] width 309 height 110
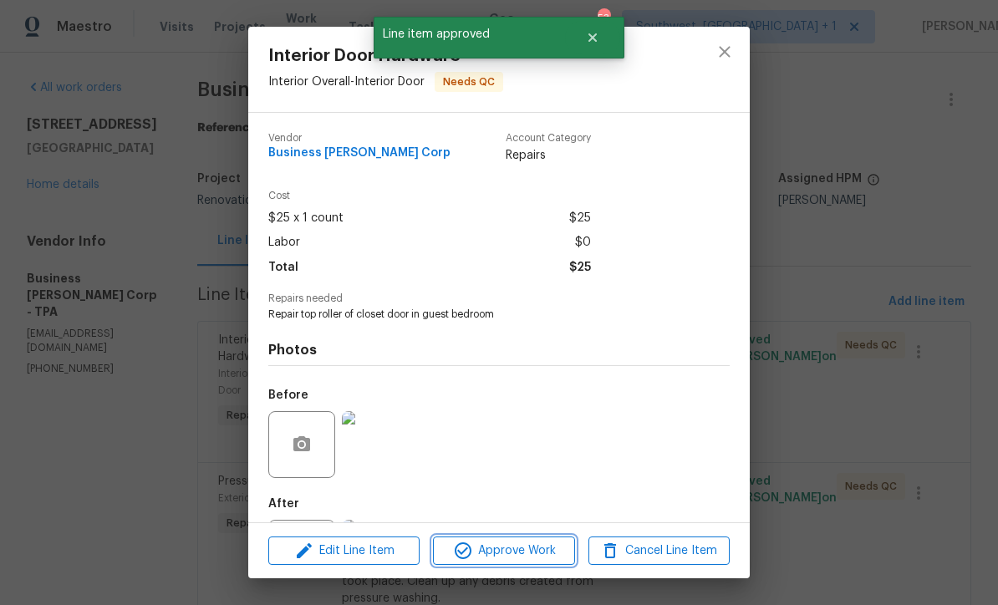
click at [535, 562] on button "Approve Work" at bounding box center [503, 551] width 141 height 29
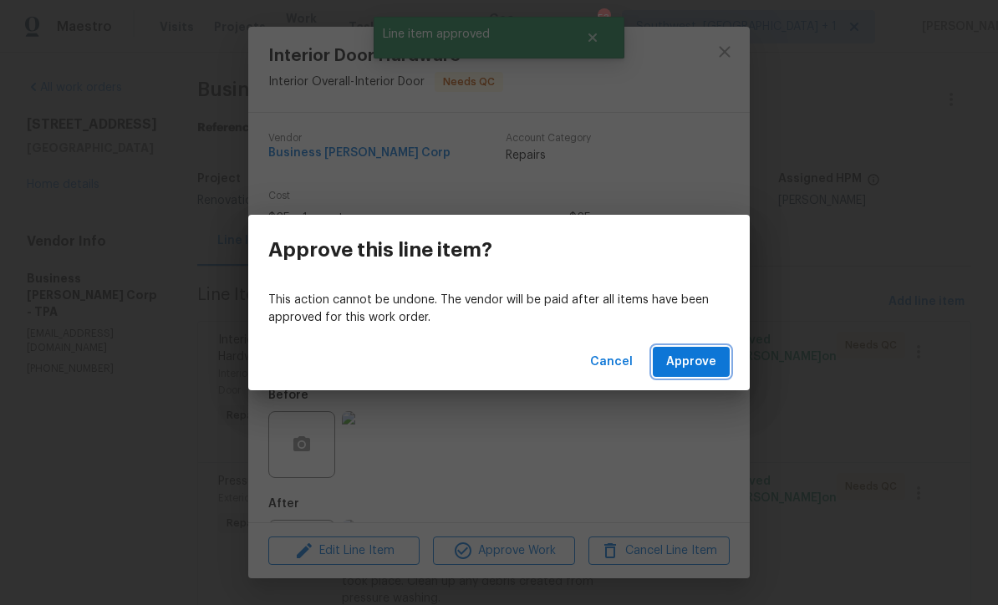
click at [696, 368] on span "Approve" at bounding box center [691, 362] width 50 height 21
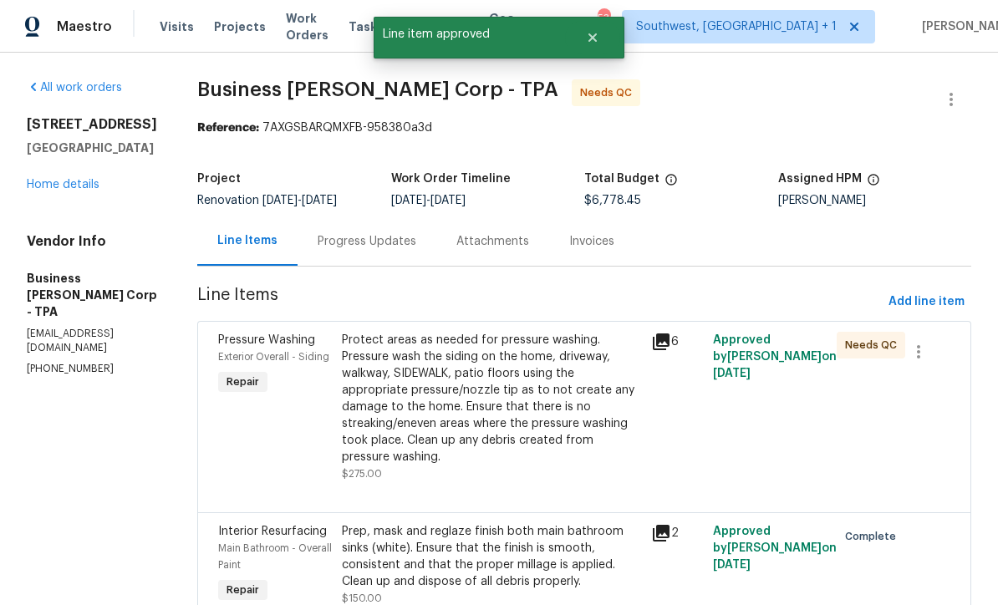
click at [506, 404] on div "Protect areas as needed for pressure washing. Pressure wash the siding on the h…" at bounding box center [491, 399] width 299 height 134
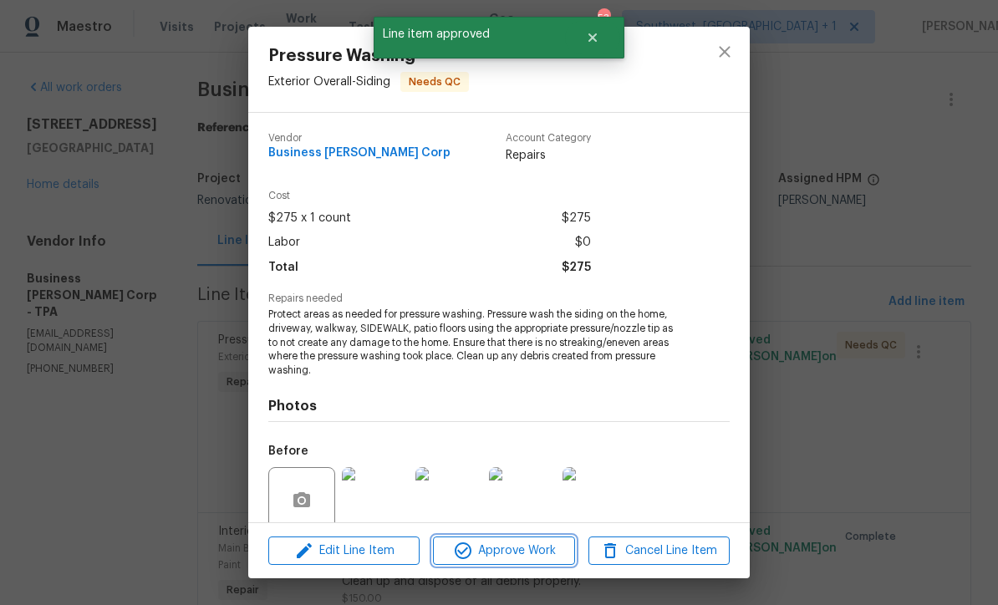
click at [530, 556] on span "Approve Work" at bounding box center [503, 551] width 131 height 21
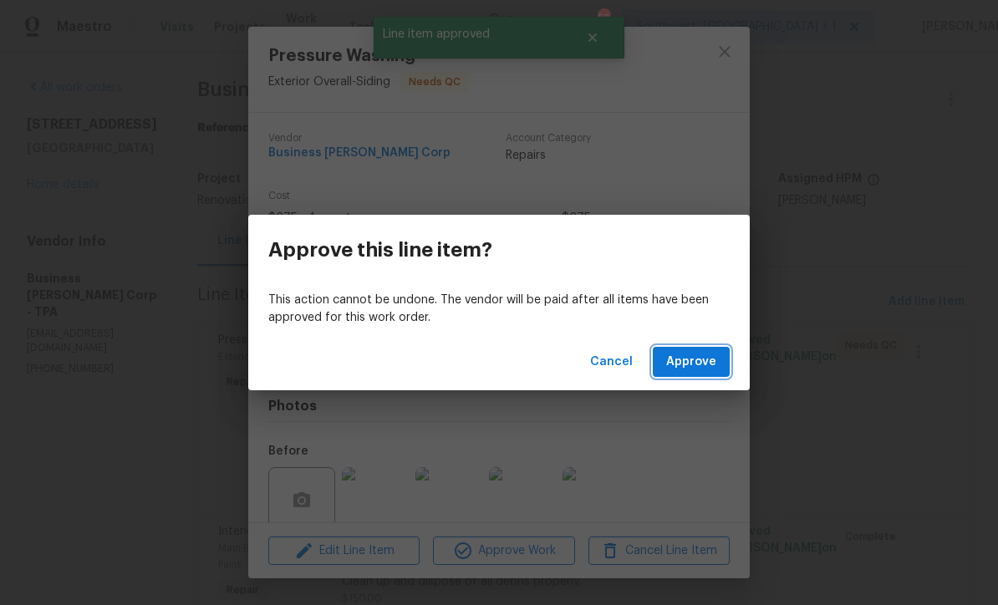
click at [708, 358] on span "Approve" at bounding box center [691, 362] width 50 height 21
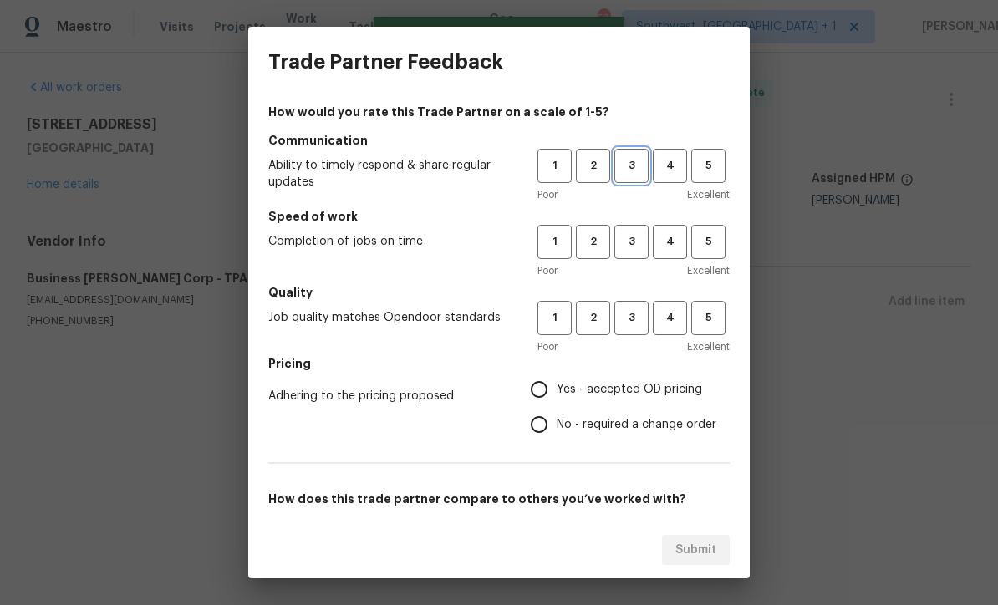
click at [633, 170] on span "3" at bounding box center [631, 165] width 31 height 19
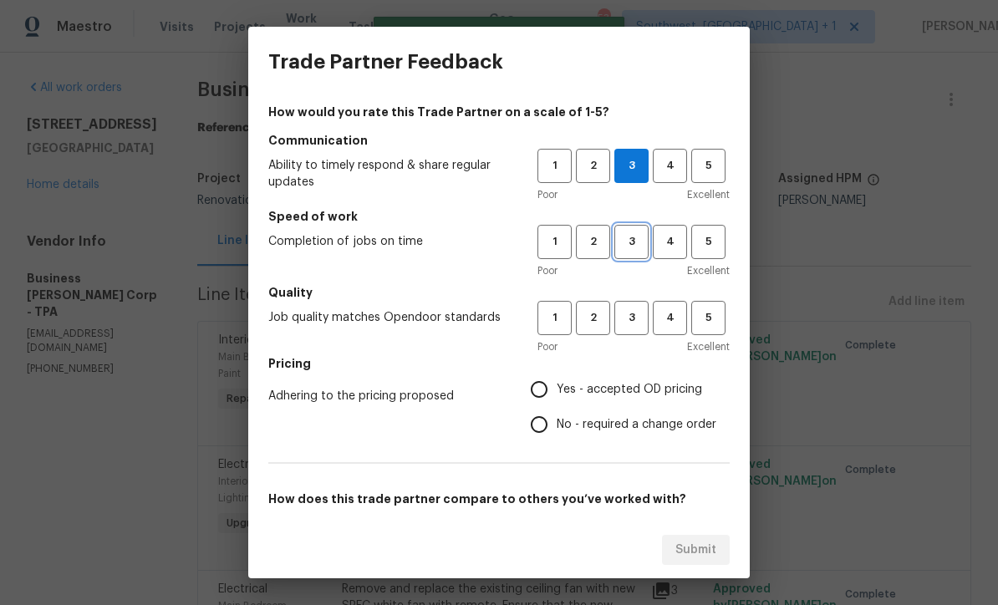
click at [632, 237] on span "3" at bounding box center [631, 241] width 31 height 19
click at [633, 329] on button "3" at bounding box center [631, 318] width 34 height 34
click at [549, 399] on input "Yes - accepted OD pricing" at bounding box center [538, 389] width 35 height 35
radio input "true"
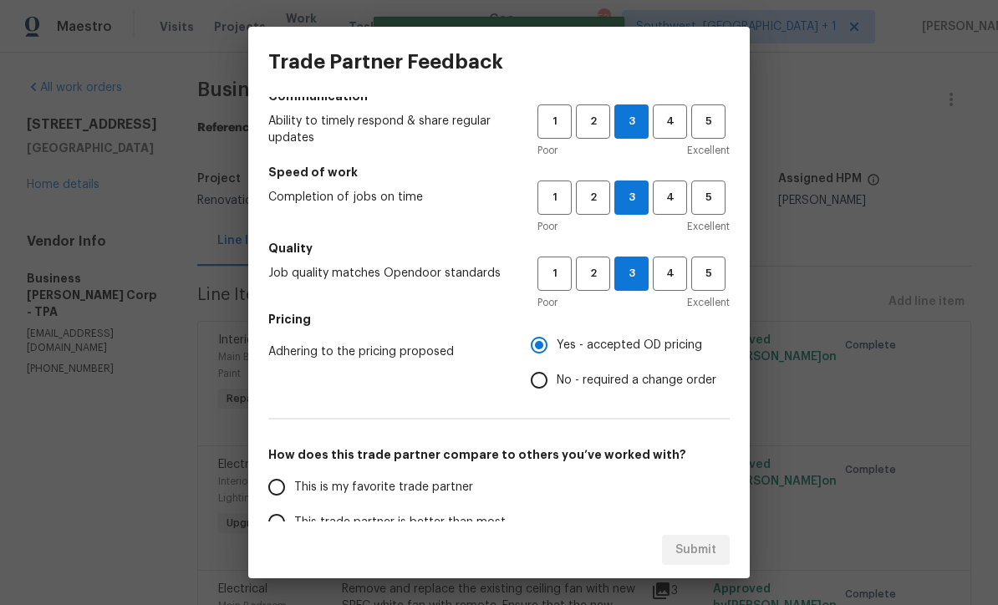
scroll to position [203, 0]
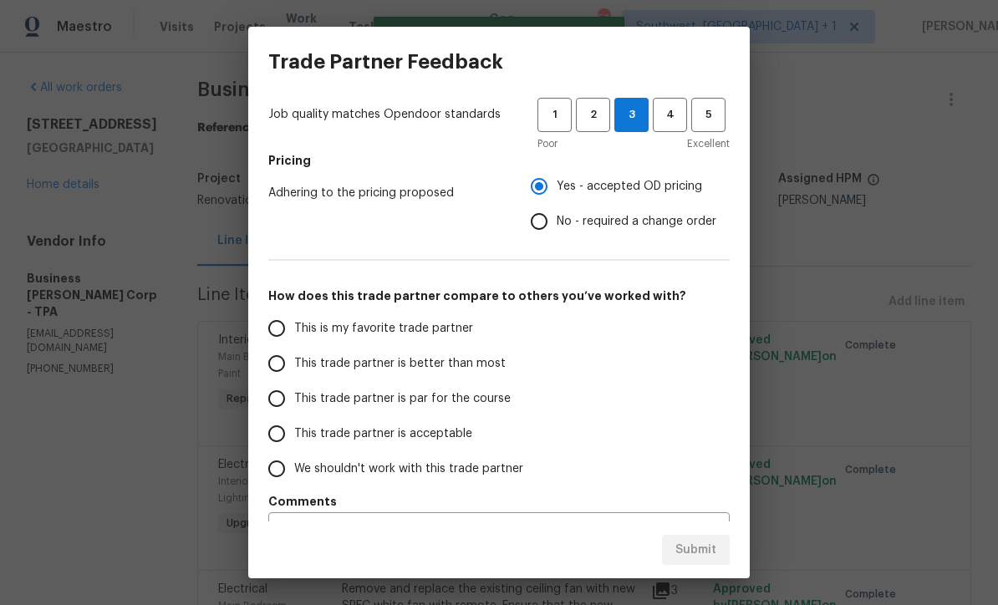
click at [290, 405] on input "This trade partner is par for the course" at bounding box center [276, 398] width 35 height 35
click at [699, 557] on span "Submit" at bounding box center [695, 550] width 41 height 21
radio input "true"
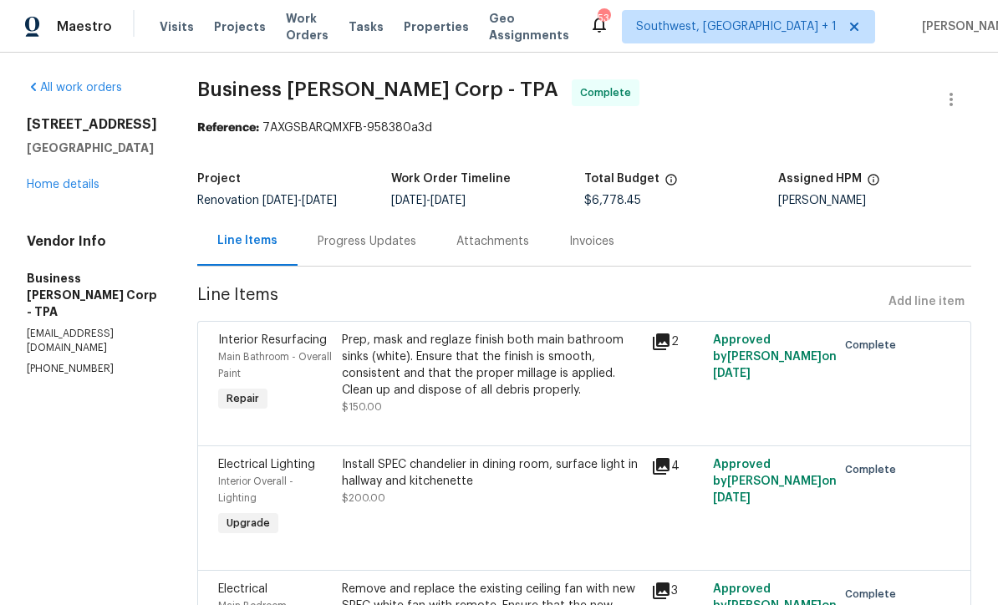
click at [69, 182] on link "Home details" at bounding box center [63, 185] width 73 height 12
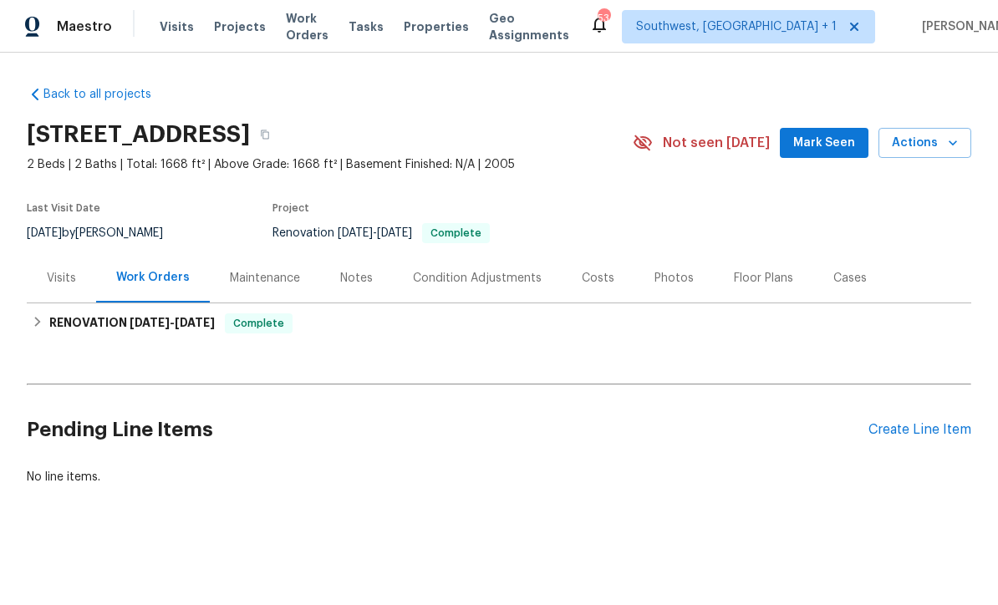
click at [590, 290] on div "Costs" at bounding box center [598, 277] width 73 height 49
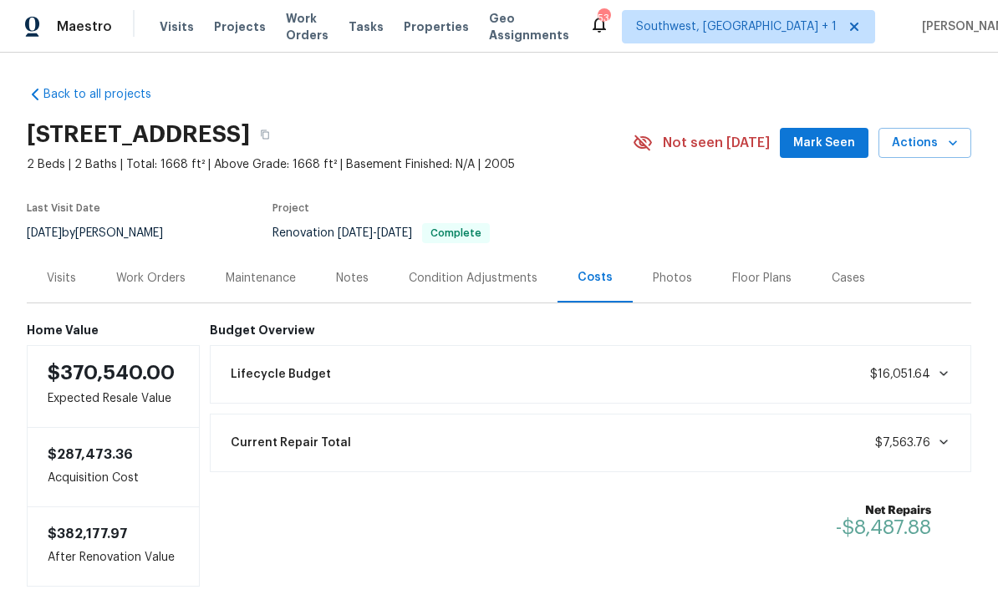
click at [296, 33] on span "Work Orders" at bounding box center [307, 26] width 43 height 33
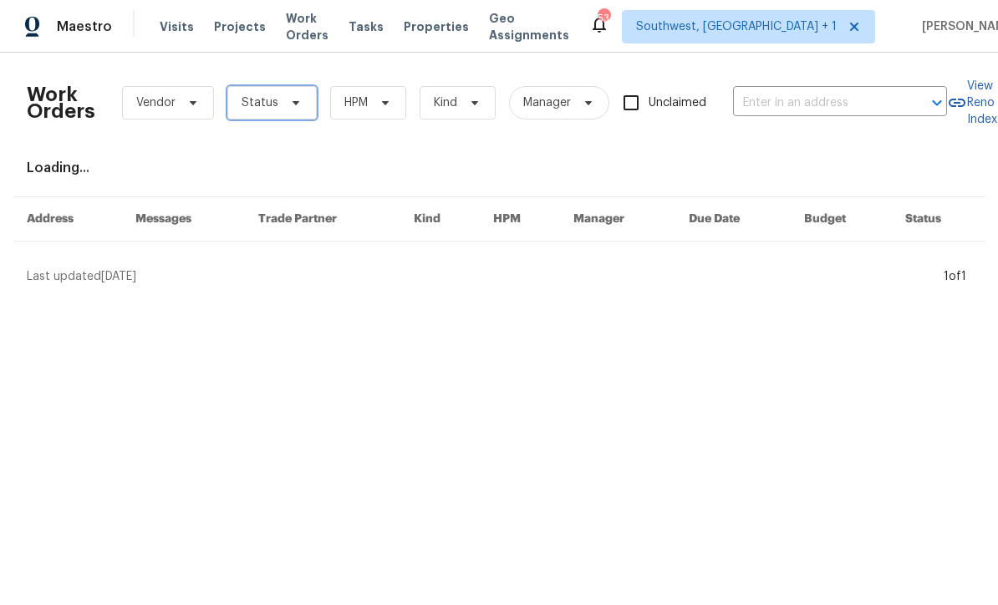
click at [261, 112] on span "Status" at bounding box center [271, 102] width 89 height 33
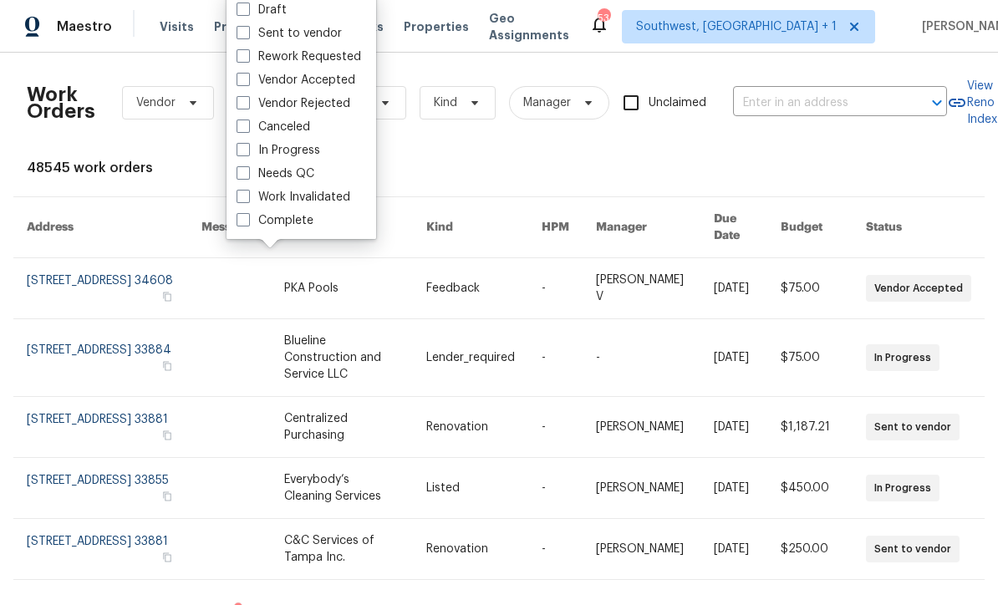
click at [245, 175] on span at bounding box center [242, 172] width 13 height 13
click at [245, 175] on input "Needs QC" at bounding box center [241, 170] width 11 height 11
checkbox input "true"
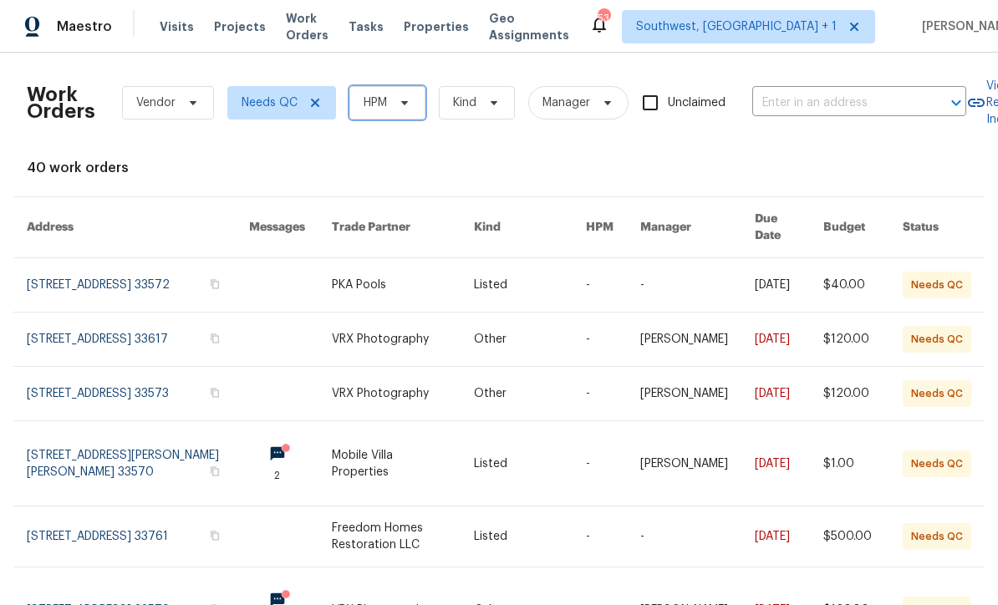
click at [403, 105] on icon at bounding box center [404, 102] width 13 height 13
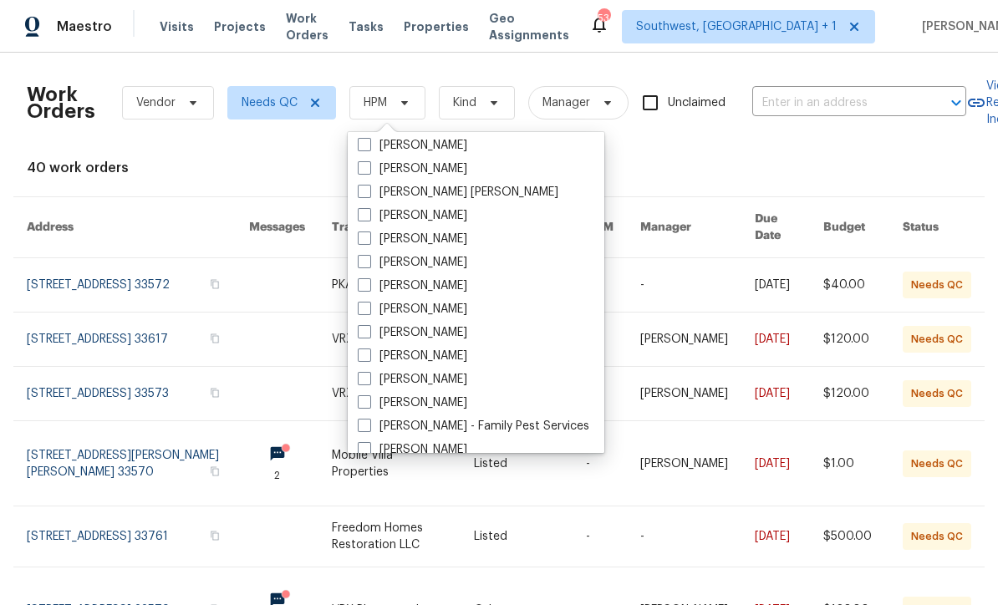
scroll to position [125, 0]
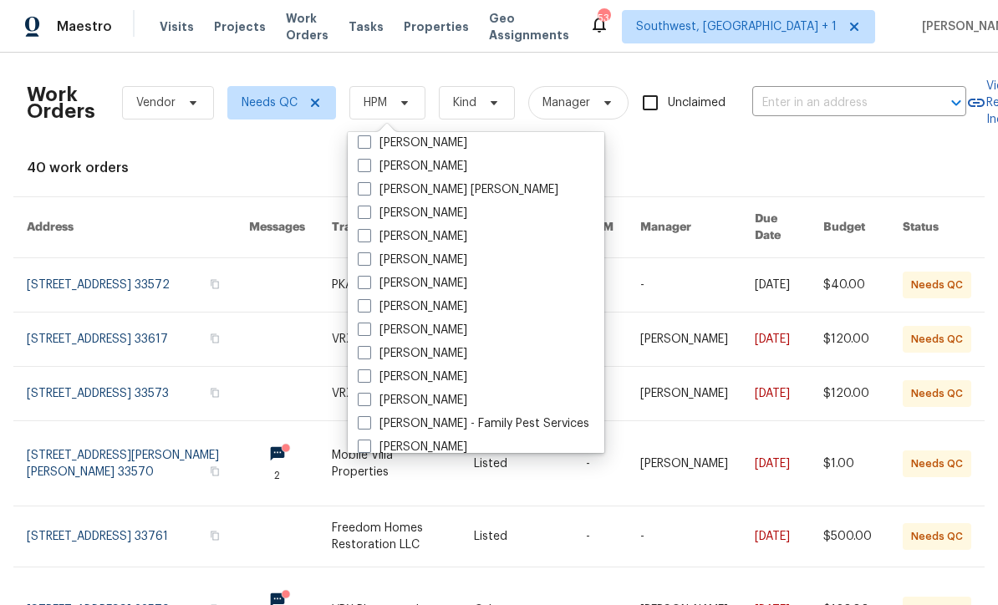
click at [363, 355] on span at bounding box center [364, 352] width 13 height 13
click at [363, 355] on input "[PERSON_NAME]" at bounding box center [363, 350] width 11 height 11
checkbox input "true"
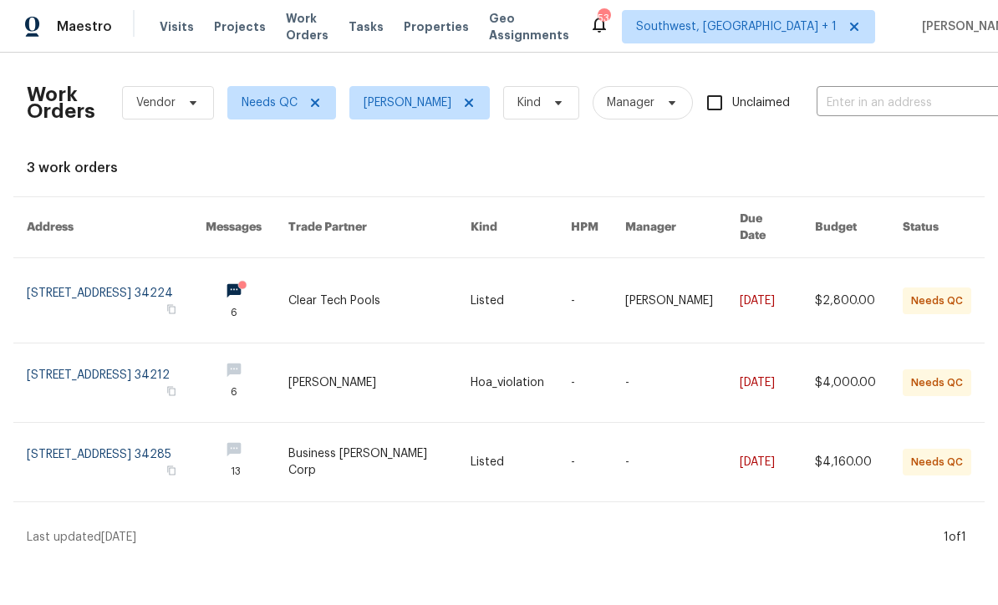
click at [513, 311] on link at bounding box center [520, 300] width 100 height 84
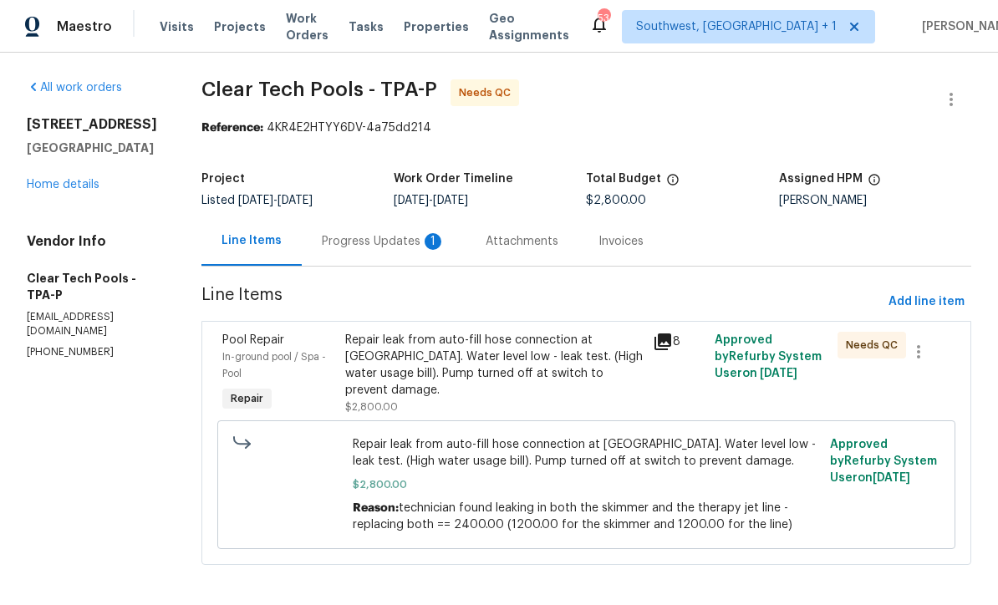
click at [410, 247] on div "Progress Updates 1" at bounding box center [384, 241] width 124 height 17
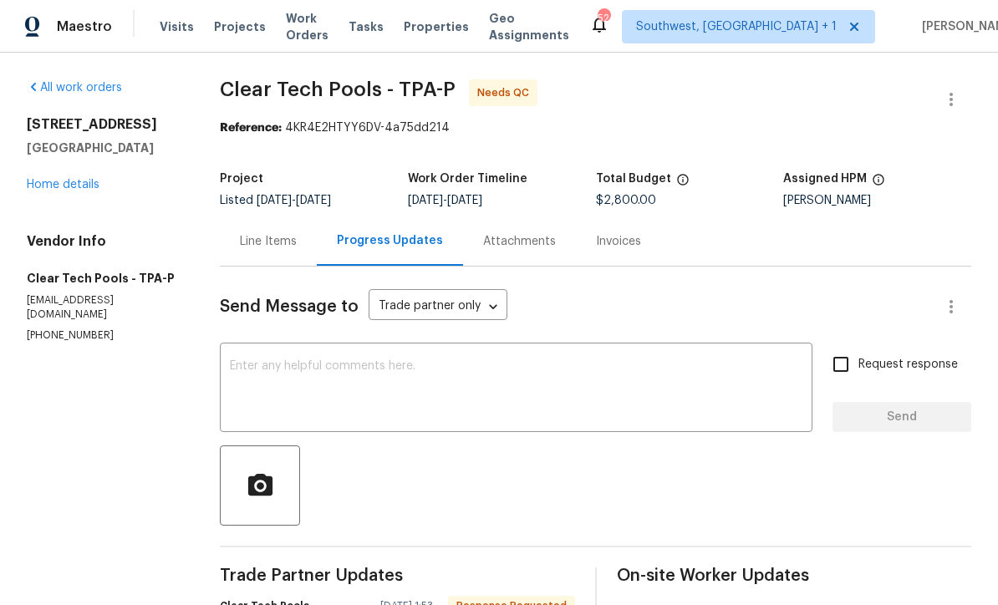
click at [292, 32] on span "Work Orders" at bounding box center [307, 26] width 43 height 33
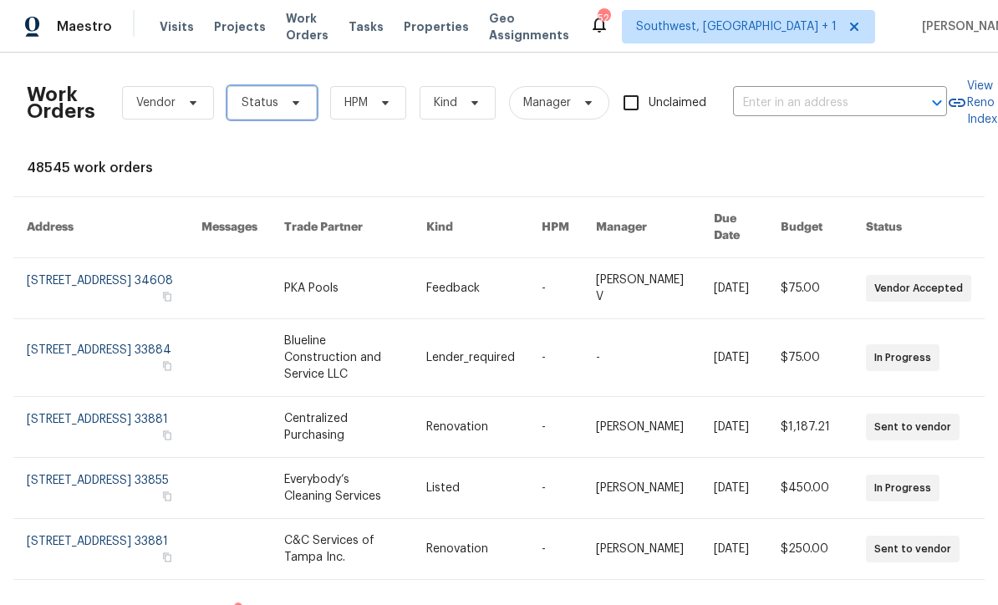
click at [252, 111] on span "Status" at bounding box center [271, 102] width 89 height 33
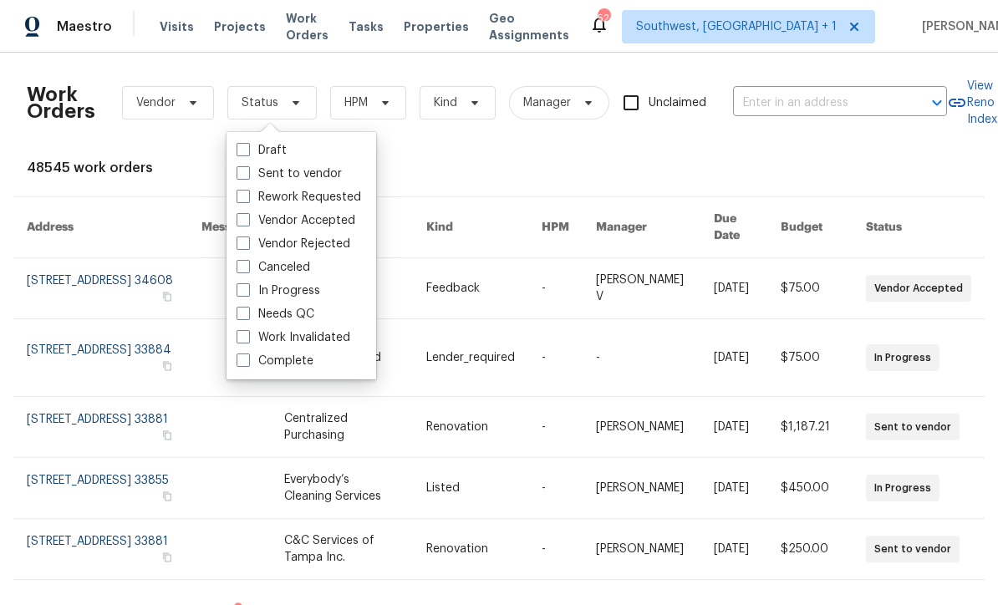
click at [245, 318] on span at bounding box center [242, 313] width 13 height 13
click at [245, 317] on input "Needs QC" at bounding box center [241, 311] width 11 height 11
checkbox input "true"
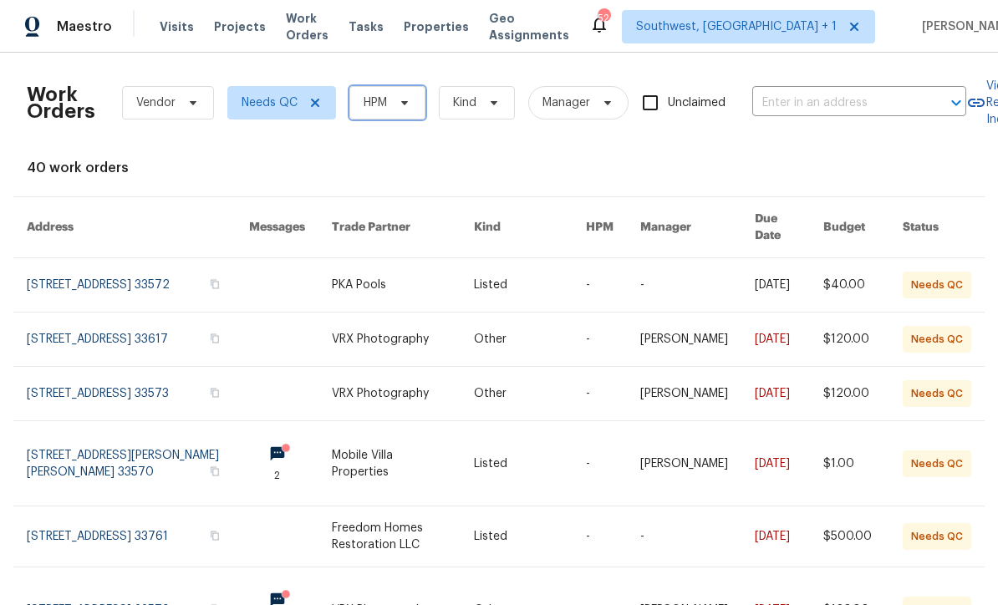
click at [409, 114] on span "HPM" at bounding box center [387, 102] width 76 height 33
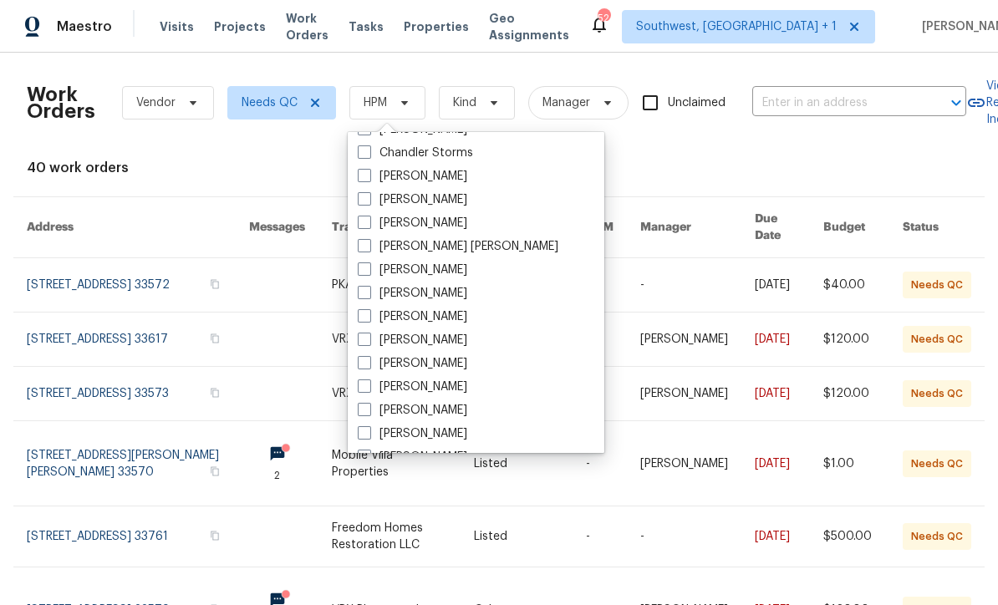
scroll to position [172, 0]
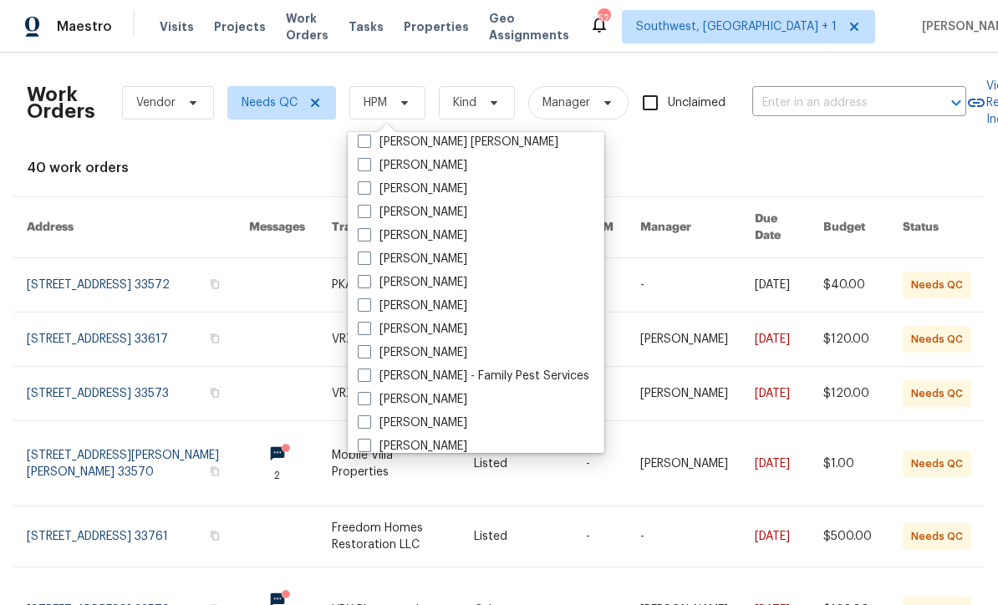
click at [369, 309] on span at bounding box center [364, 304] width 13 height 13
click at [369, 308] on input "[PERSON_NAME]" at bounding box center [363, 303] width 11 height 11
checkbox input "true"
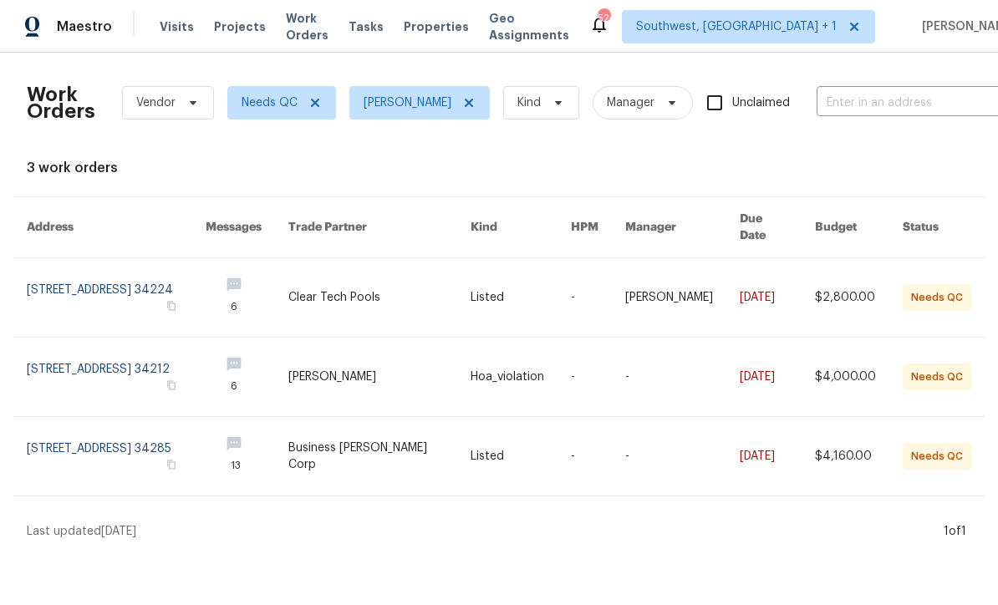
click at [426, 467] on link at bounding box center [379, 456] width 183 height 79
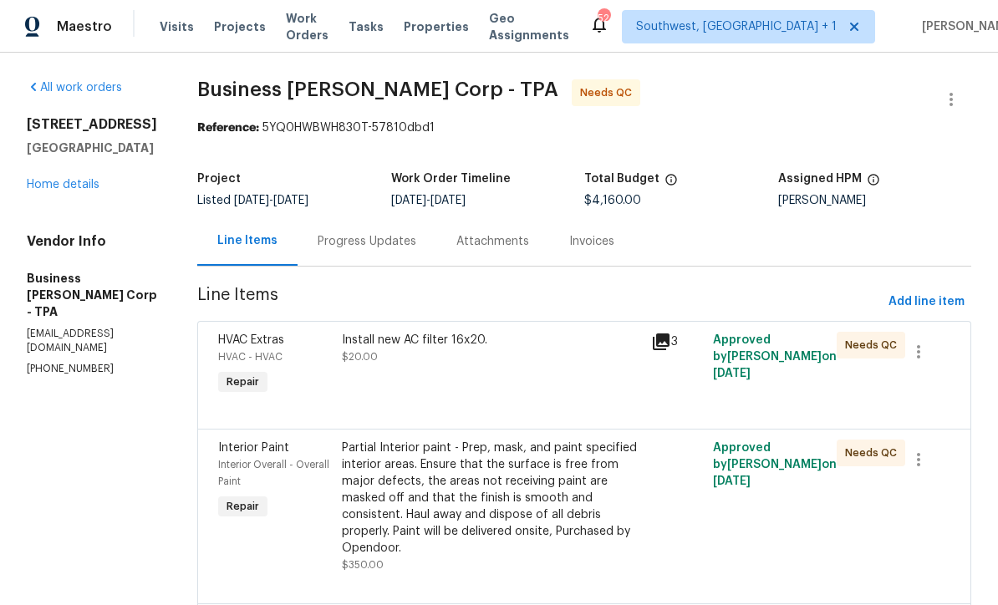
click at [480, 384] on div "Install new AC filter 16x20. $20.00" at bounding box center [491, 365] width 309 height 77
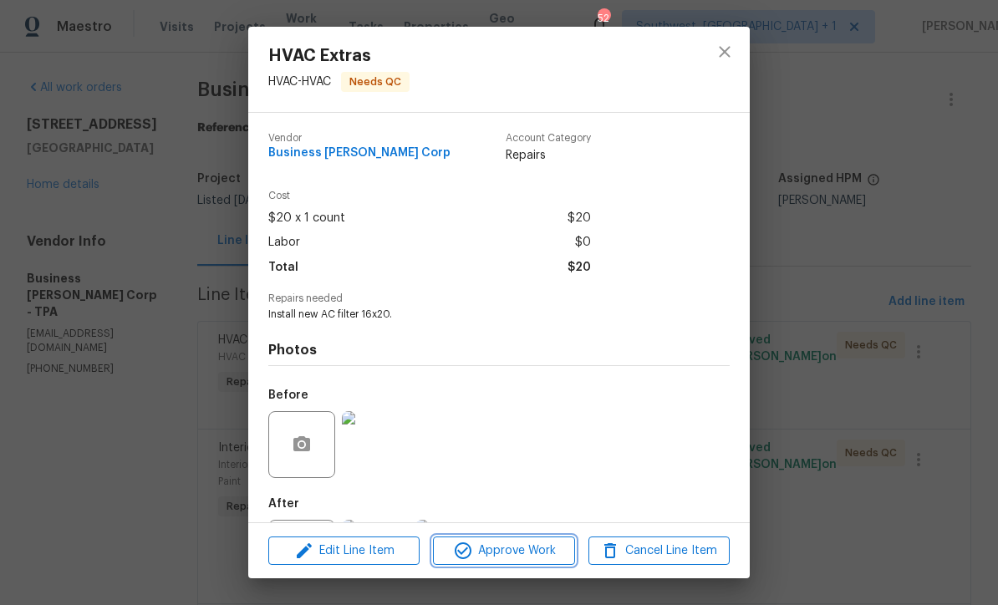
click at [538, 563] on button "Approve Work" at bounding box center [503, 551] width 141 height 29
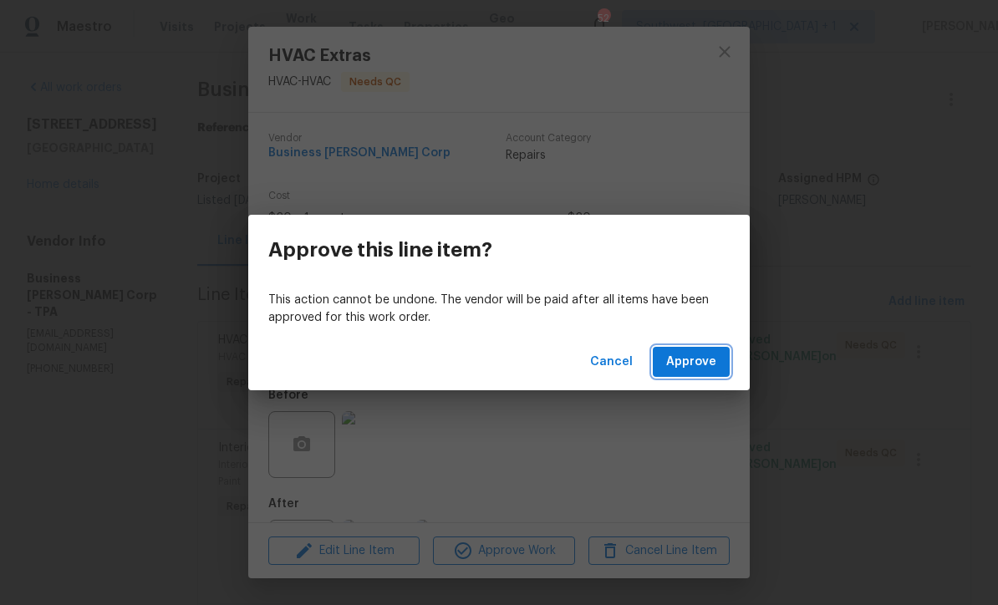
click at [699, 365] on span "Approve" at bounding box center [691, 362] width 50 height 21
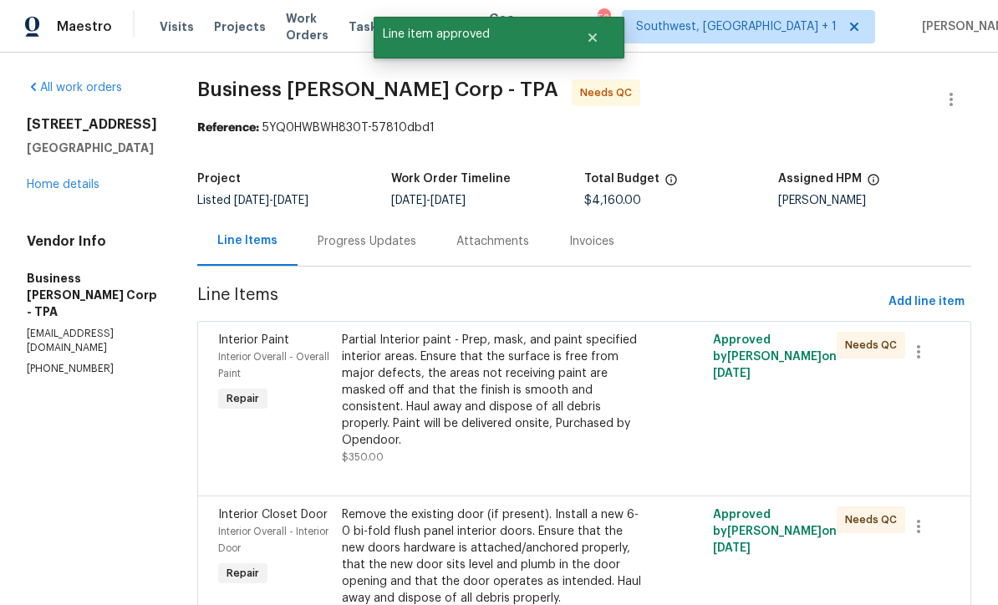
click at [509, 410] on div "Partial Interior paint - Prep, mask, and paint specified interior areas. Ensure…" at bounding box center [491, 390] width 299 height 117
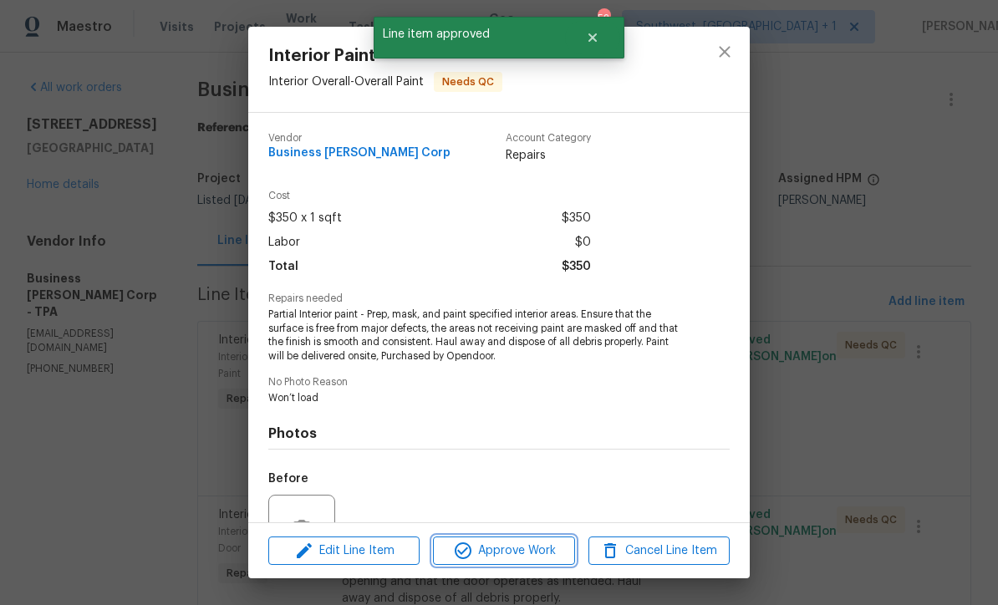
click at [528, 561] on button "Approve Work" at bounding box center [503, 551] width 141 height 29
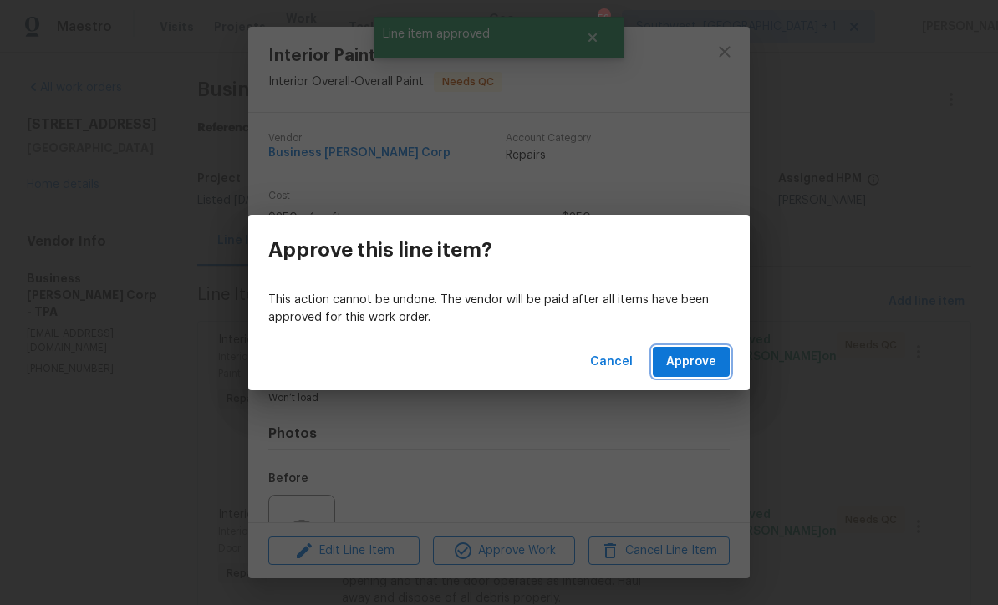
click at [701, 372] on button "Approve" at bounding box center [691, 362] width 77 height 31
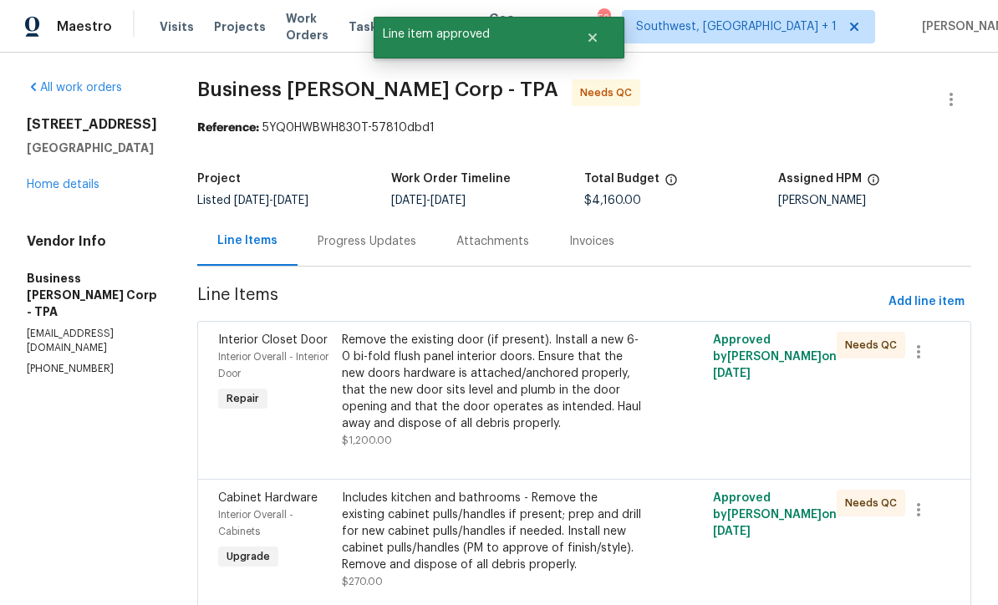
click at [491, 406] on div "Remove the existing door (if present). Install a new 6-0 bi-fold flush panel in…" at bounding box center [491, 382] width 299 height 100
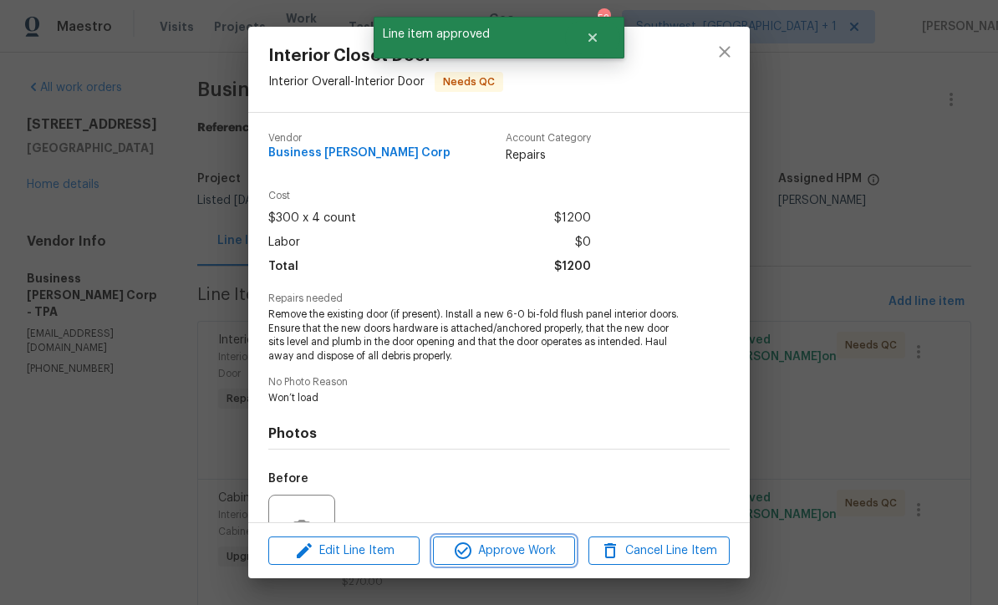
click at [523, 561] on button "Approve Work" at bounding box center [503, 551] width 141 height 29
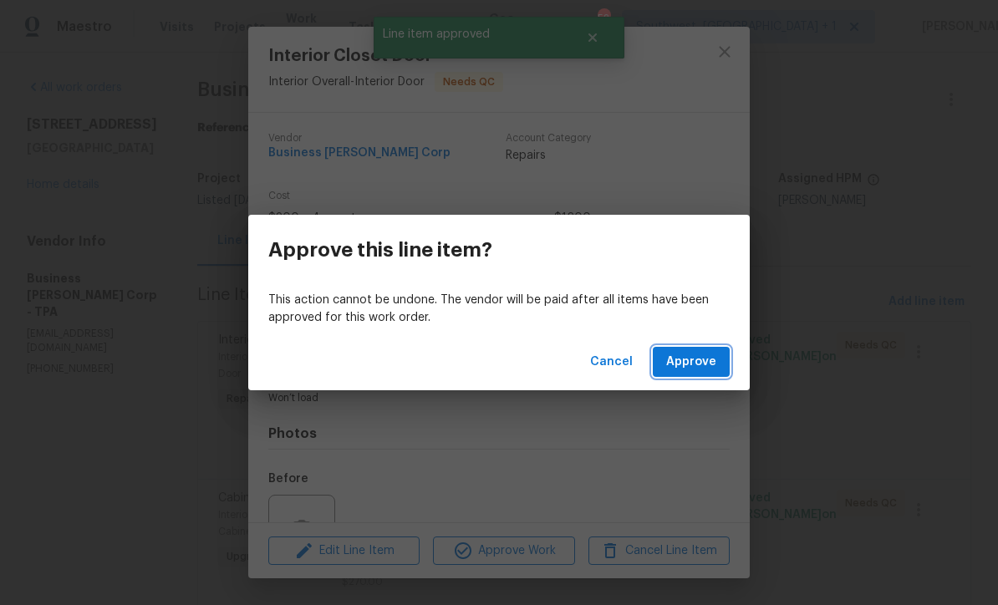
click at [699, 359] on span "Approve" at bounding box center [691, 362] width 50 height 21
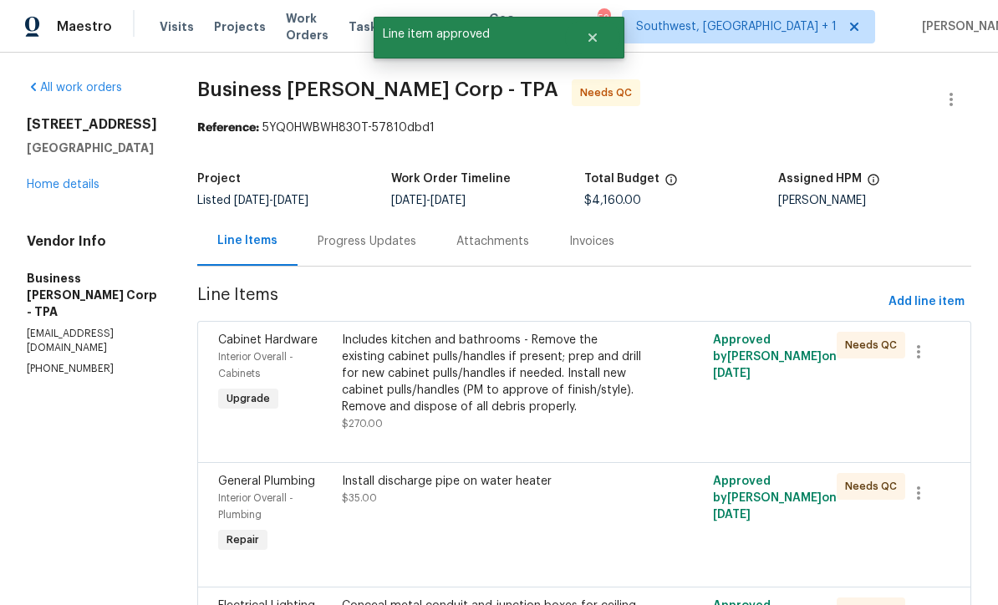
click at [503, 392] on div "Includes kitchen and bathrooms - Remove the existing cabinet pulls/handles if p…" at bounding box center [491, 374] width 299 height 84
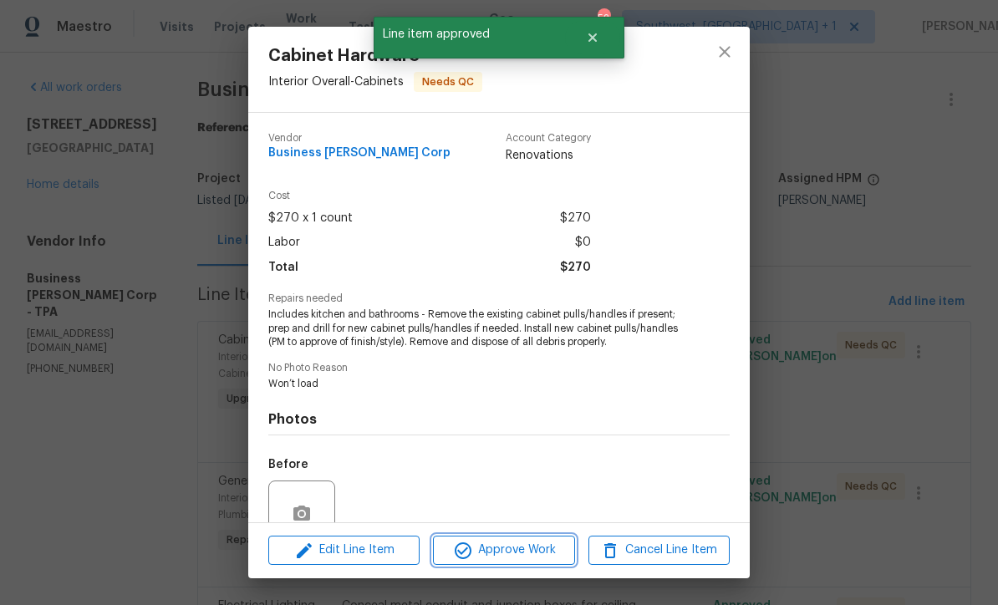
click at [519, 563] on button "Approve Work" at bounding box center [503, 550] width 141 height 29
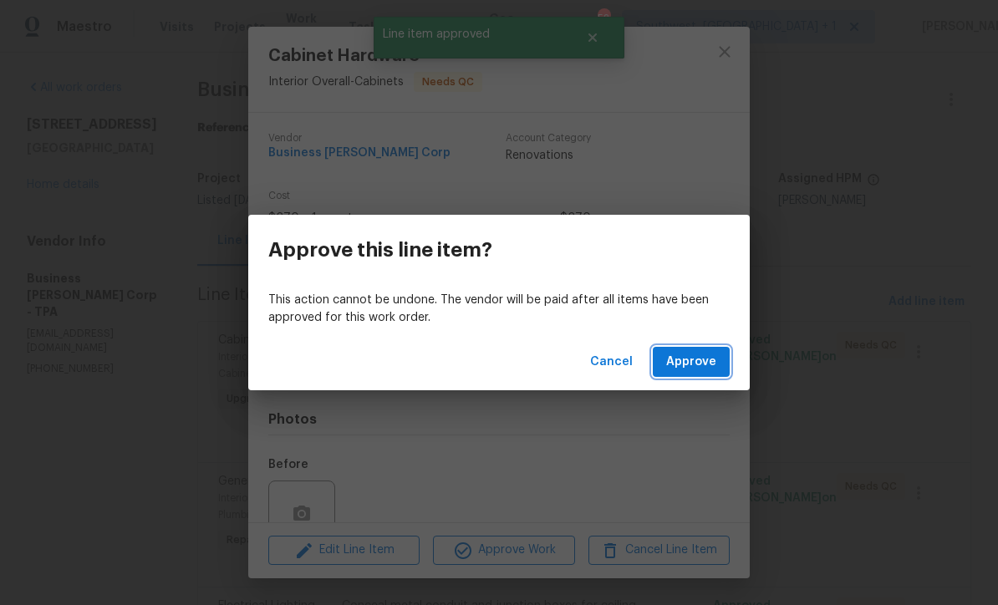
click at [713, 364] on span "Approve" at bounding box center [691, 362] width 50 height 21
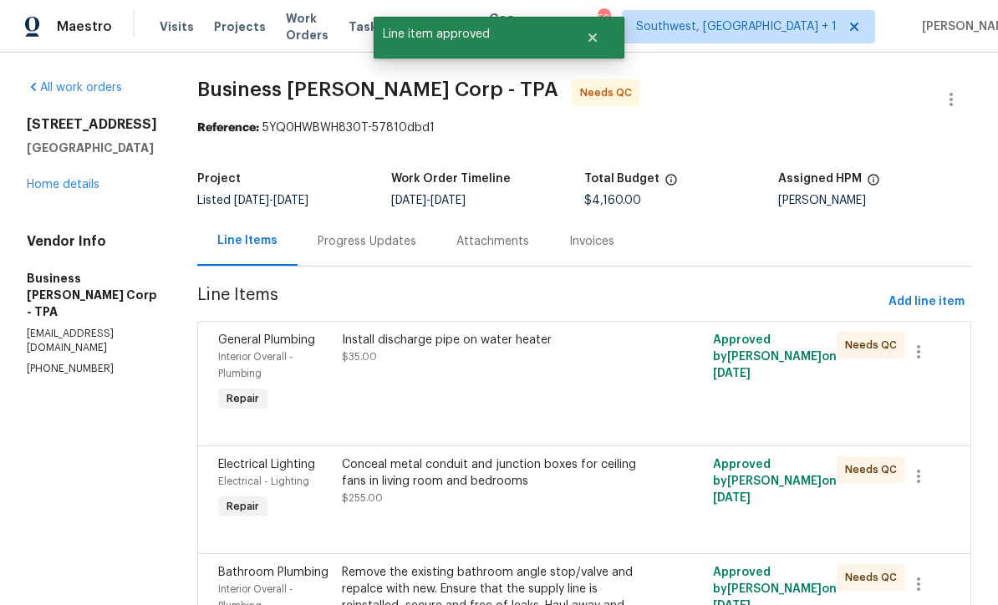
click at [505, 396] on div "Install discharge pipe on water heater $35.00" at bounding box center [491, 374] width 309 height 94
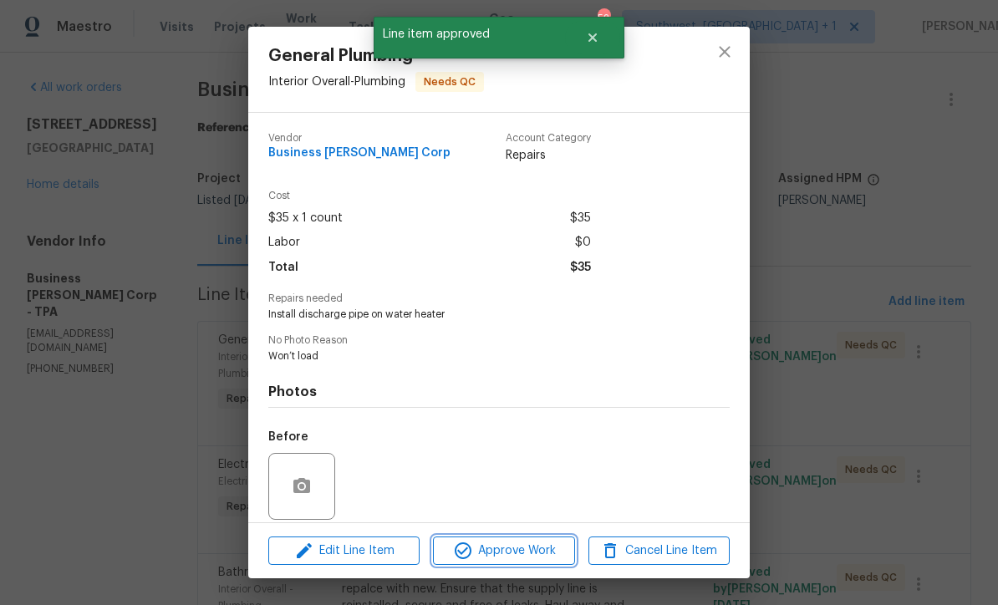
click at [526, 561] on button "Approve Work" at bounding box center [503, 551] width 141 height 29
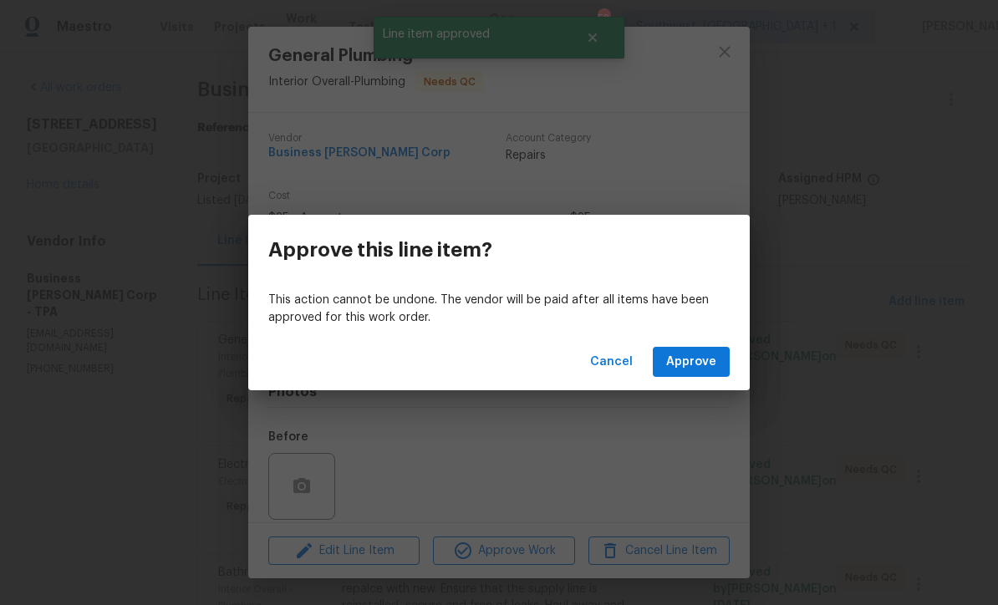
click at [709, 362] on span "Approve" at bounding box center [691, 362] width 50 height 21
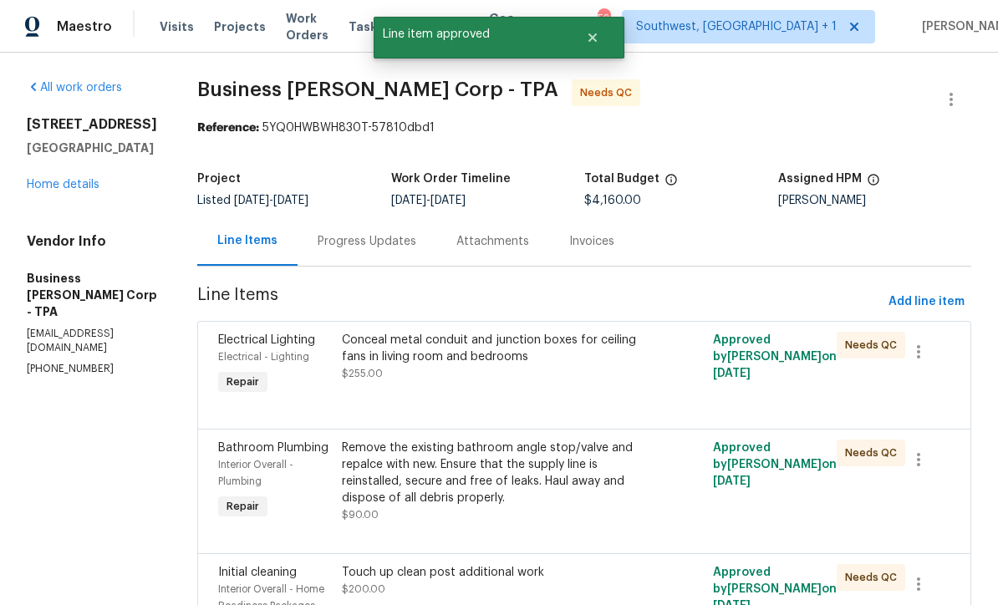
click at [501, 377] on div "Conceal metal conduit and junction boxes for ceiling fans in living room and be…" at bounding box center [491, 357] width 299 height 50
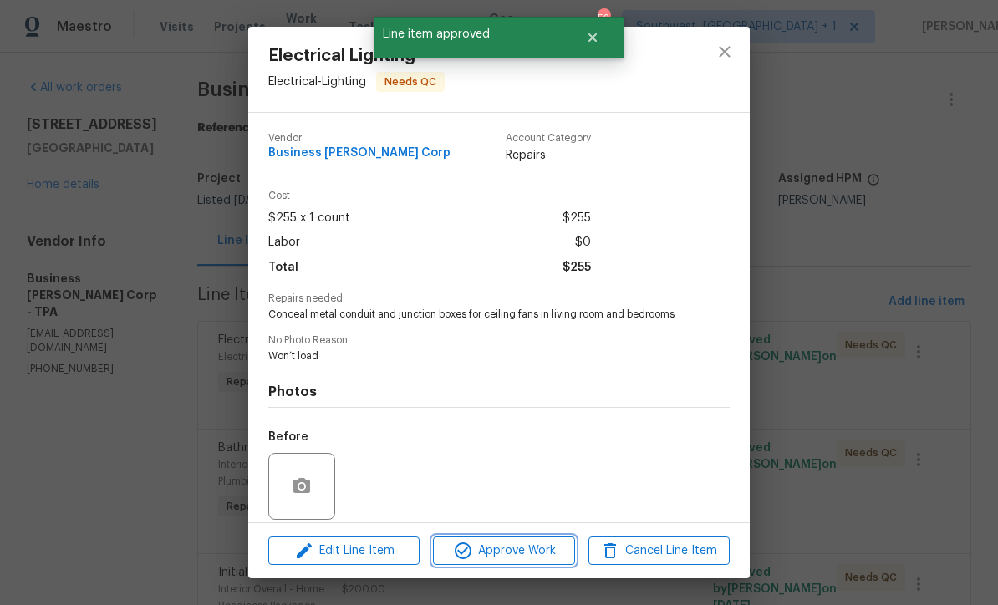
click at [526, 556] on span "Approve Work" at bounding box center [503, 551] width 131 height 21
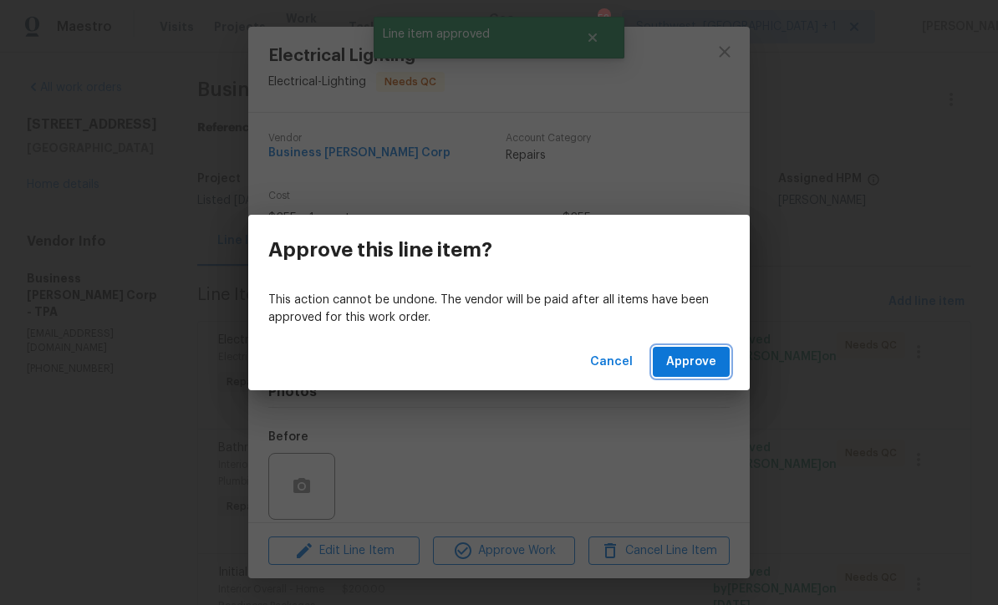
click at [698, 364] on span "Approve" at bounding box center [691, 362] width 50 height 21
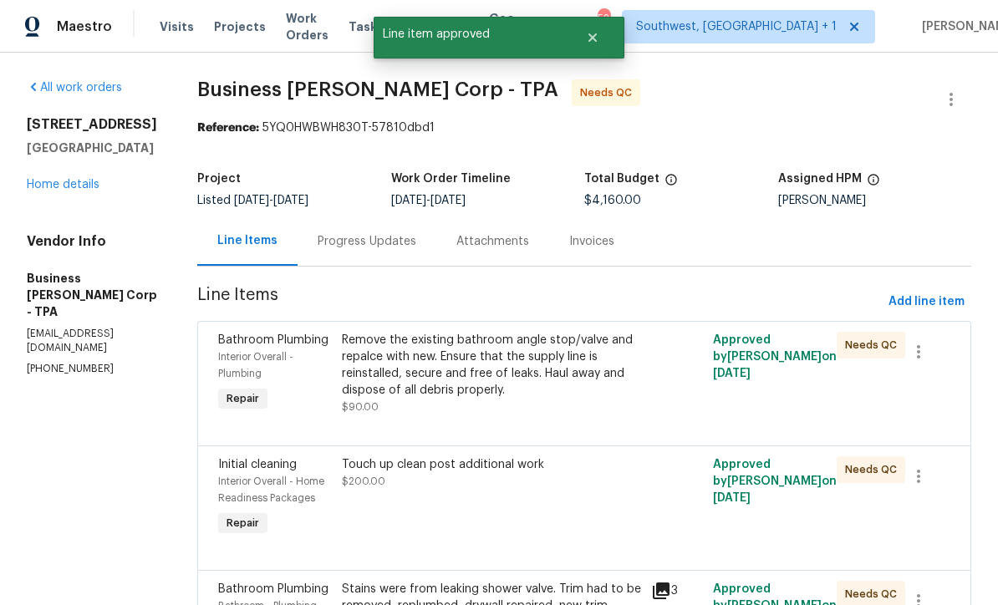
click at [487, 394] on div "Remove the existing bathroom angle stop/valve and repalce with new. Ensure that…" at bounding box center [491, 365] width 299 height 67
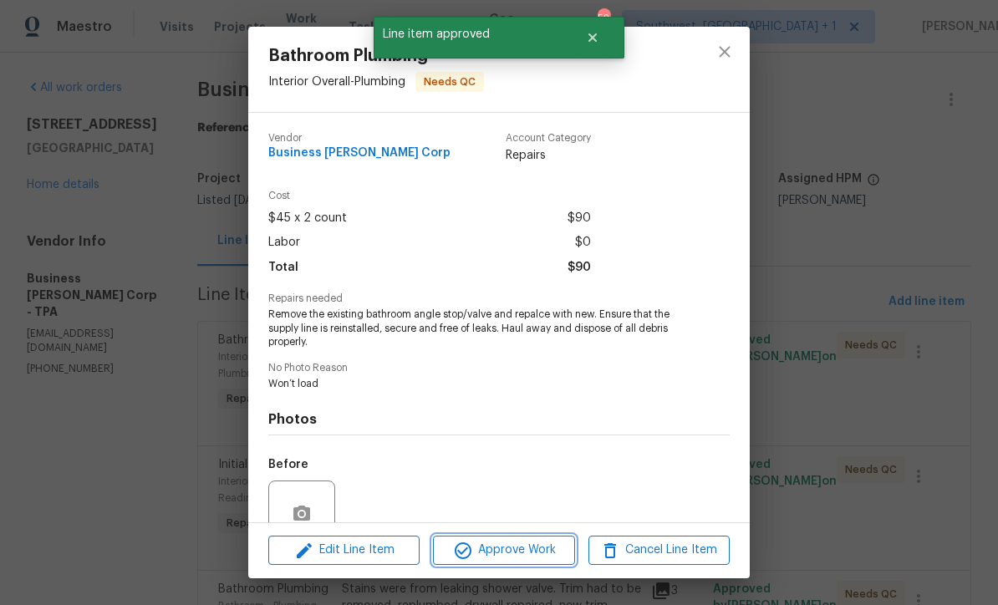
click at [522, 555] on span "Approve Work" at bounding box center [503, 550] width 131 height 21
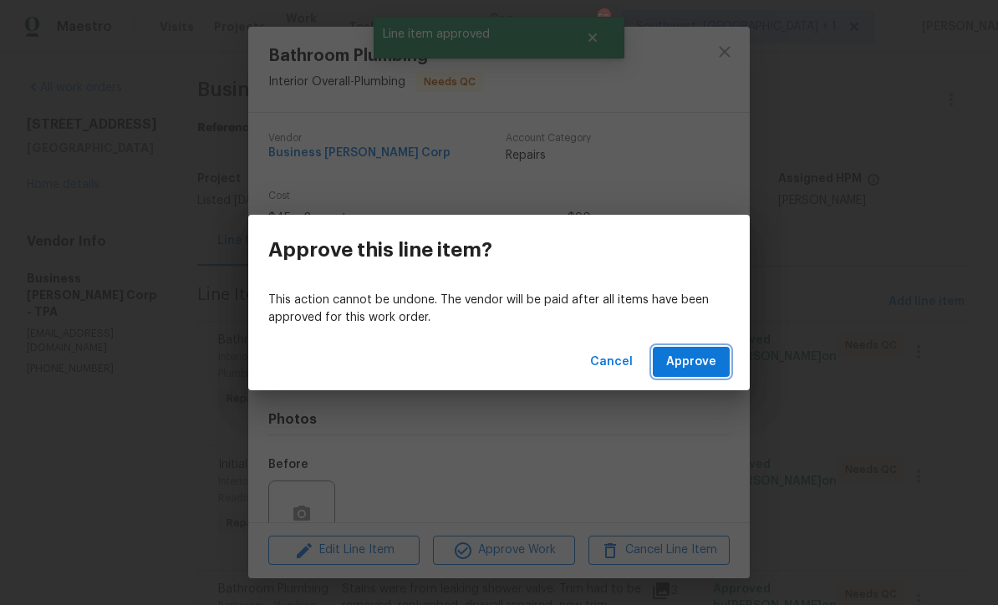
click at [709, 357] on span "Approve" at bounding box center [691, 362] width 50 height 21
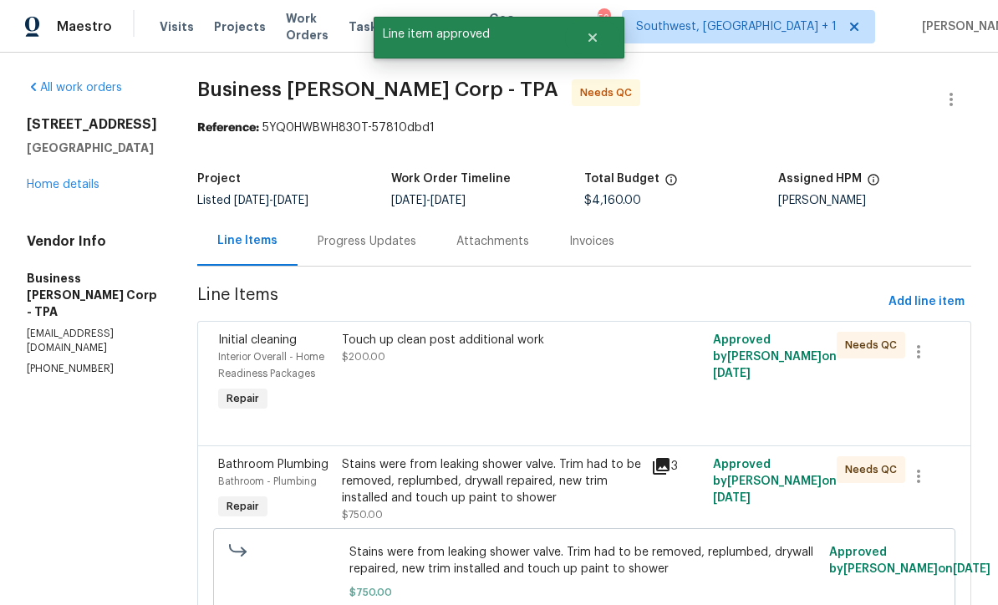
click at [471, 399] on div "Touch up clean post additional work $200.00" at bounding box center [491, 374] width 309 height 94
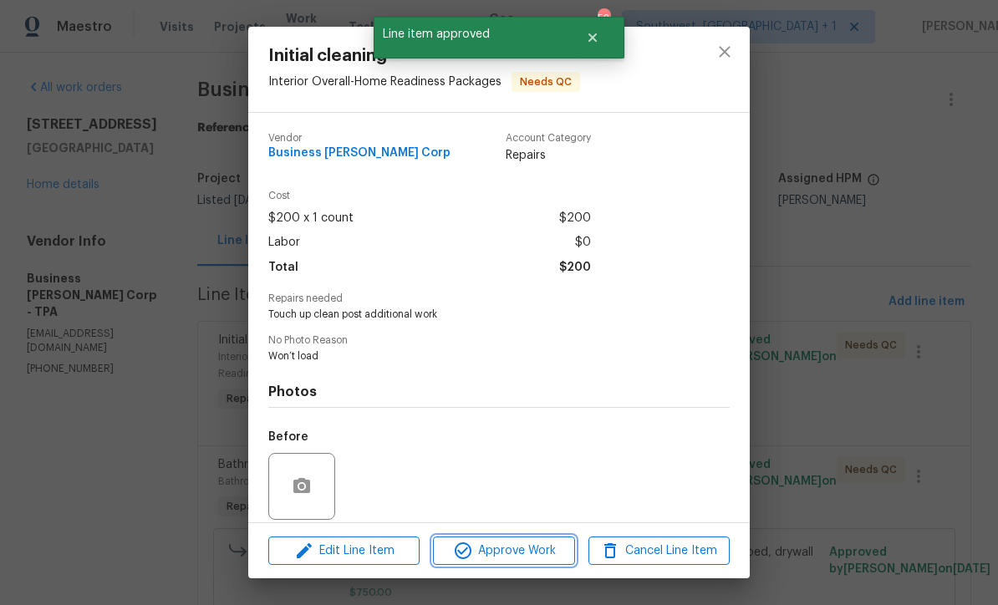
click at [530, 557] on span "Approve Work" at bounding box center [503, 551] width 131 height 21
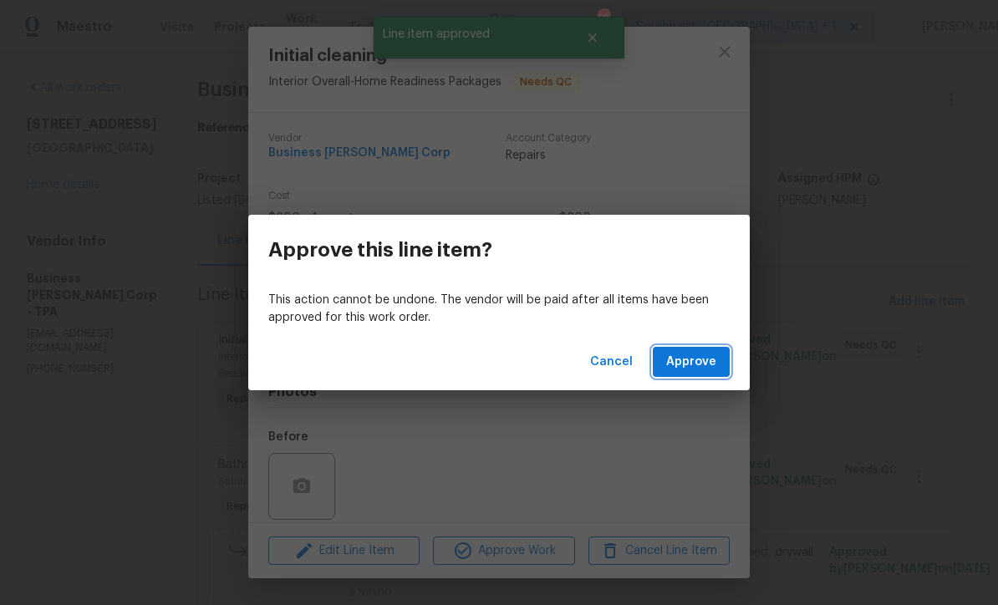
click at [714, 359] on span "Approve" at bounding box center [691, 362] width 50 height 21
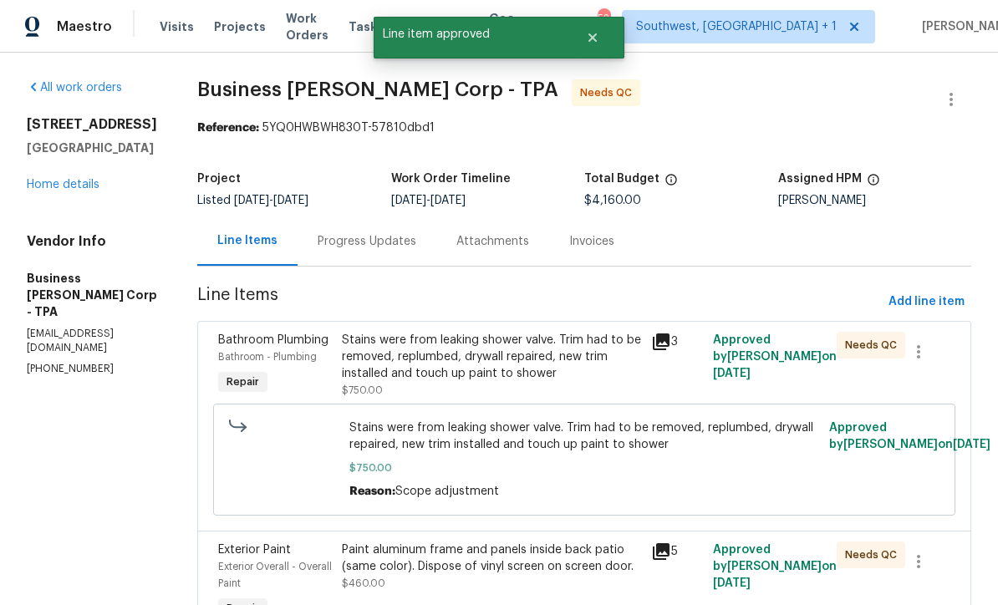
click at [490, 370] on div "Stains were from leaking shower valve. Trim had to be removed, replumbed, drywa…" at bounding box center [491, 357] width 299 height 50
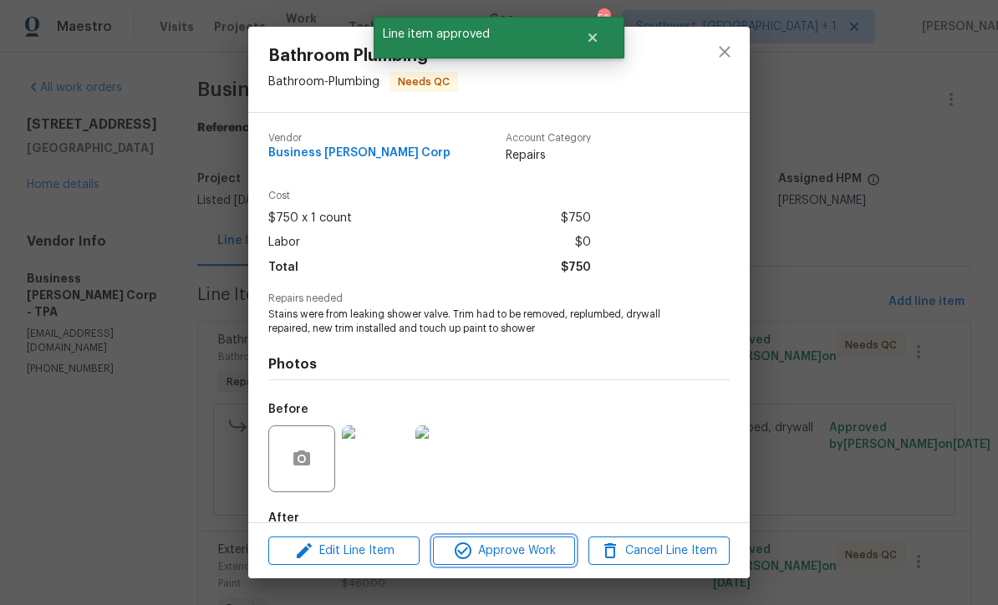
click at [531, 558] on span "Approve Work" at bounding box center [503, 551] width 131 height 21
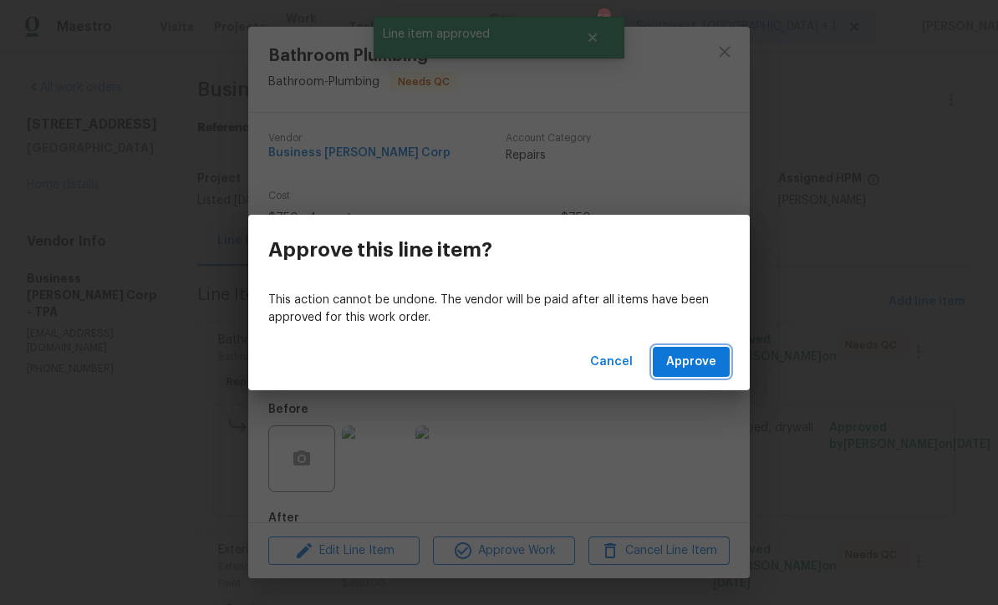
click at [705, 371] on span "Approve" at bounding box center [691, 362] width 50 height 21
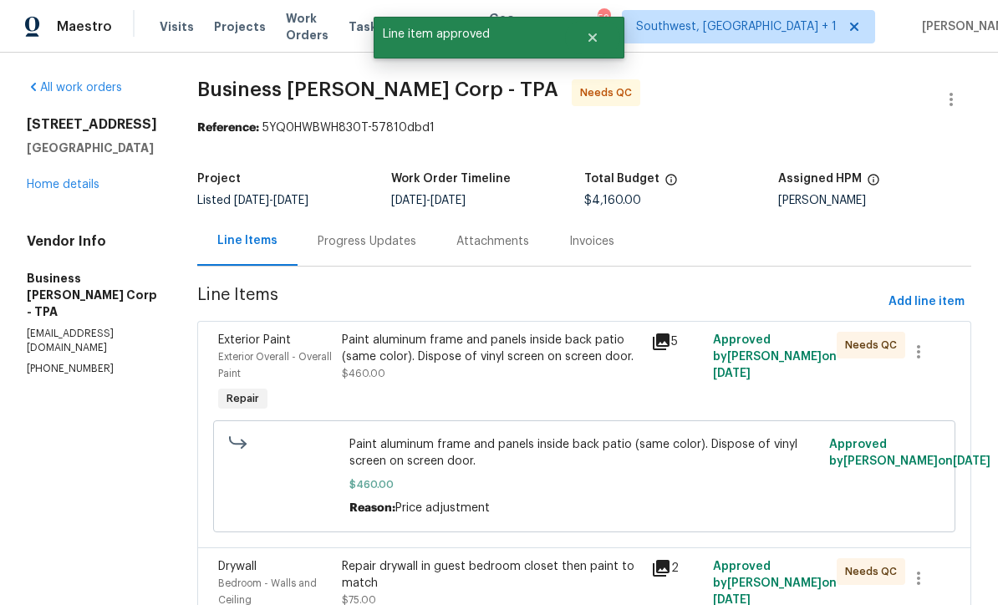
click at [479, 365] on div "Paint aluminum frame and panels inside back patio (same color). Dispose of viny…" at bounding box center [491, 357] width 299 height 50
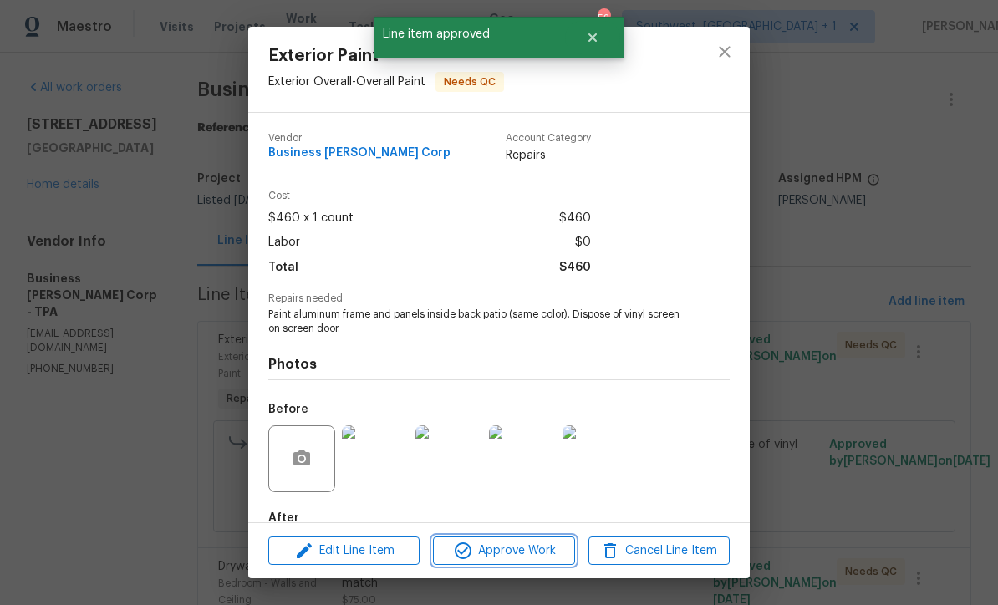
click at [516, 562] on button "Approve Work" at bounding box center [503, 551] width 141 height 29
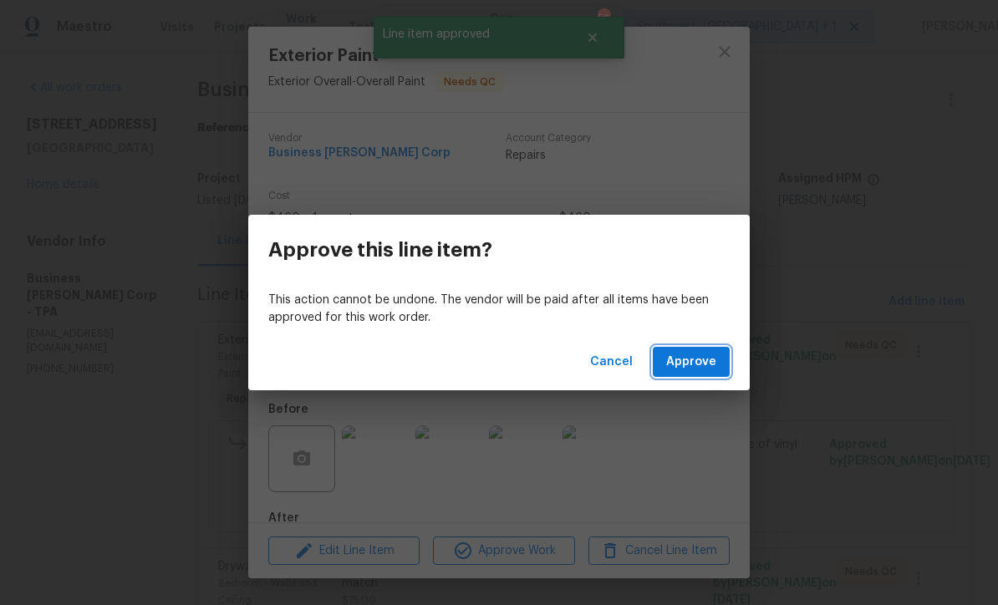
click at [703, 358] on span "Approve" at bounding box center [691, 362] width 50 height 21
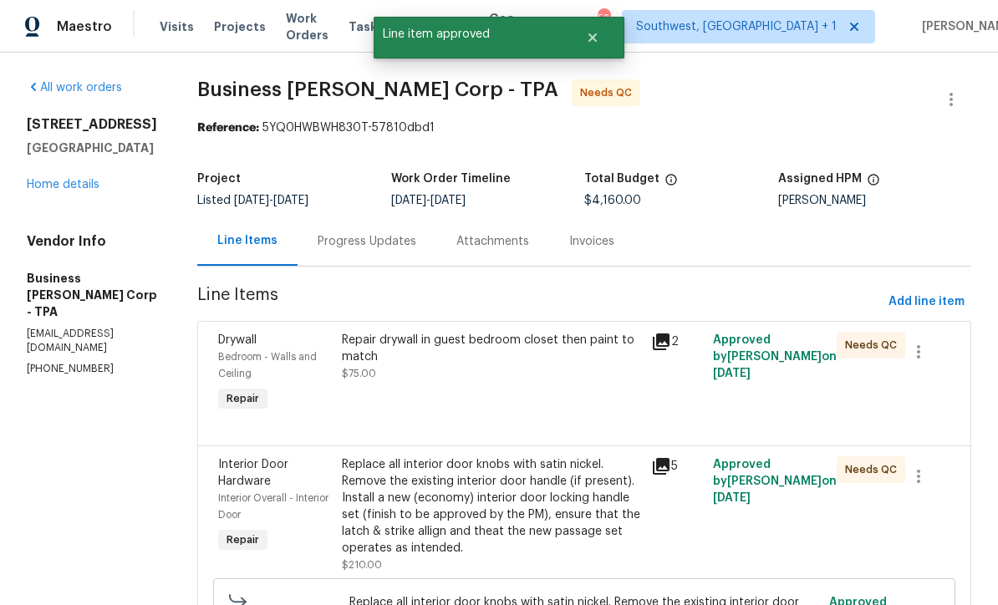
click at [466, 382] on div "Repair drywall in guest bedroom closet then paint to match $75.00" at bounding box center [491, 357] width 299 height 50
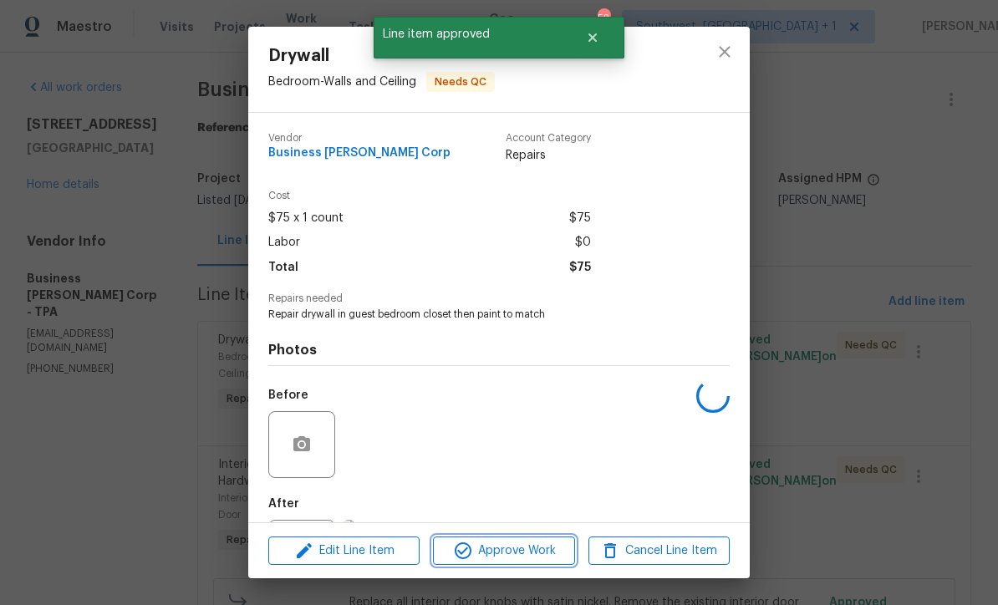
click at [522, 557] on span "Approve Work" at bounding box center [503, 551] width 131 height 21
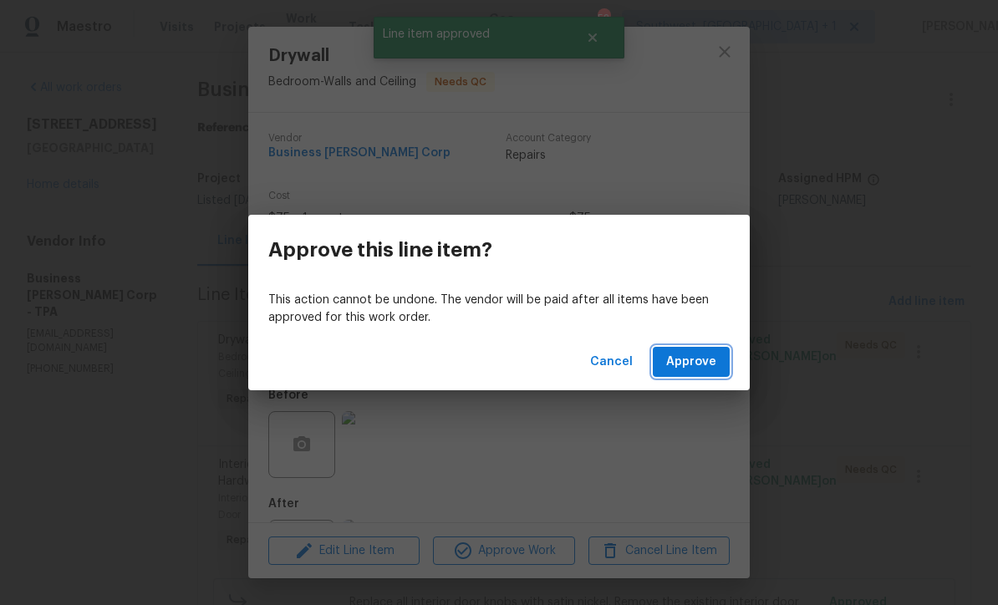
click at [704, 370] on span "Approve" at bounding box center [691, 362] width 50 height 21
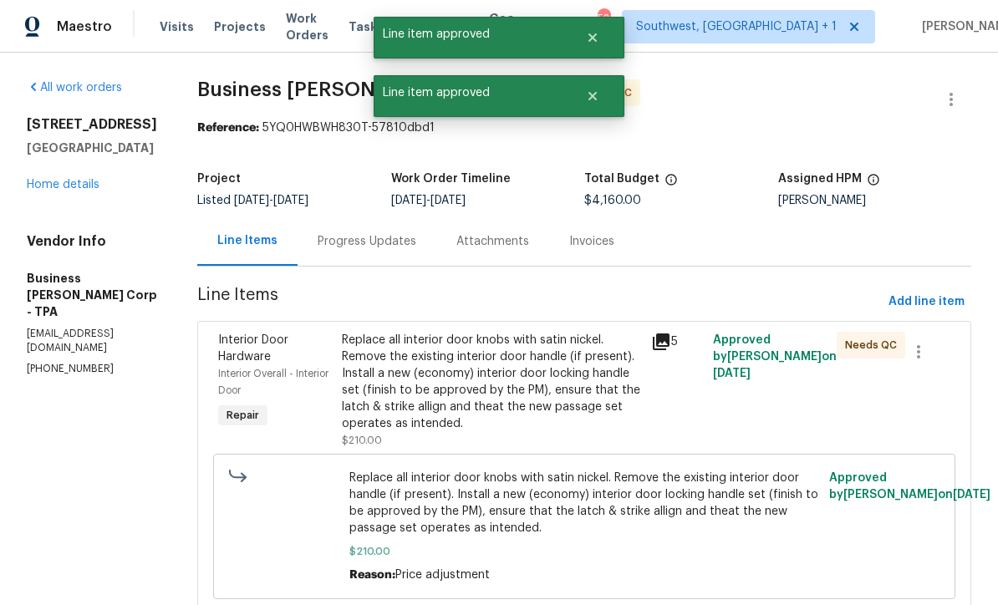
click at [482, 387] on div "Replace all interior door knobs with satin nickel. Remove the existing interior…" at bounding box center [491, 382] width 299 height 100
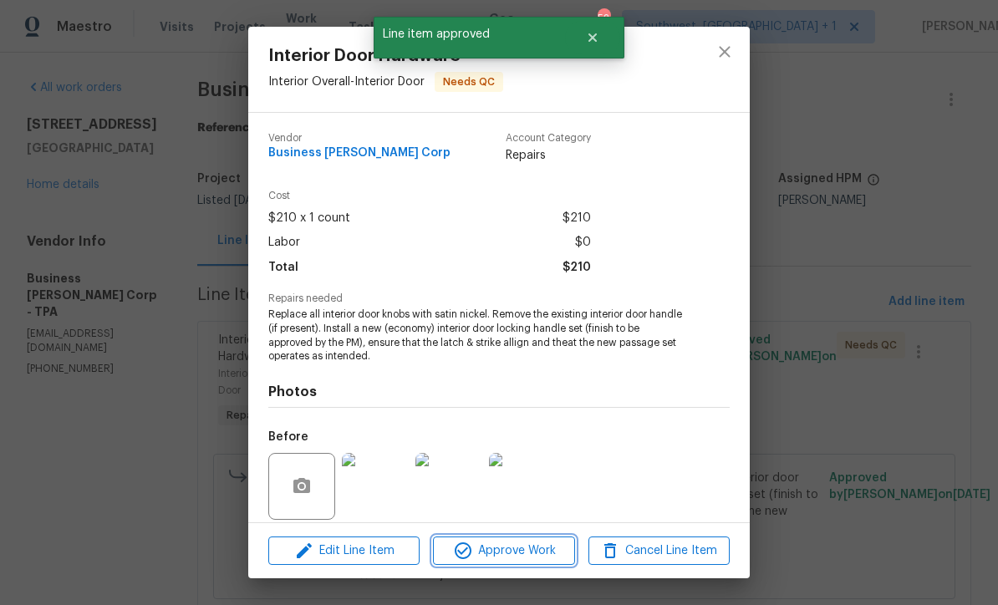
click at [539, 555] on span "Approve Work" at bounding box center [503, 551] width 131 height 21
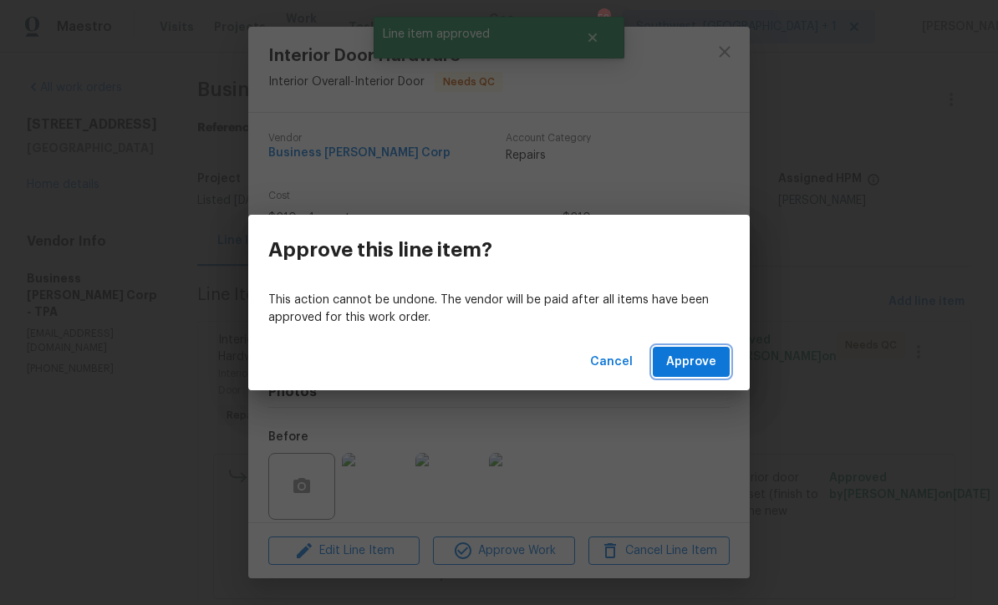
click at [704, 367] on span "Approve" at bounding box center [691, 362] width 50 height 21
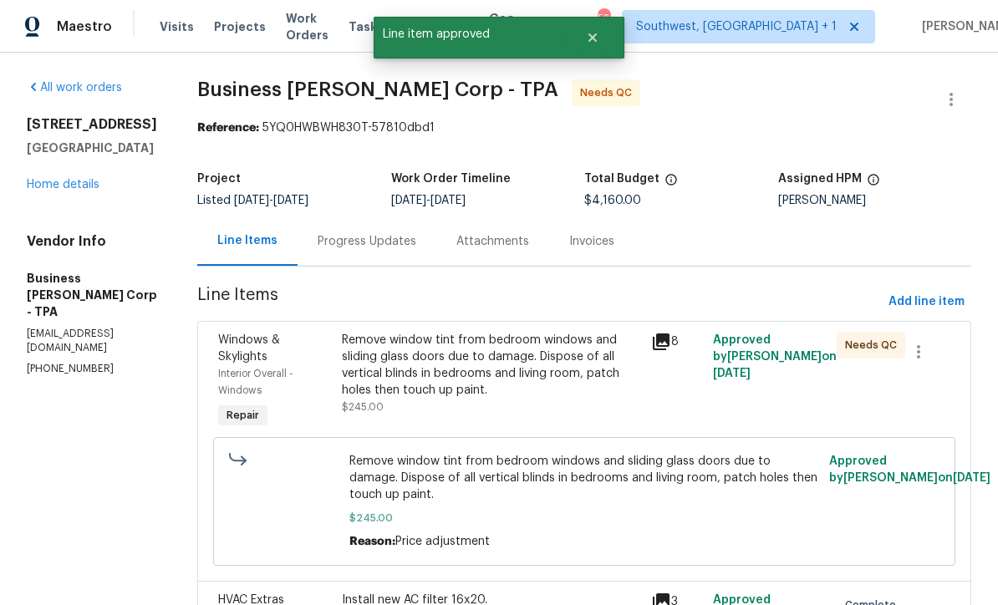
click at [475, 382] on div "Remove window tint from bedroom windows and sliding glass doors due to damage. …" at bounding box center [491, 365] width 299 height 67
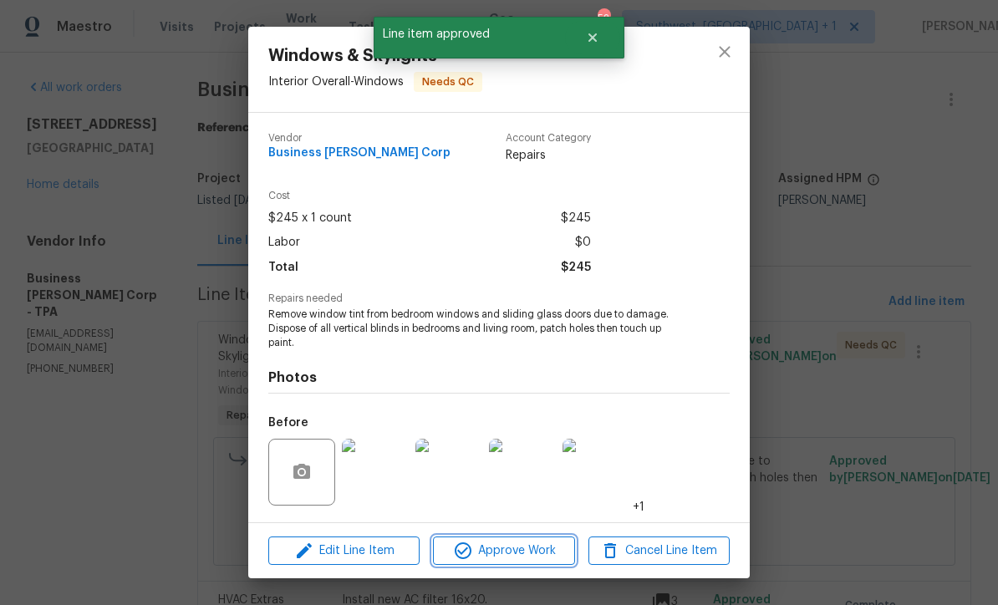
click at [529, 556] on span "Approve Work" at bounding box center [503, 551] width 131 height 21
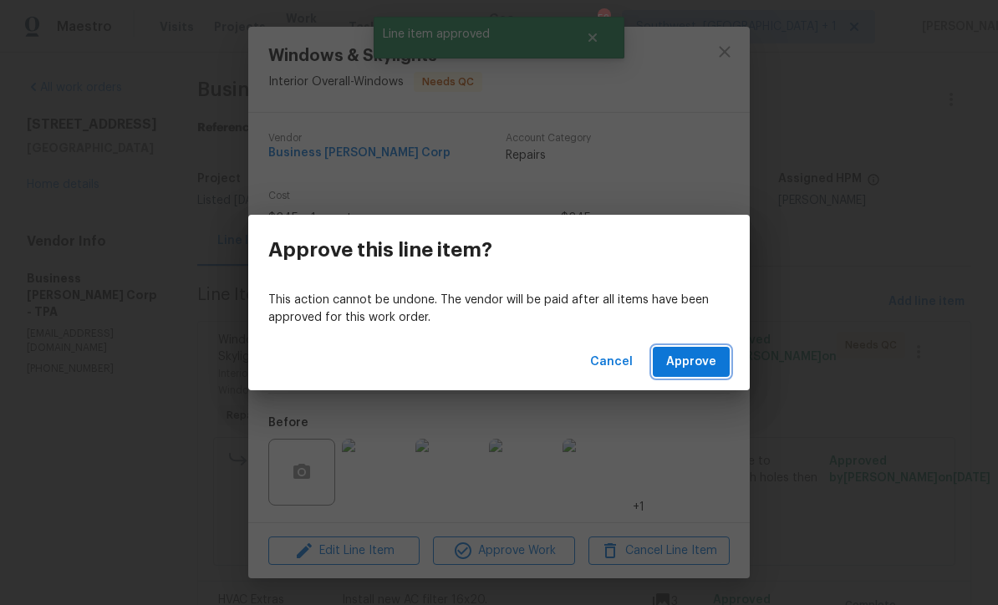
click at [704, 369] on span "Approve" at bounding box center [691, 362] width 50 height 21
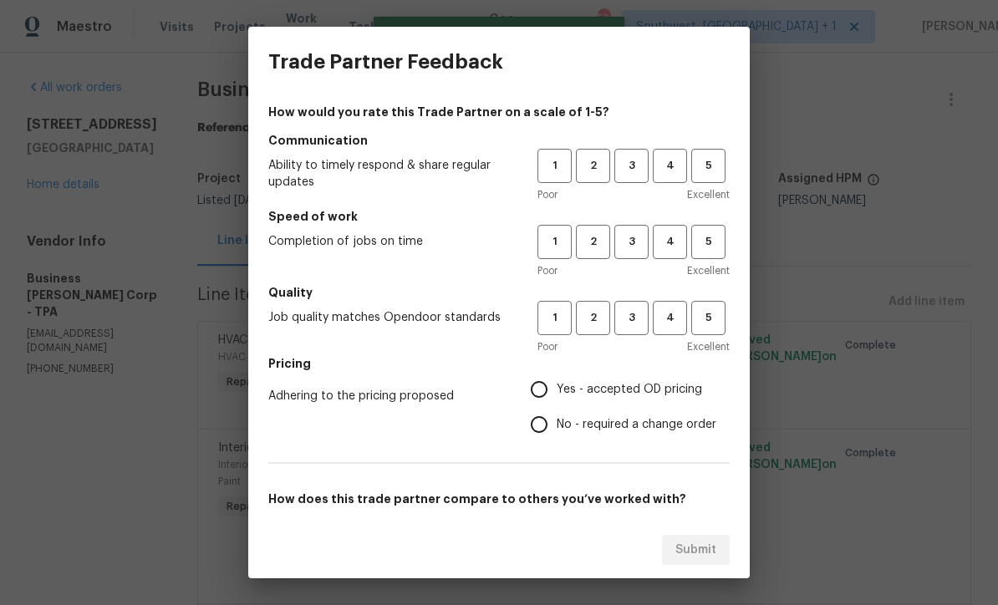
click at [628, 180] on button "3" at bounding box center [631, 166] width 34 height 34
click at [629, 248] on span "3" at bounding box center [631, 241] width 31 height 19
click at [638, 323] on span "3" at bounding box center [631, 317] width 31 height 19
click at [550, 389] on input "Yes - accepted OD pricing" at bounding box center [538, 389] width 35 height 35
radio input "true"
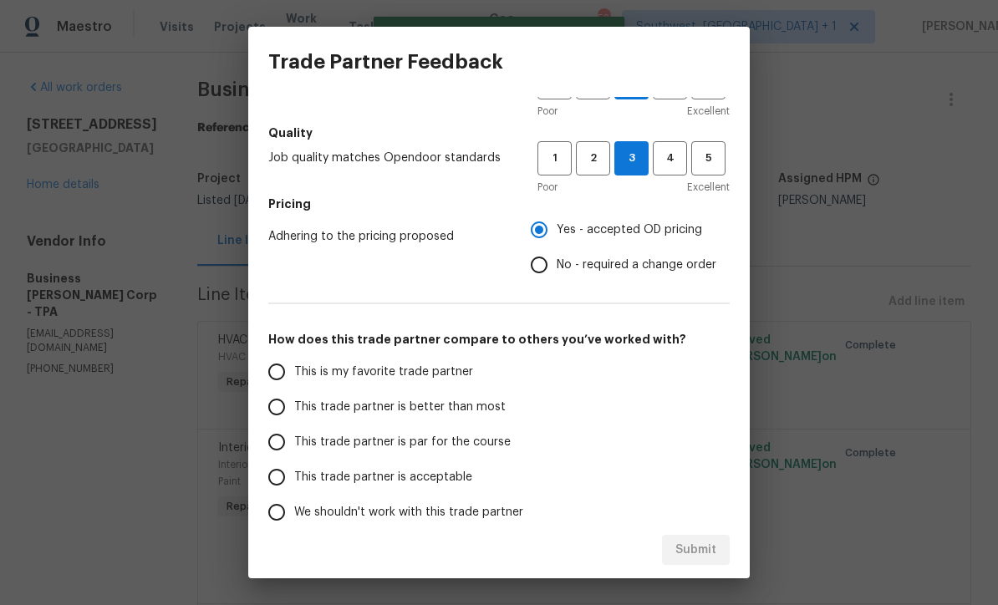
scroll to position [162, 0]
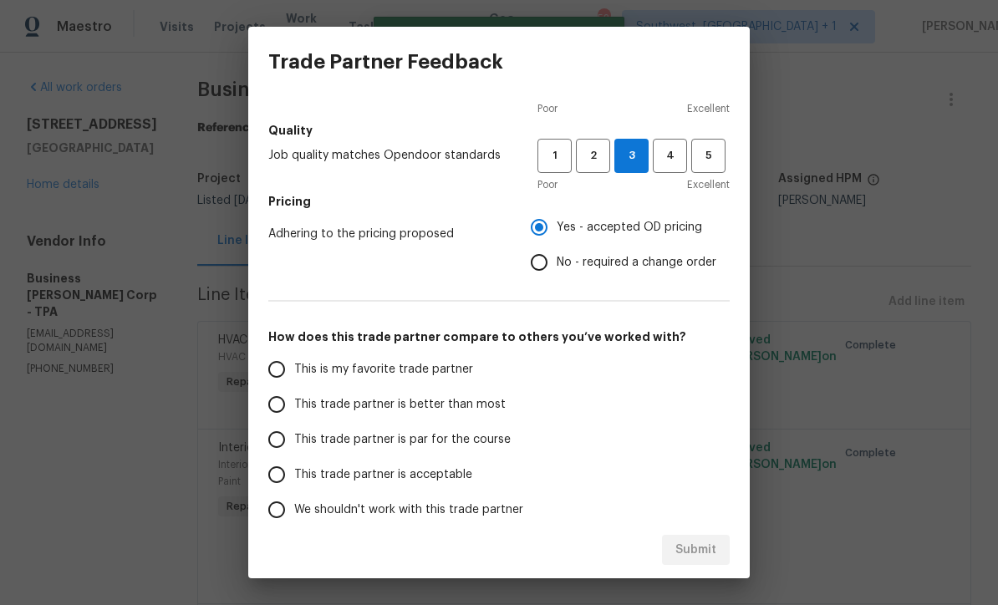
click at [288, 442] on input "This trade partner is par for the course" at bounding box center [276, 439] width 35 height 35
click at [688, 564] on button "Submit" at bounding box center [696, 550] width 68 height 31
radio input "true"
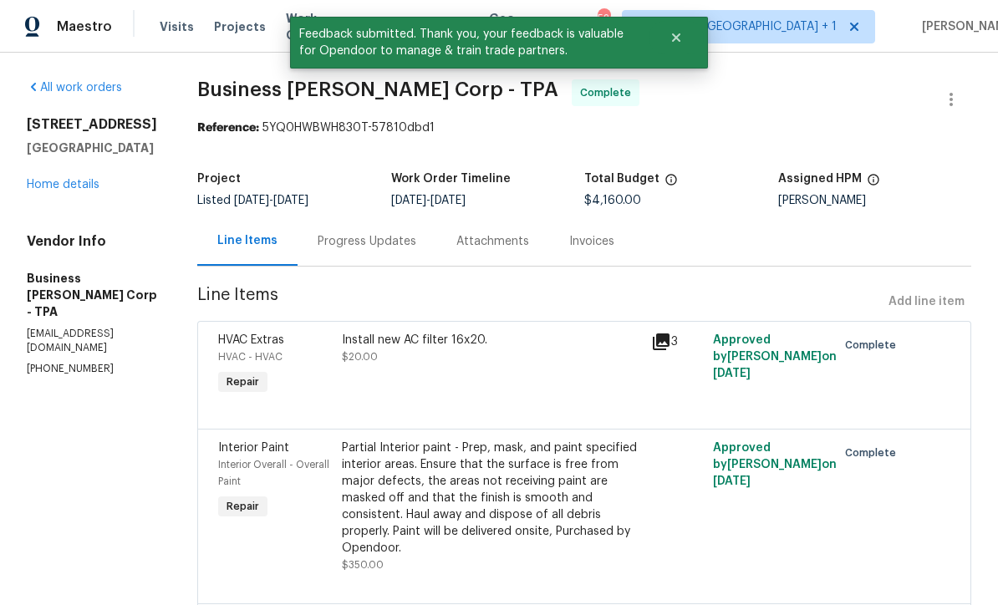
click at [38, 191] on link "Home details" at bounding box center [63, 185] width 73 height 12
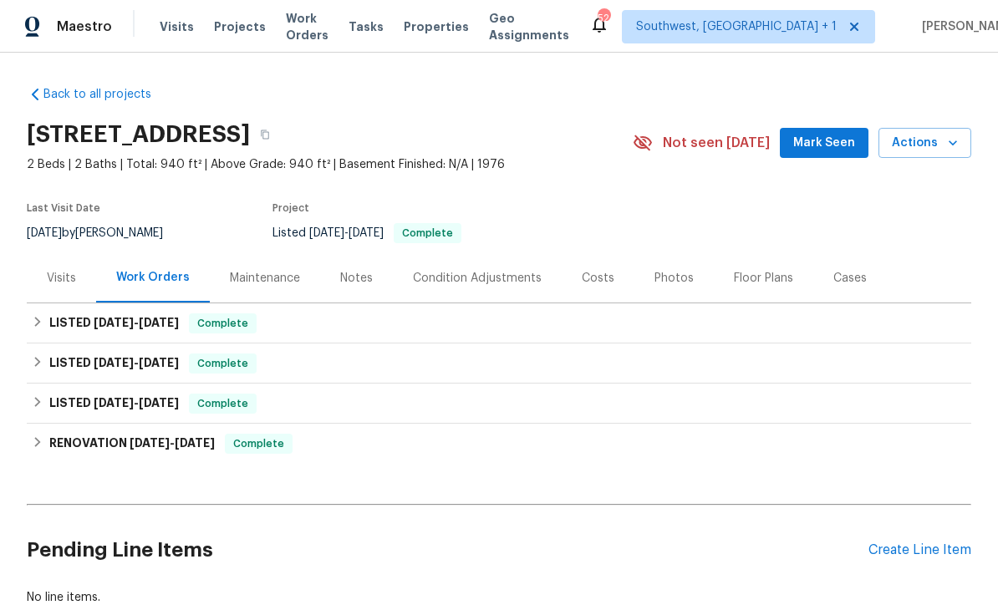
click at [609, 277] on div "Costs" at bounding box center [598, 277] width 73 height 49
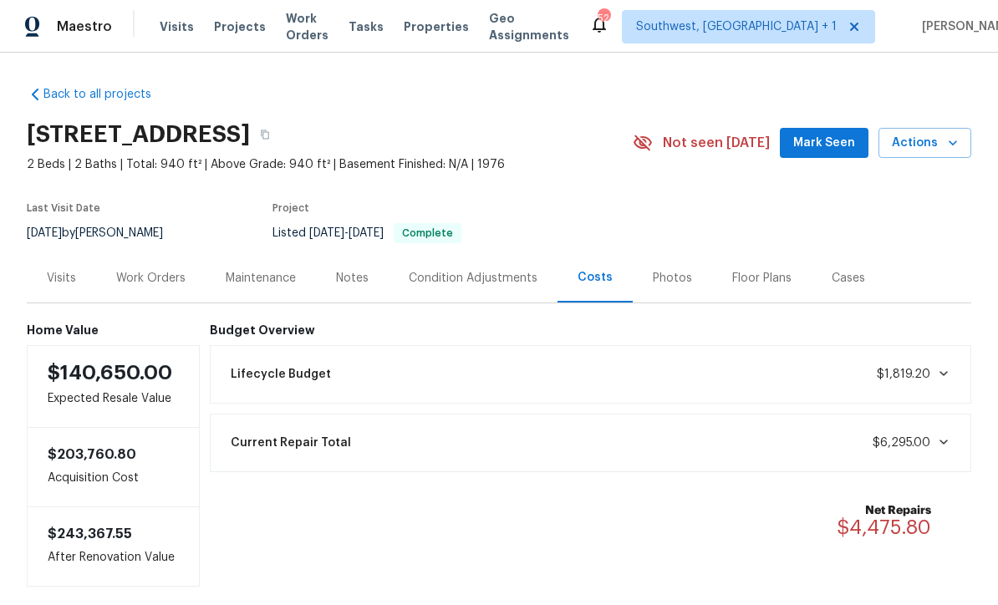
click at [130, 293] on div "Work Orders" at bounding box center [150, 277] width 109 height 49
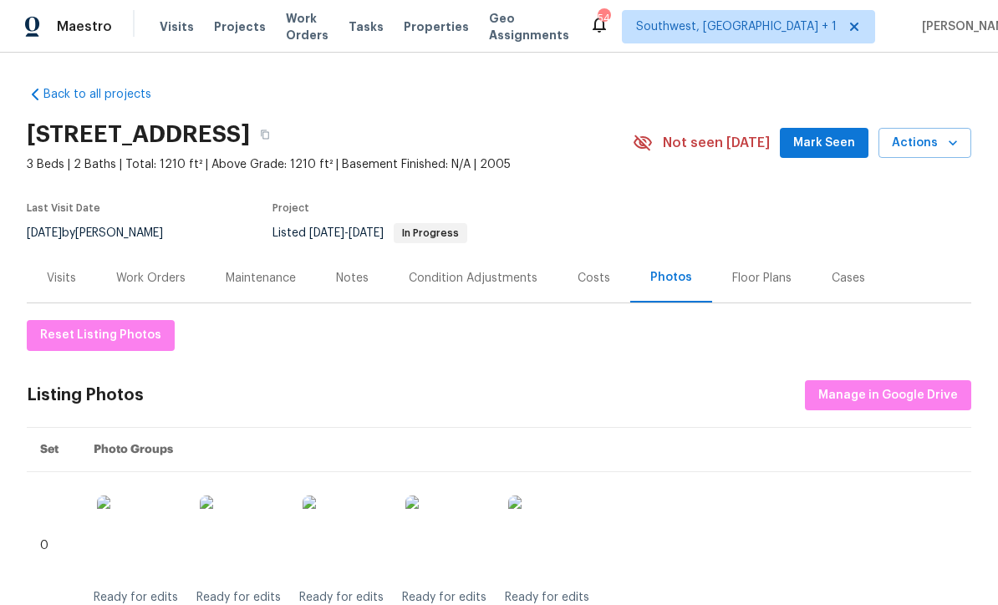
click at [230, 33] on span "Projects" at bounding box center [240, 26] width 52 height 17
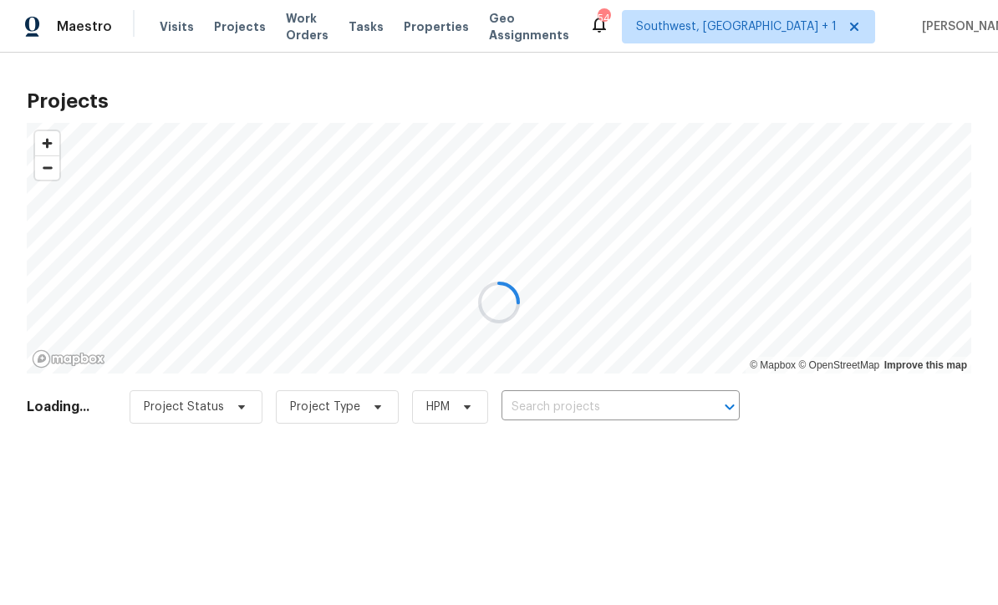
click at [559, 410] on div at bounding box center [499, 302] width 998 height 605
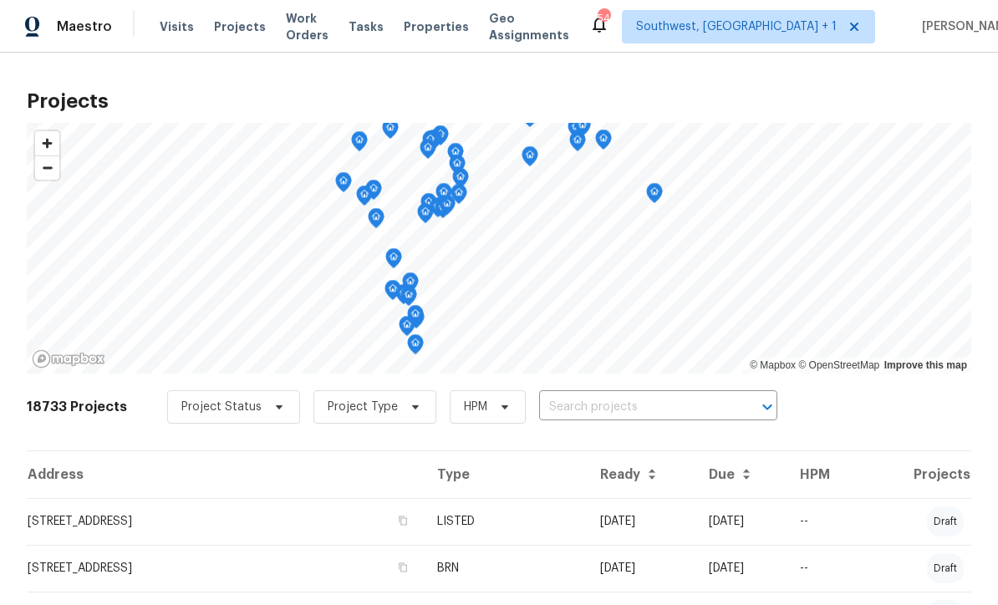
click at [620, 410] on input "text" at bounding box center [634, 407] width 191 height 26
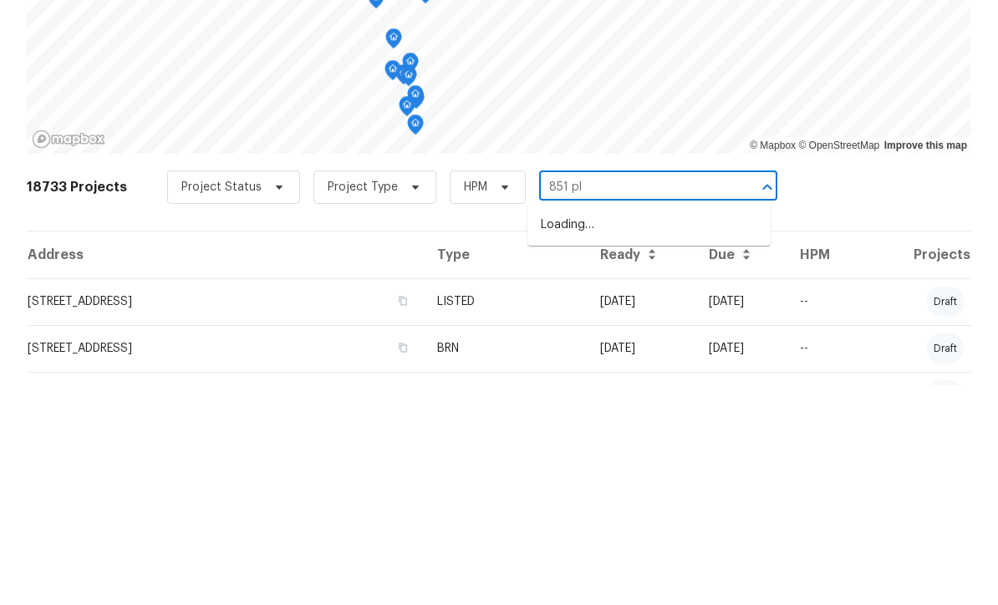
type input "851 pla"
click at [673, 431] on li "[STREET_ADDRESS]" at bounding box center [648, 445] width 243 height 28
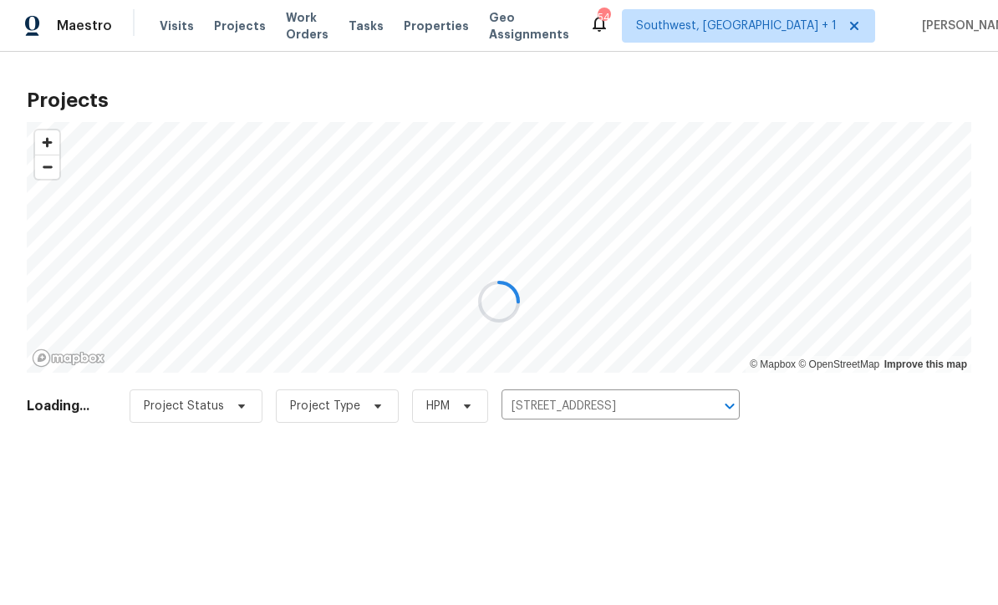
scroll to position [1, 0]
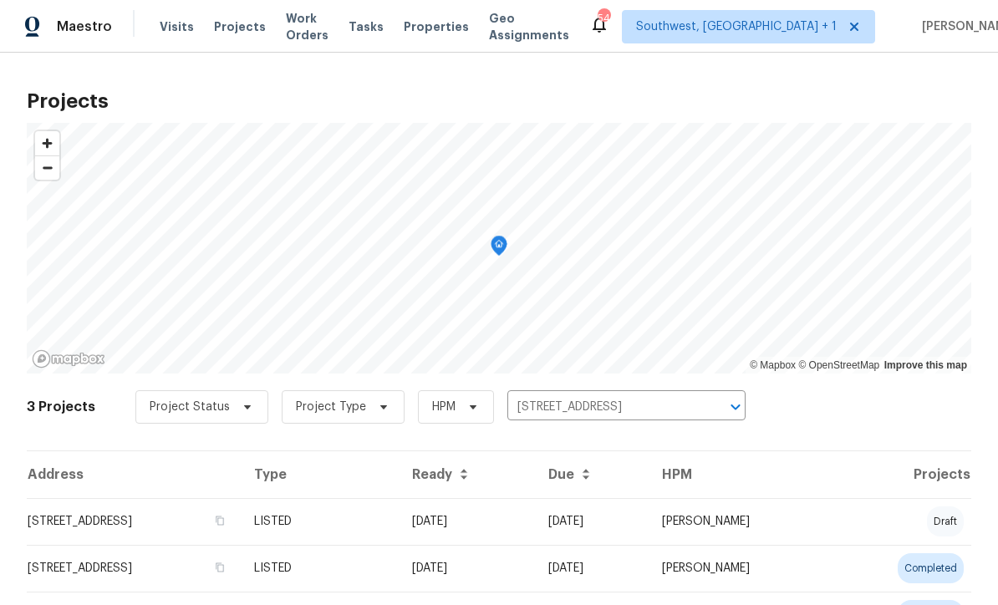
click at [535, 526] on td "[DATE]" at bounding box center [467, 521] width 136 height 47
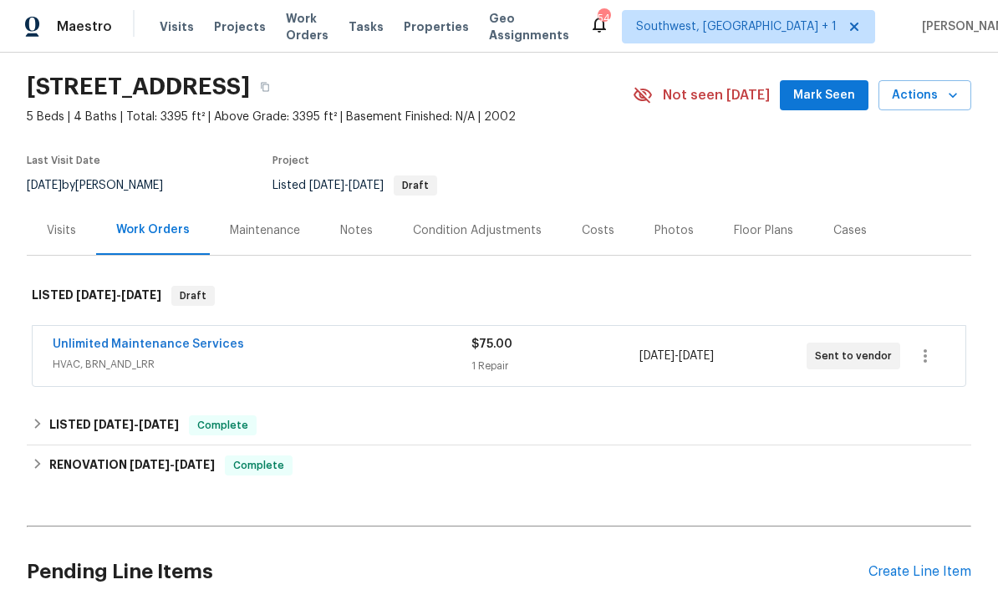
scroll to position [48, 0]
click at [572, 364] on div "1 Repair" at bounding box center [554, 365] width 167 height 17
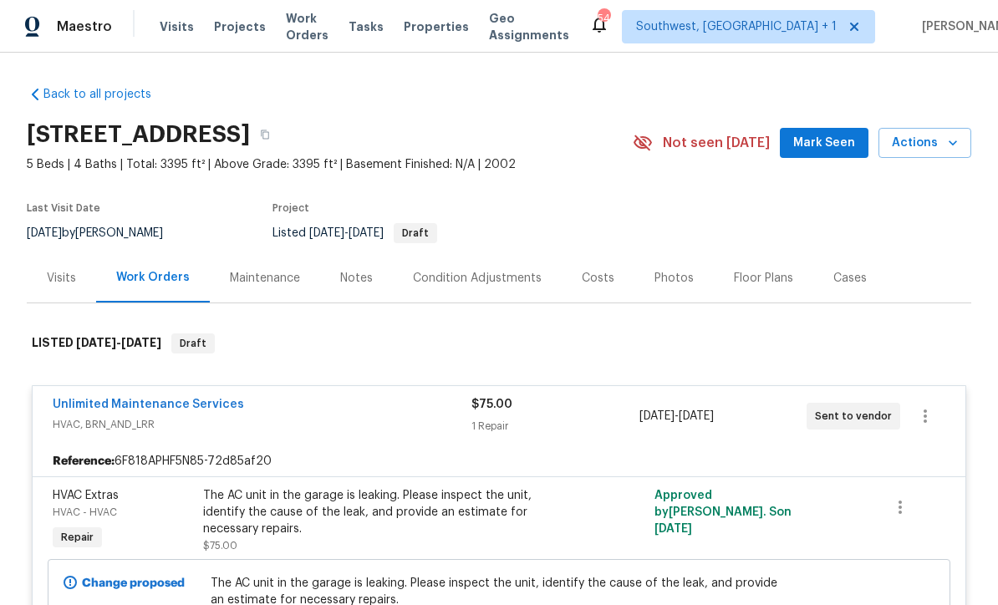
scroll to position [0, 0]
